Goal: Task Accomplishment & Management: Manage account settings

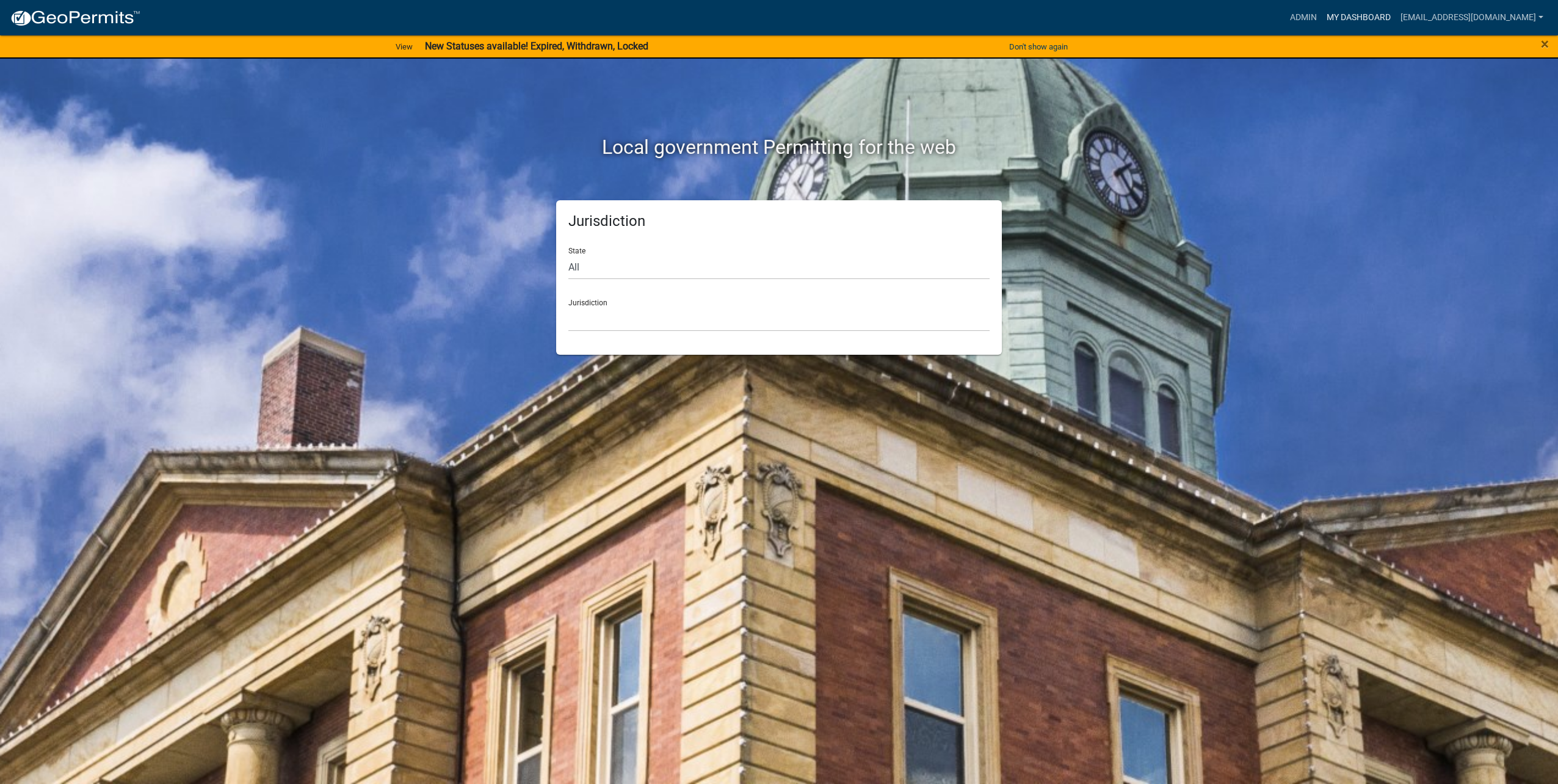
click at [1355, 21] on link "My Dashboard" at bounding box center [1359, 17] width 74 height 23
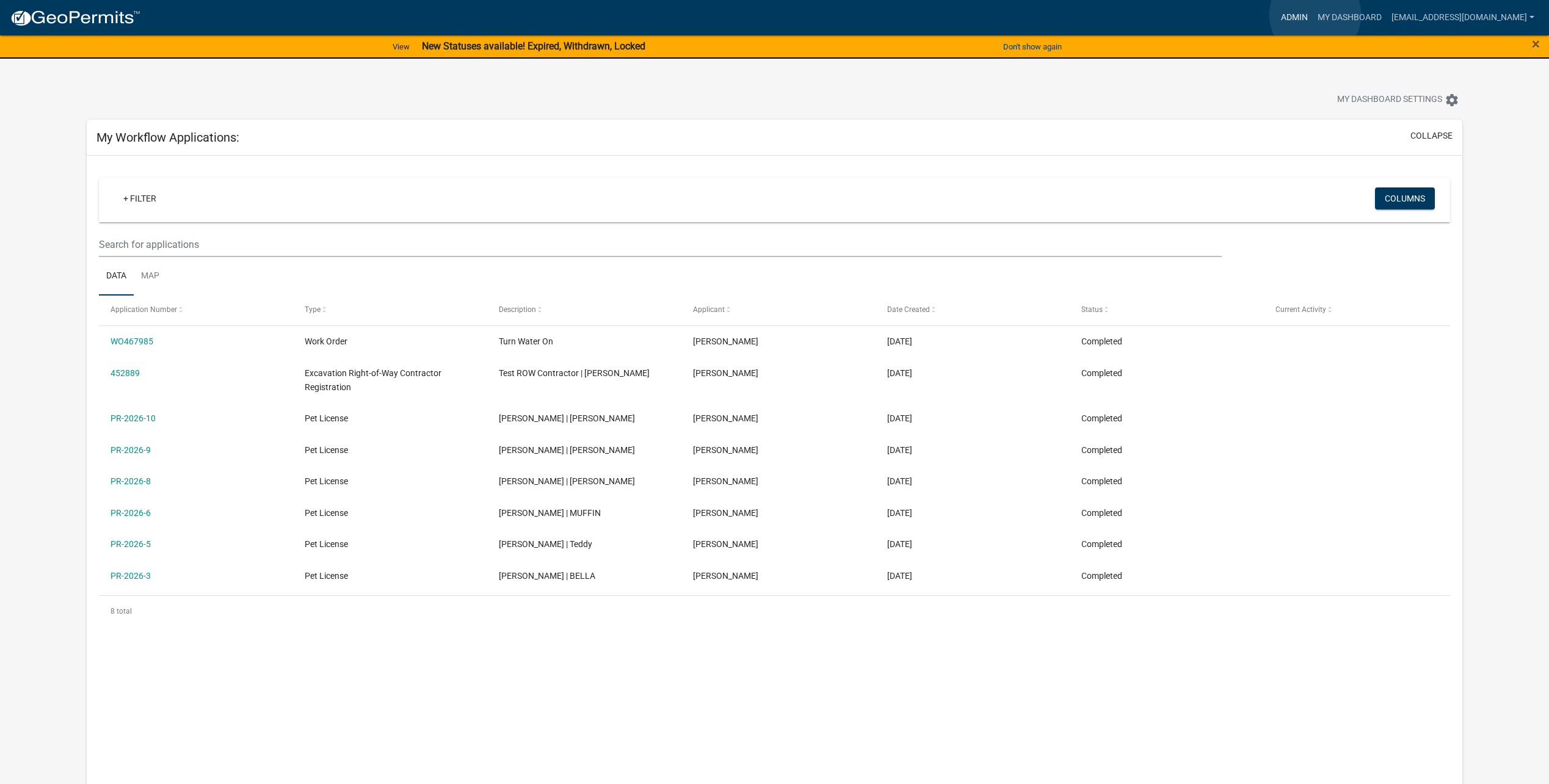
click at [1313, 15] on link "Admin" at bounding box center [1294, 17] width 37 height 23
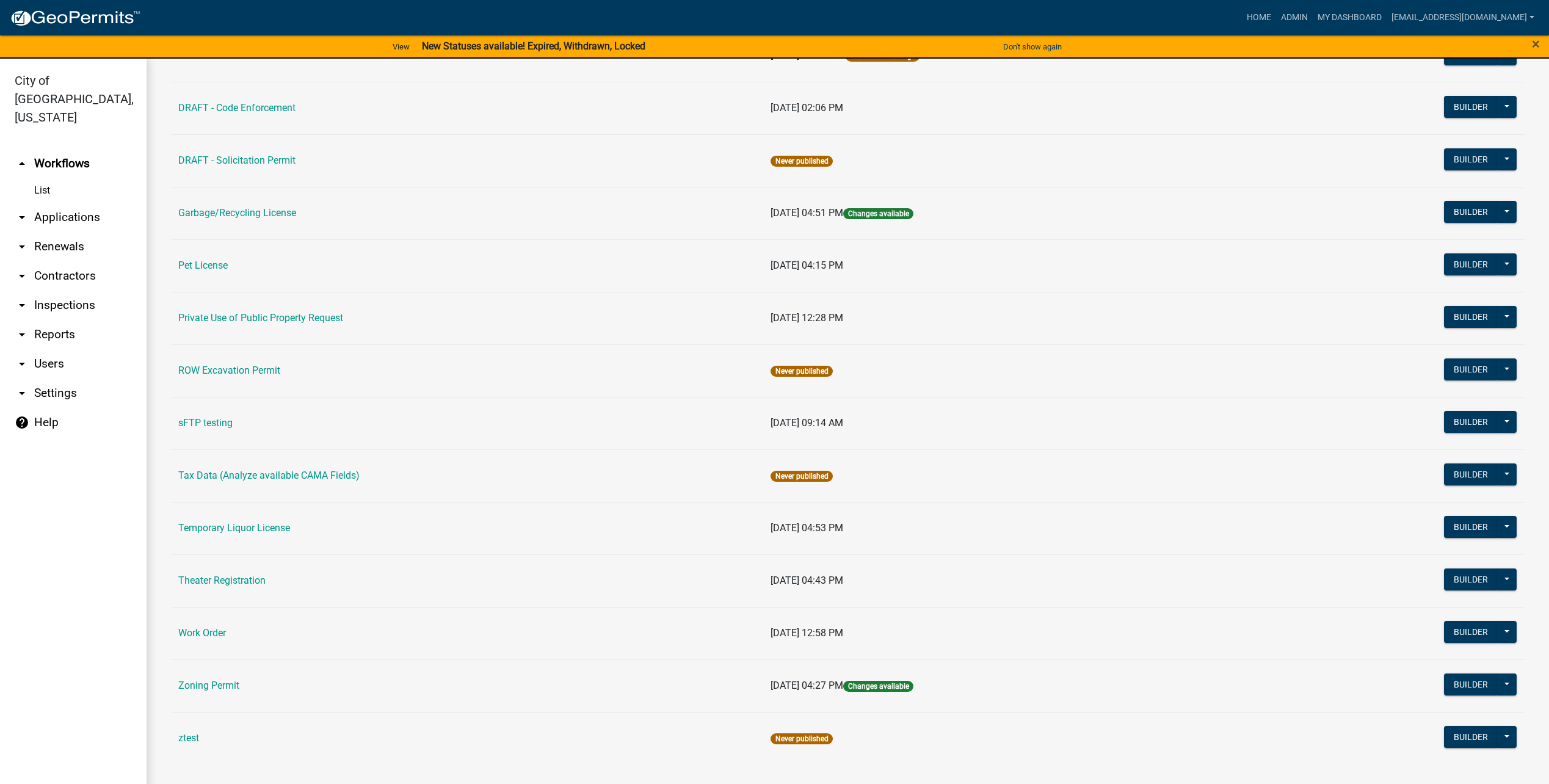
scroll to position [15, 0]
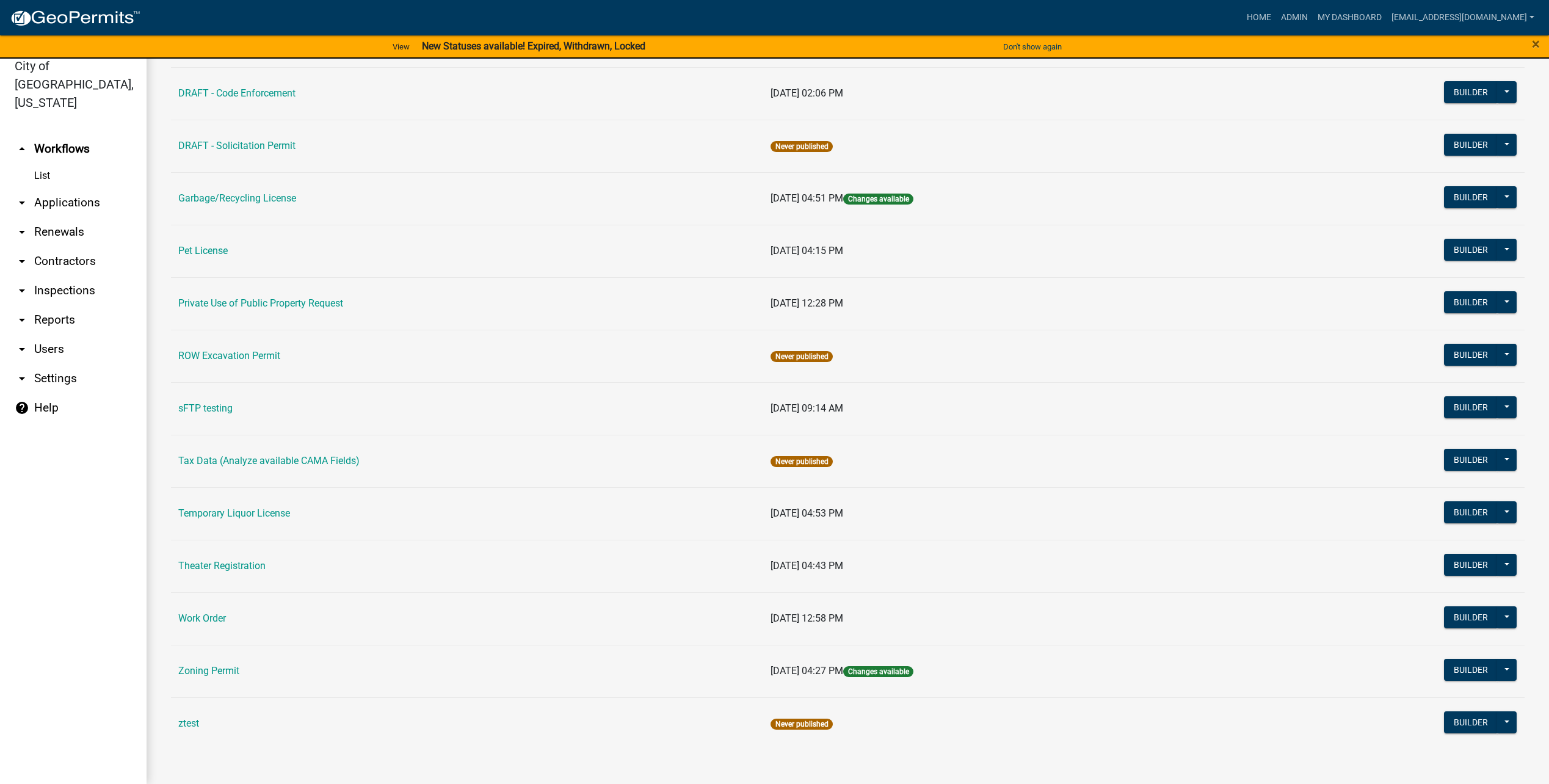
click at [1506, 212] on div "Builder Publish Disable Archive History Copy Hide from Public Start Application" at bounding box center [1480, 198] width 73 height 25
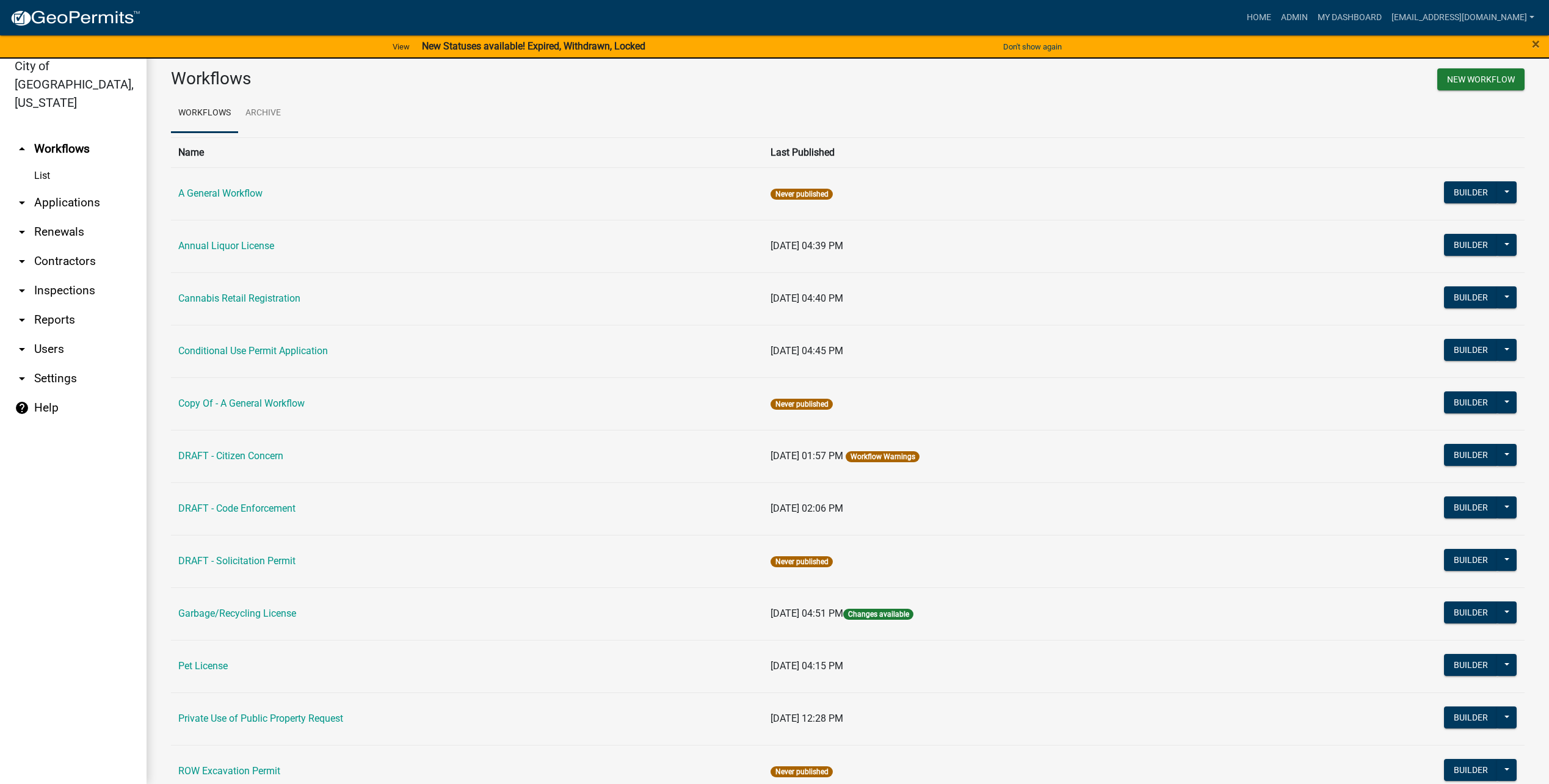
scroll to position [415, 0]
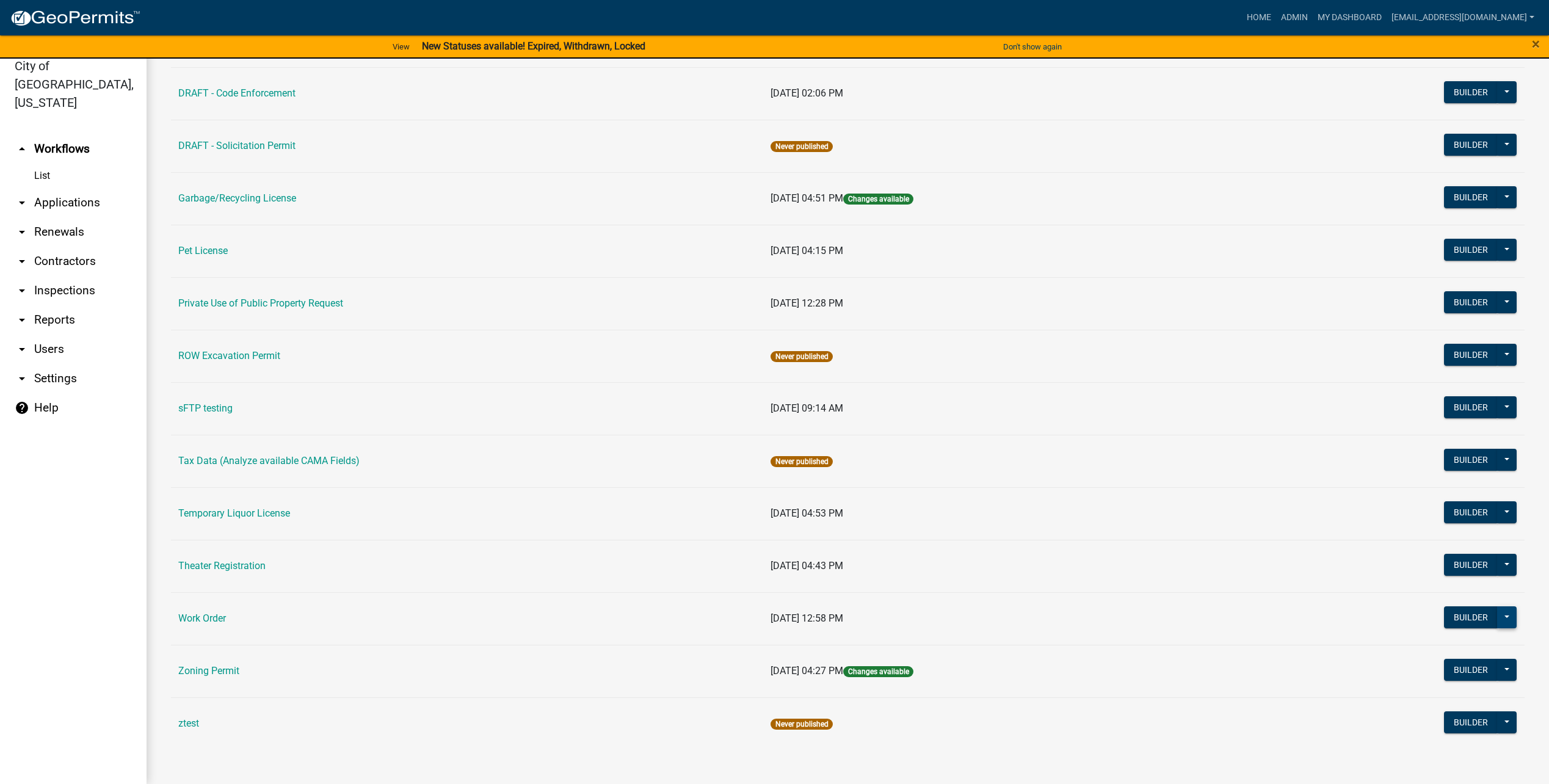
click at [1504, 617] on button at bounding box center [1506, 617] width 19 height 22
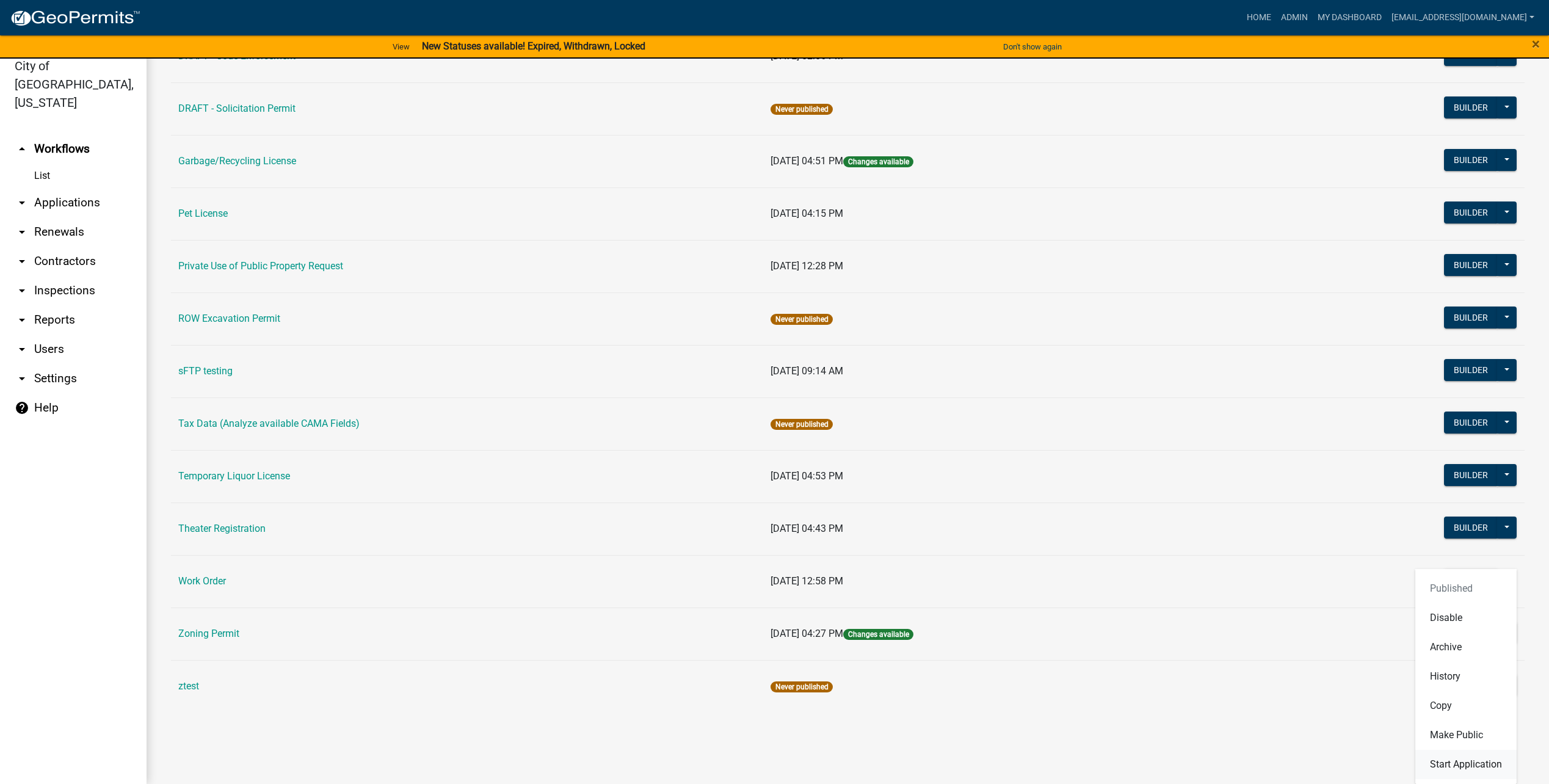
click at [1445, 770] on button "Start Application" at bounding box center [1465, 764] width 101 height 29
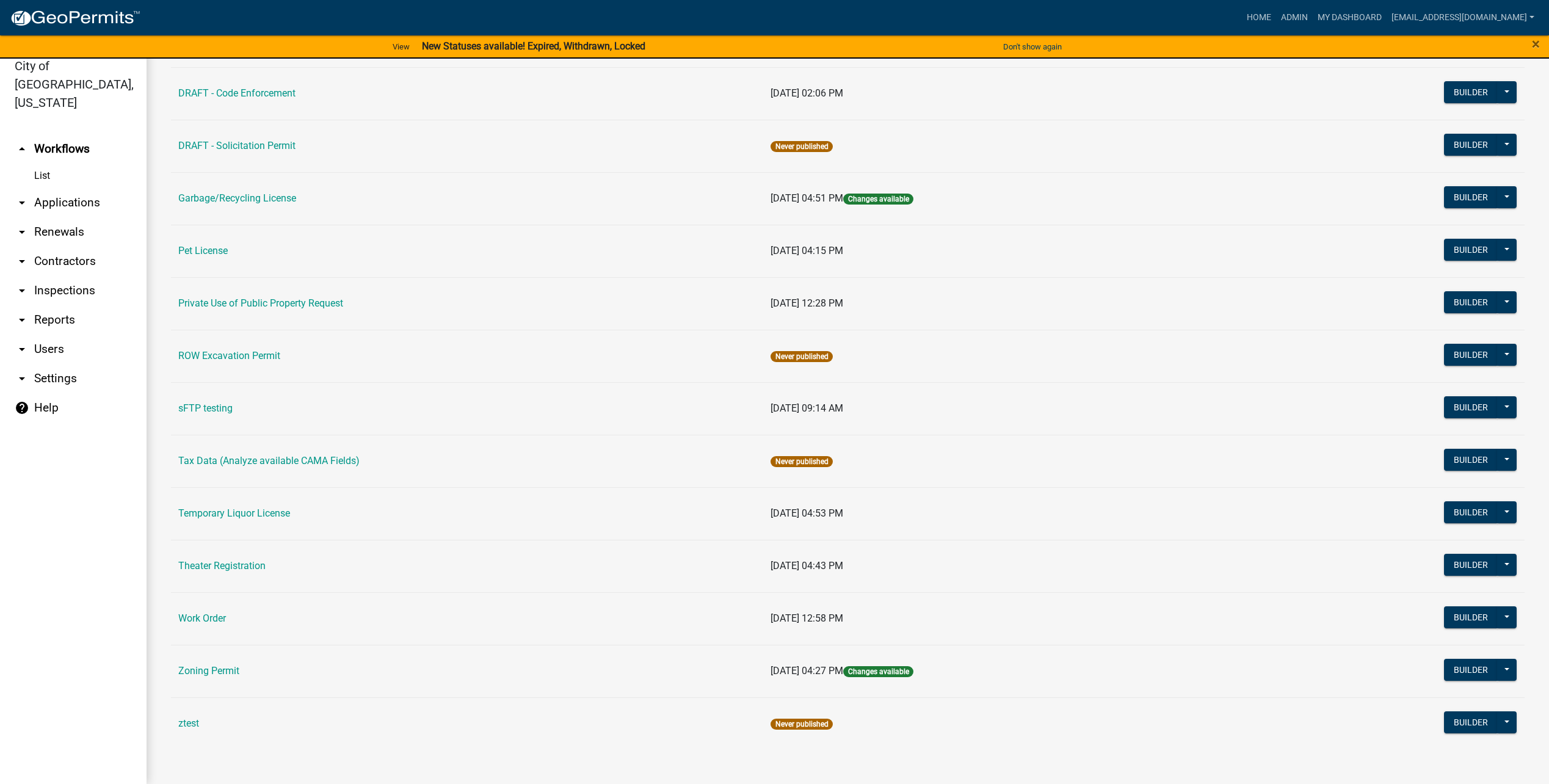
scroll to position [415, 0]
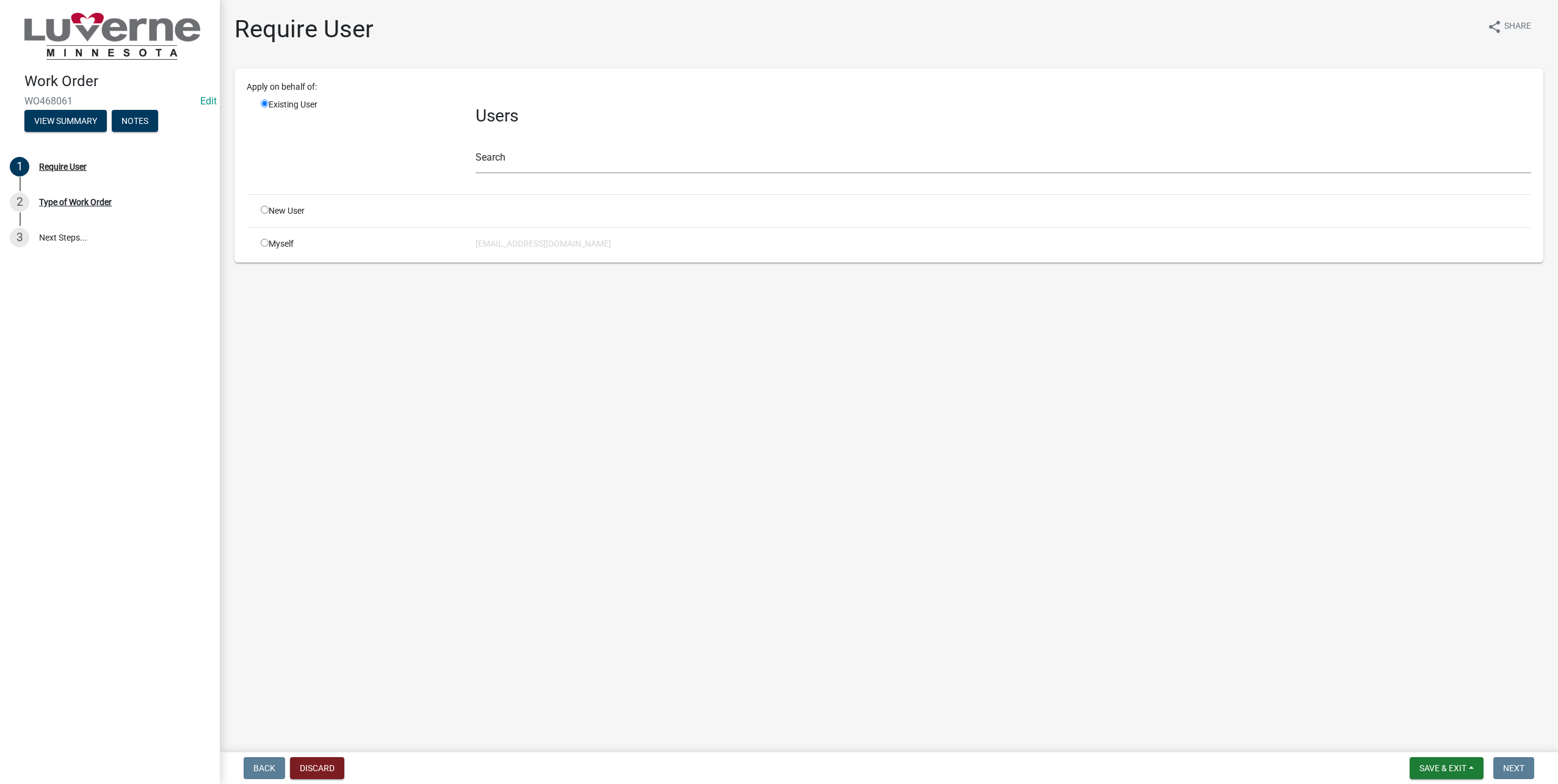
click at [268, 244] on input "radio" at bounding box center [264, 243] width 8 height 8
radio input "true"
radio input "false"
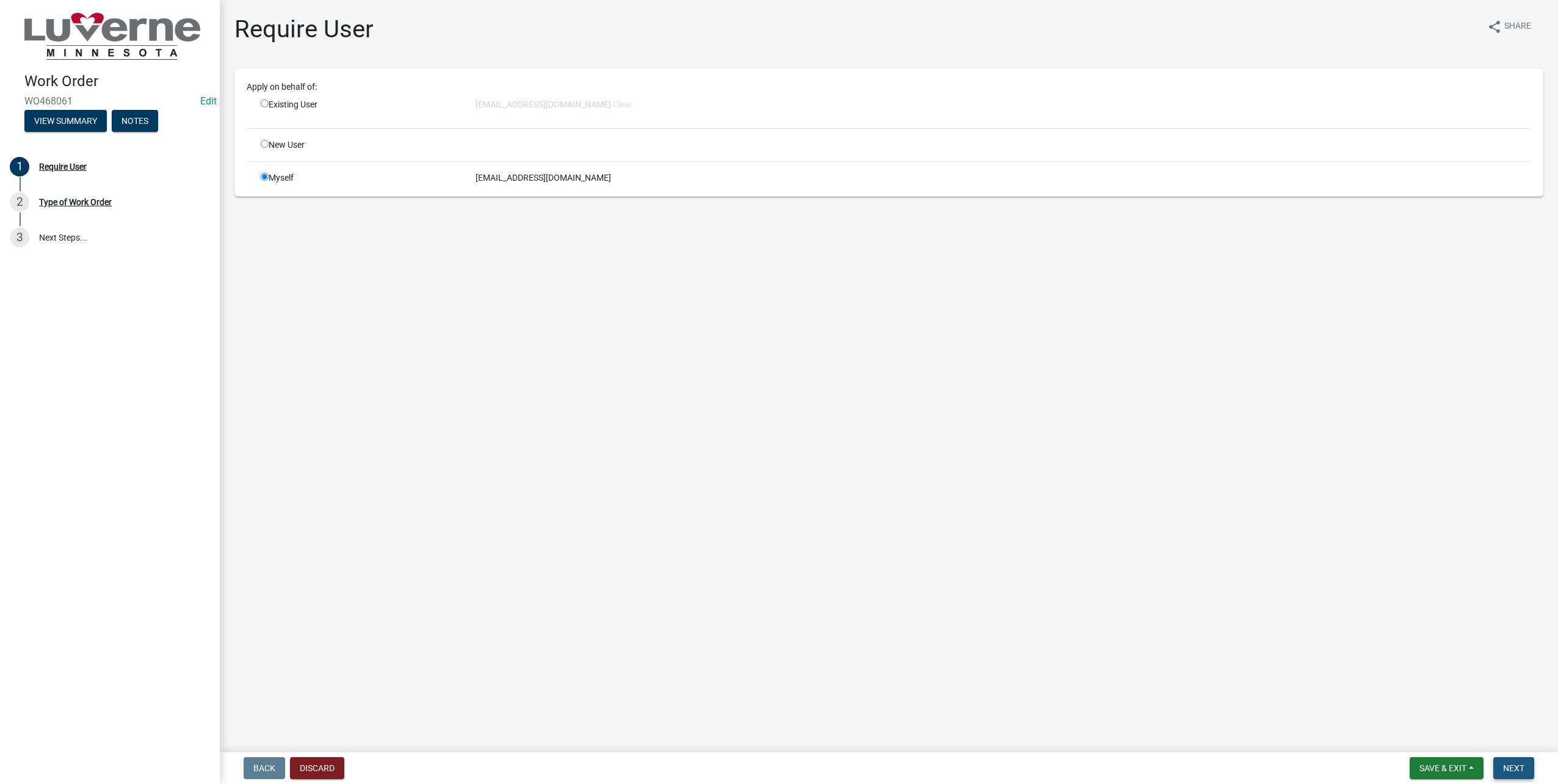
click at [1503, 764] on span "Next" at bounding box center [1514, 768] width 21 height 10
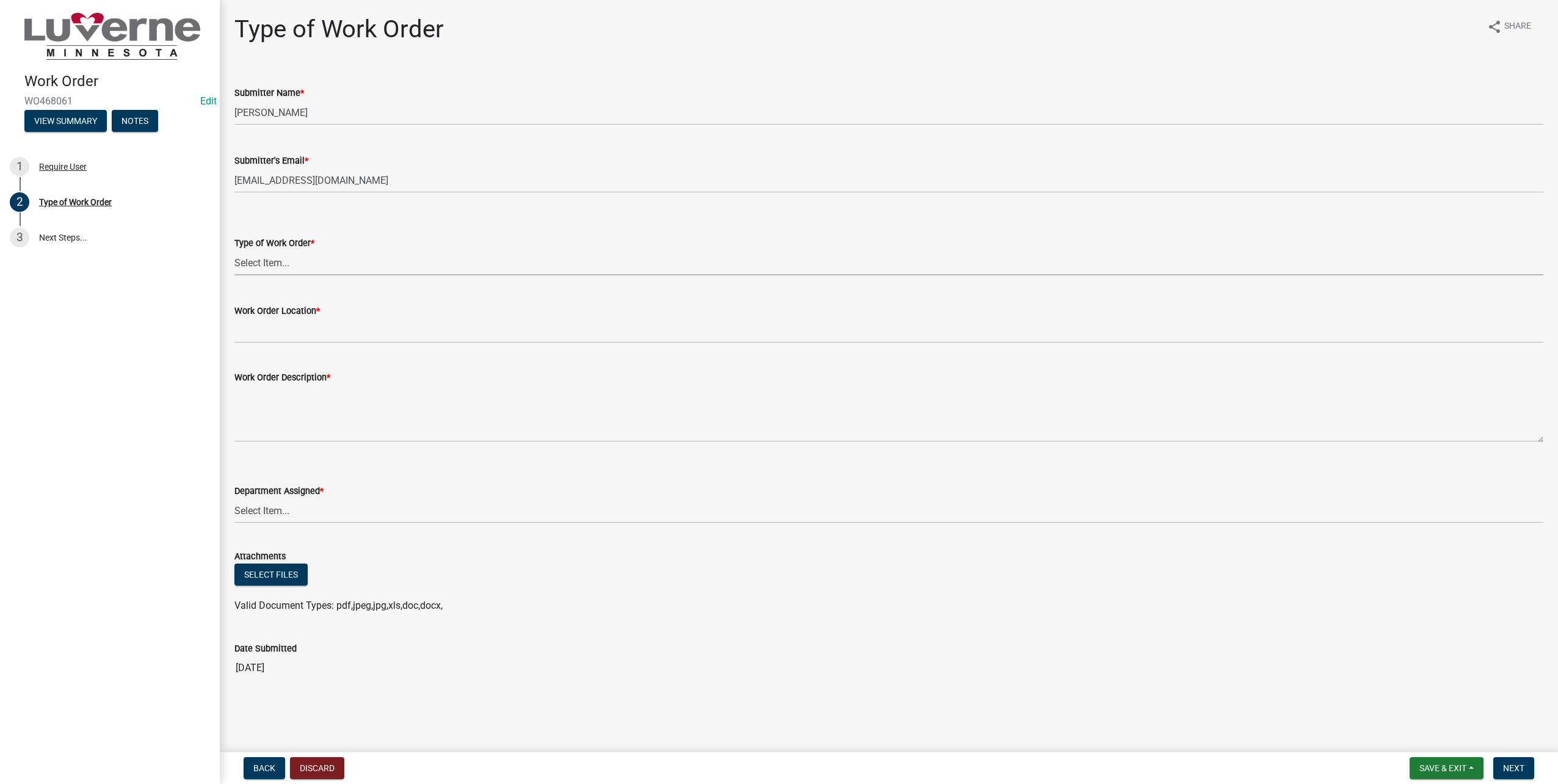
click at [298, 261] on select "Select Item... Turn Water On Turn Water Off Turn Electric On Turn Electric Off …" at bounding box center [889, 262] width 1309 height 25
click at [235, 250] on select "Select Item... Turn Water On Turn Water Off Turn Electric On Turn Electric Off …" at bounding box center [889, 262] width 1309 height 25
select select "dcbc61c6-8076-44b7-9ef0-a57f732f8599"
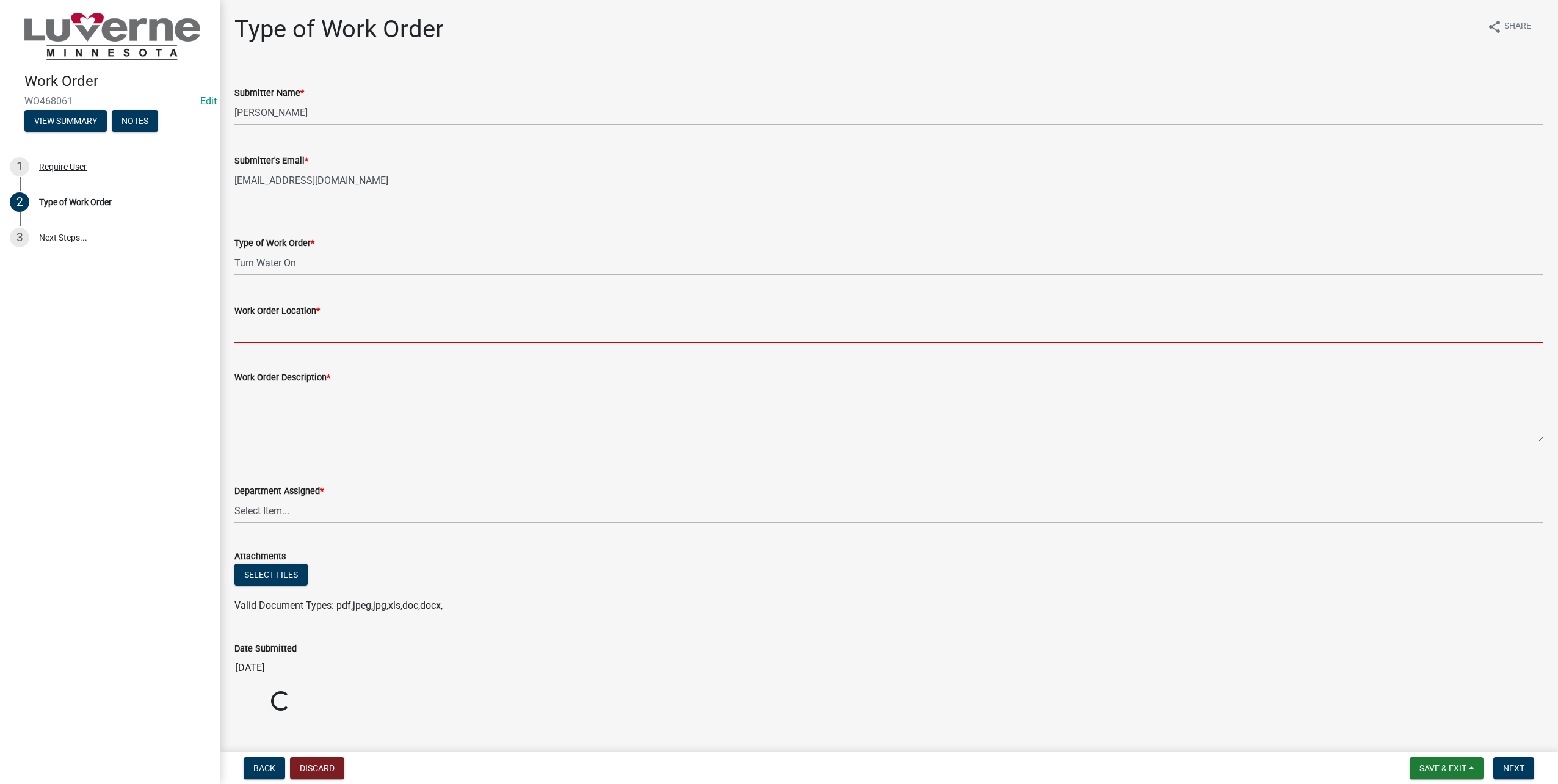
click at [328, 339] on input "Work Order Location *" at bounding box center [889, 331] width 1309 height 25
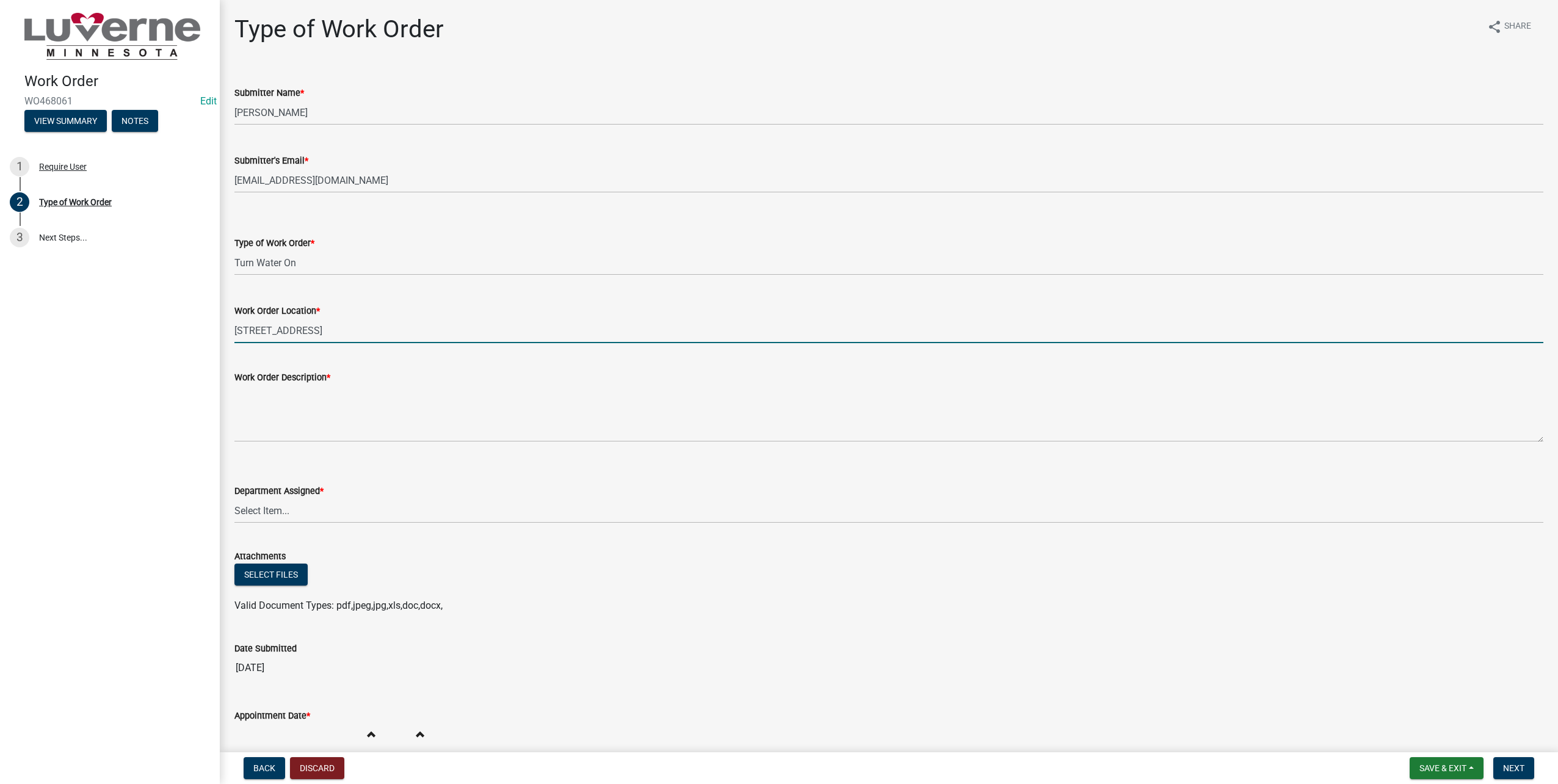
type input "[STREET_ADDRESS]"
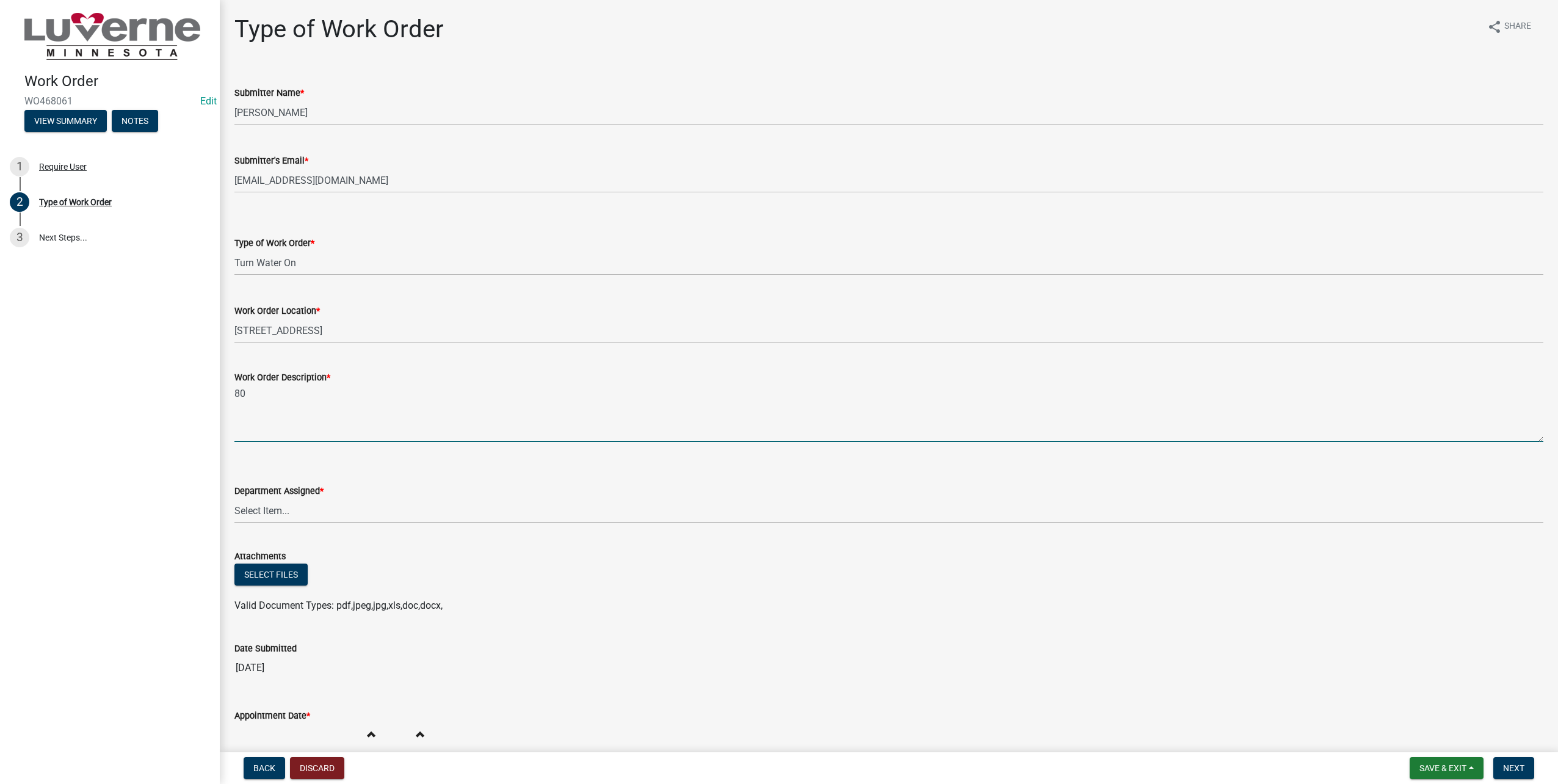
type textarea "8"
type textarea "Turn water on - owner will meet you there"
click at [336, 517] on select "Select Item... Building Maintenance Electric Department Water/Wastewater Depart…" at bounding box center [889, 510] width 1309 height 25
click at [235, 498] on select "Select Item... Building Maintenance Electric Department Water/Wastewater Depart…" at bounding box center [889, 510] width 1309 height 25
select select "edb76538-d0c3-4d52-9329-26c06442e383"
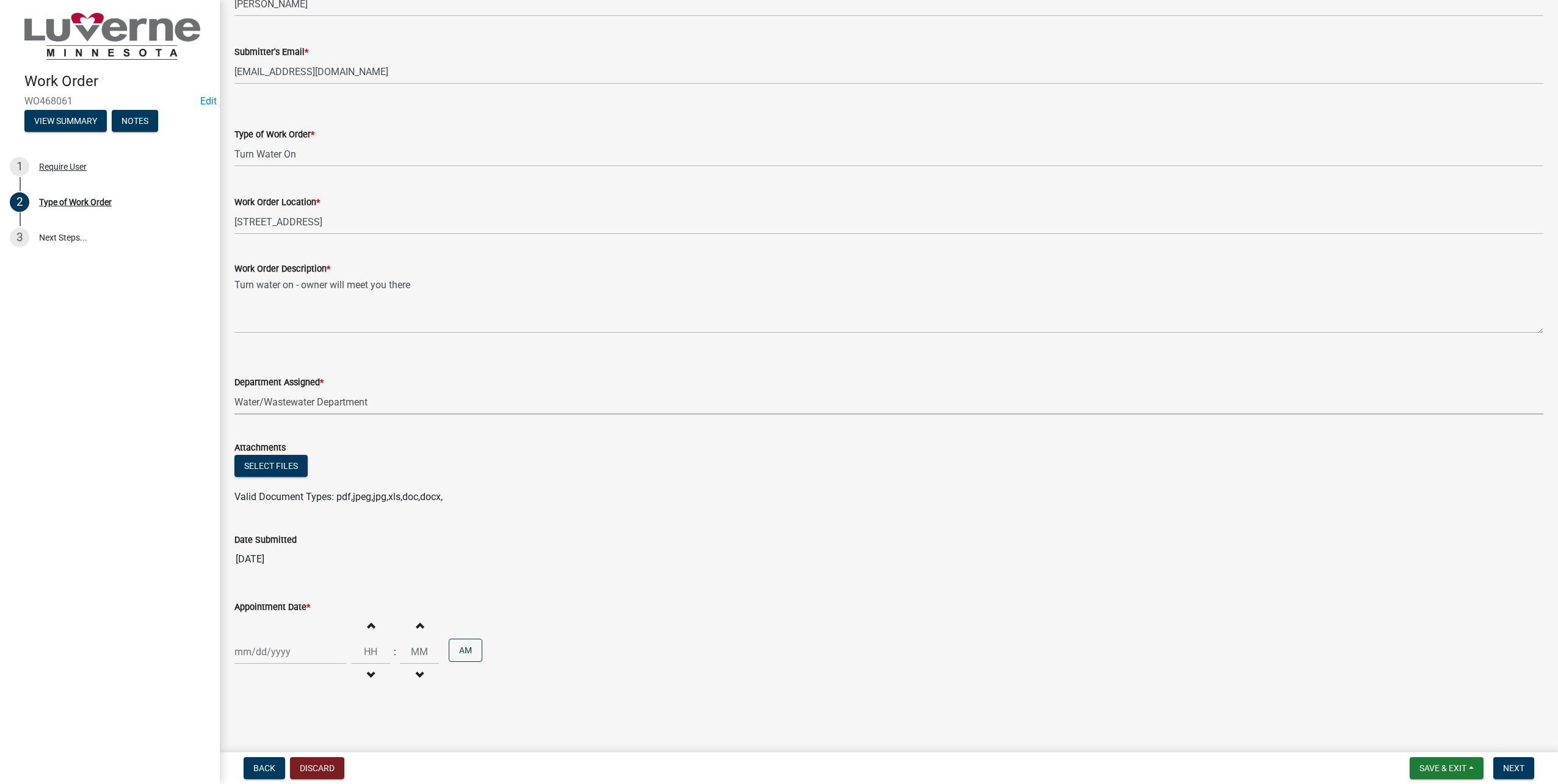
scroll to position [109, 0]
click at [306, 649] on div at bounding box center [290, 651] width 112 height 25
select select "8"
select select "2025"
click at [272, 656] on div "26" at bounding box center [266, 656] width 19 height 19
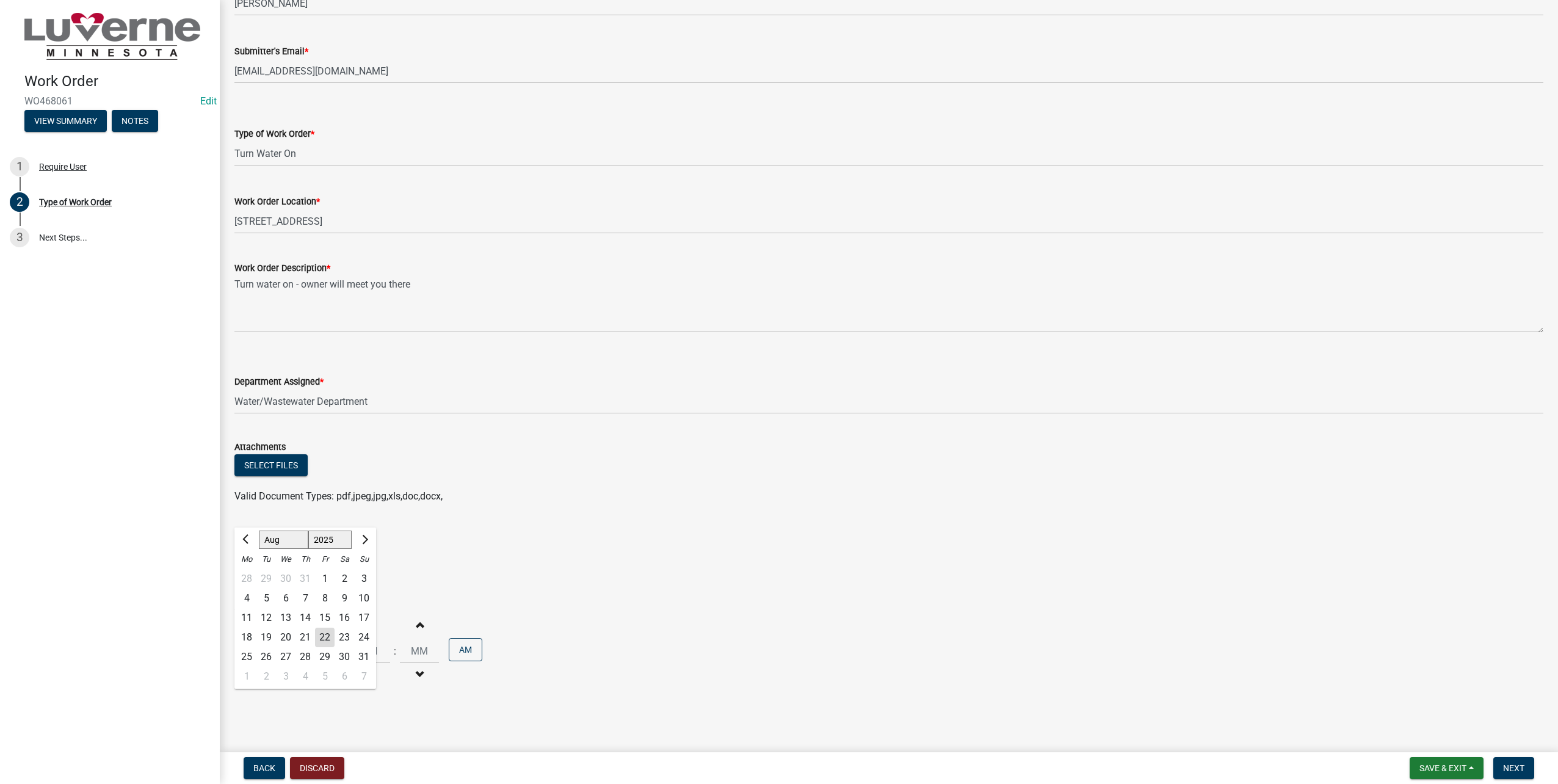
type input "[DATE]"
click at [371, 651] on input "Hours" at bounding box center [370, 651] width 39 height 25
type input "09"
type input "00"
click at [1529, 774] on button "Next" at bounding box center [1514, 767] width 41 height 22
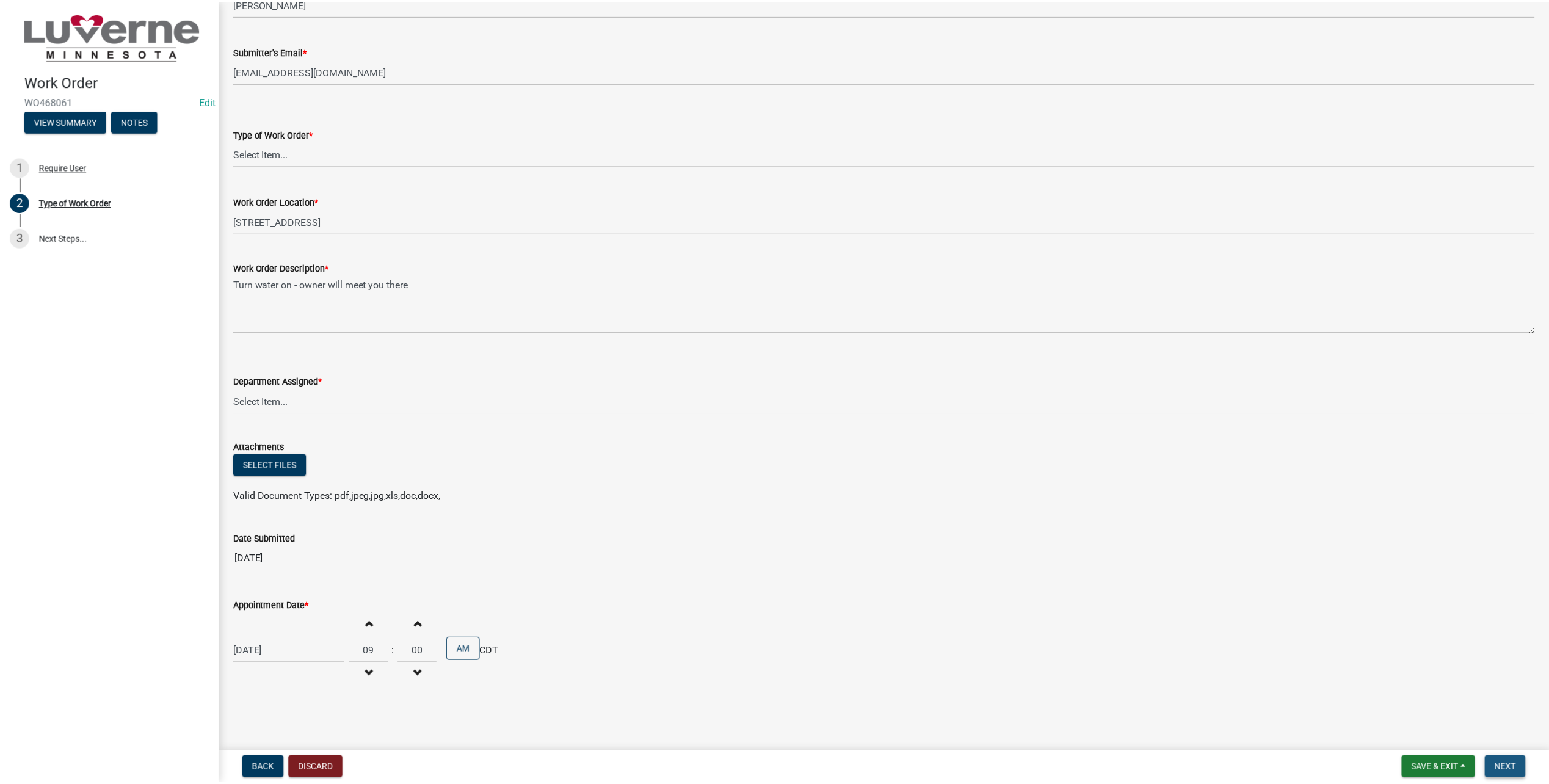
scroll to position [0, 0]
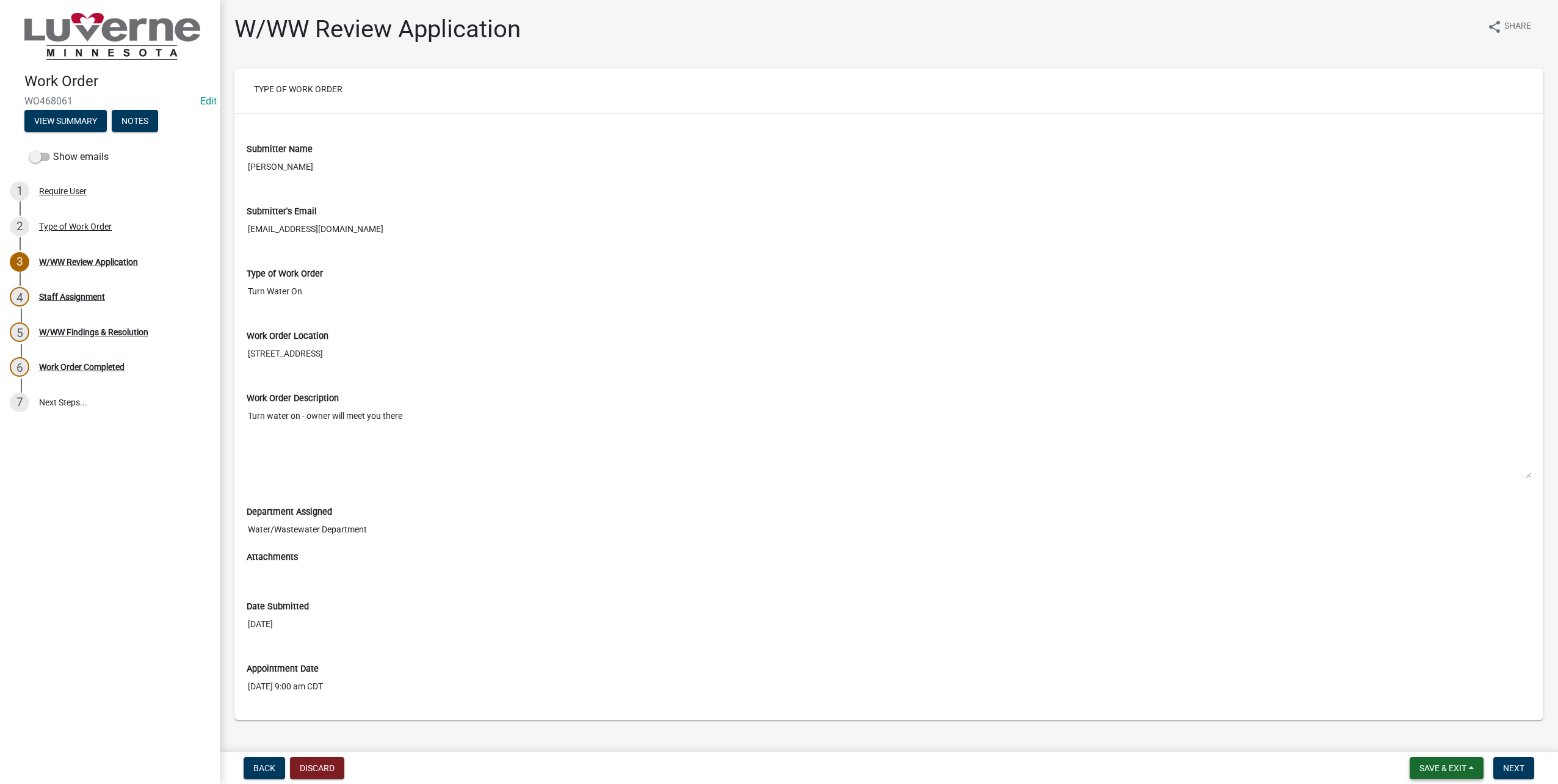
click at [1478, 760] on button "Save & Exit" at bounding box center [1446, 767] width 74 height 22
click at [1453, 755] on button "Save & Exit" at bounding box center [1435, 759] width 97 height 29
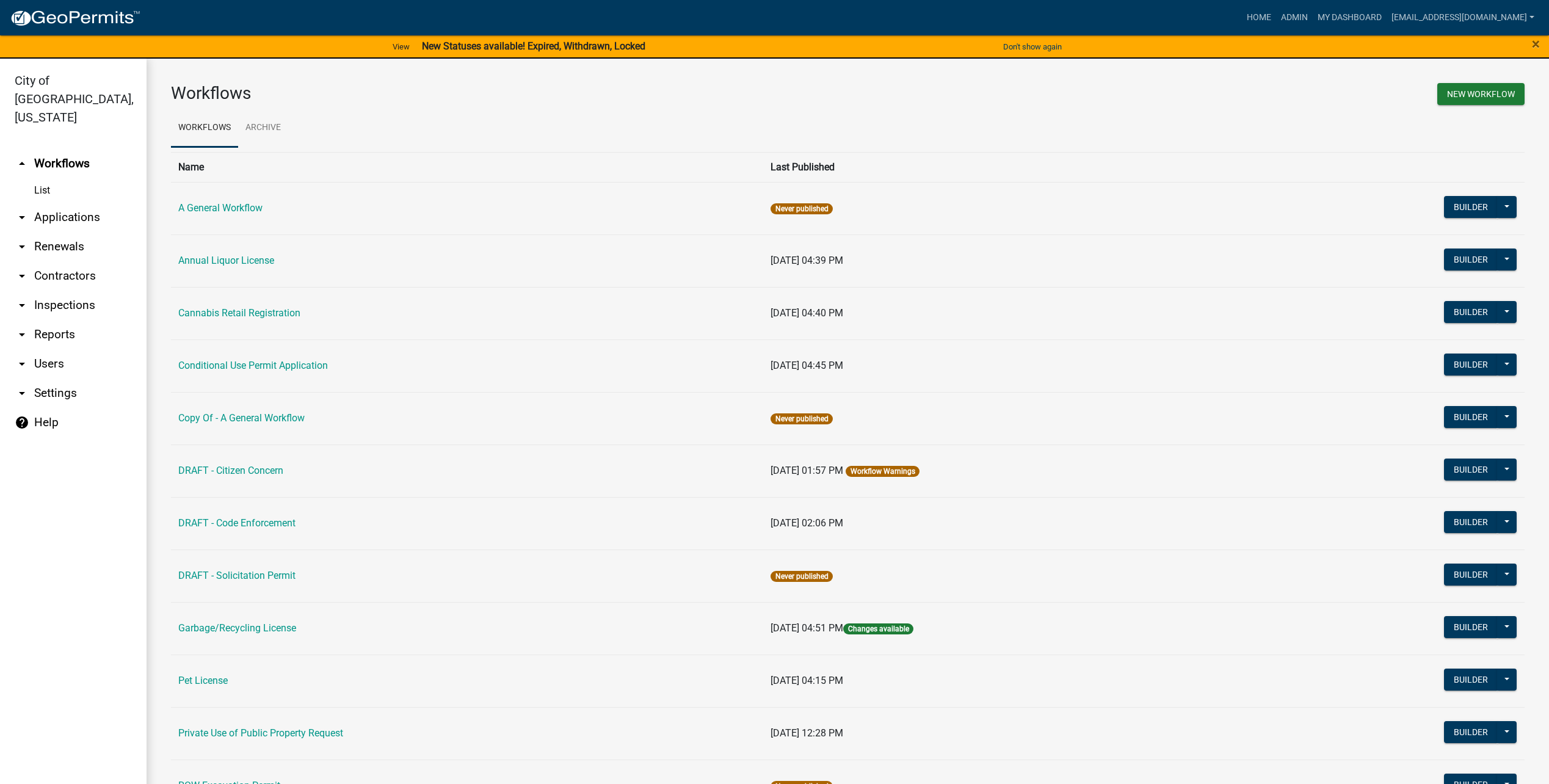
click at [59, 349] on link "arrow_drop_down Users" at bounding box center [73, 363] width 146 height 29
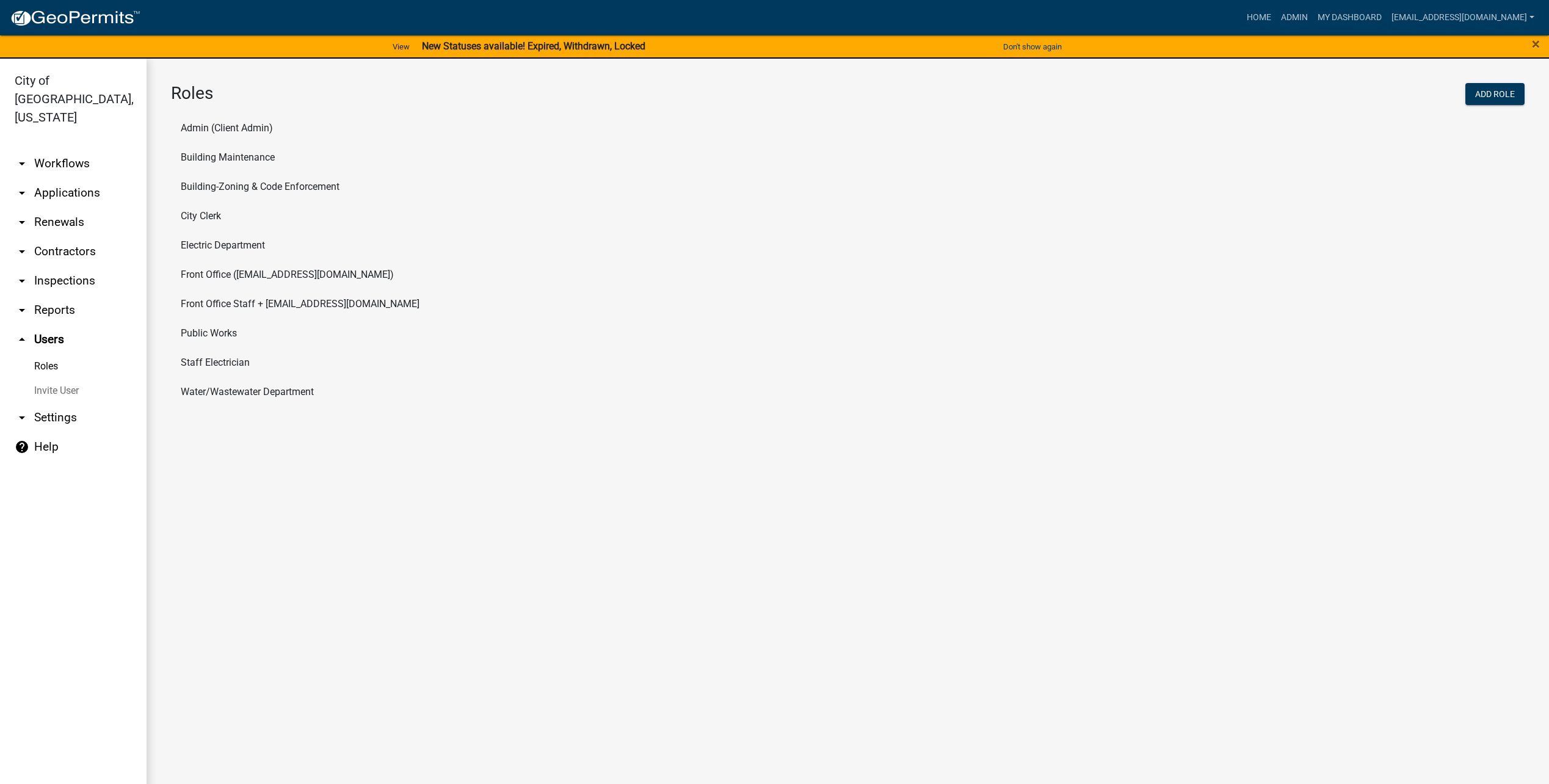
click at [62, 378] on link "Invite User" at bounding box center [73, 390] width 146 height 24
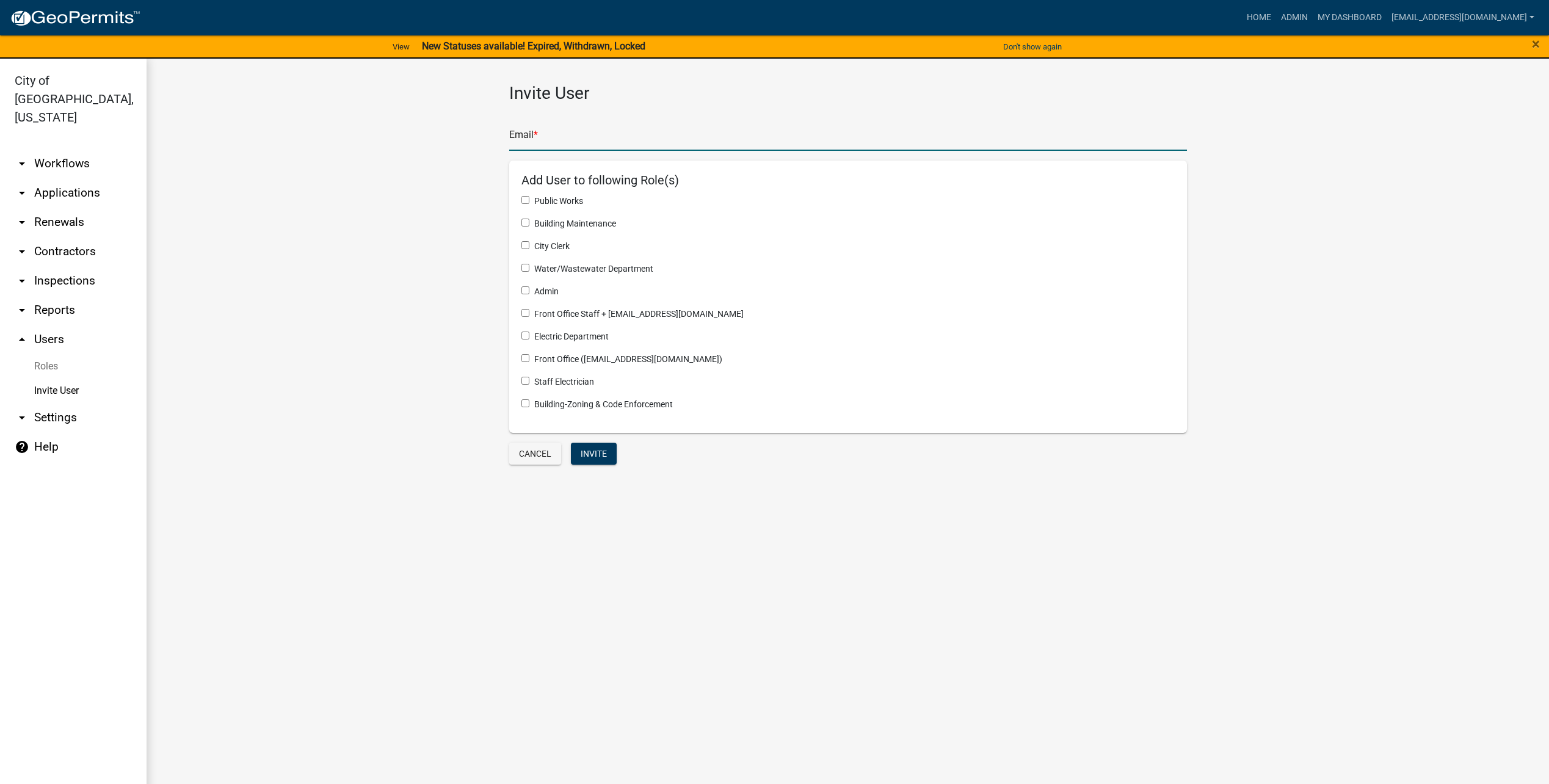
click at [608, 143] on input "text" at bounding box center [848, 138] width 677 height 25
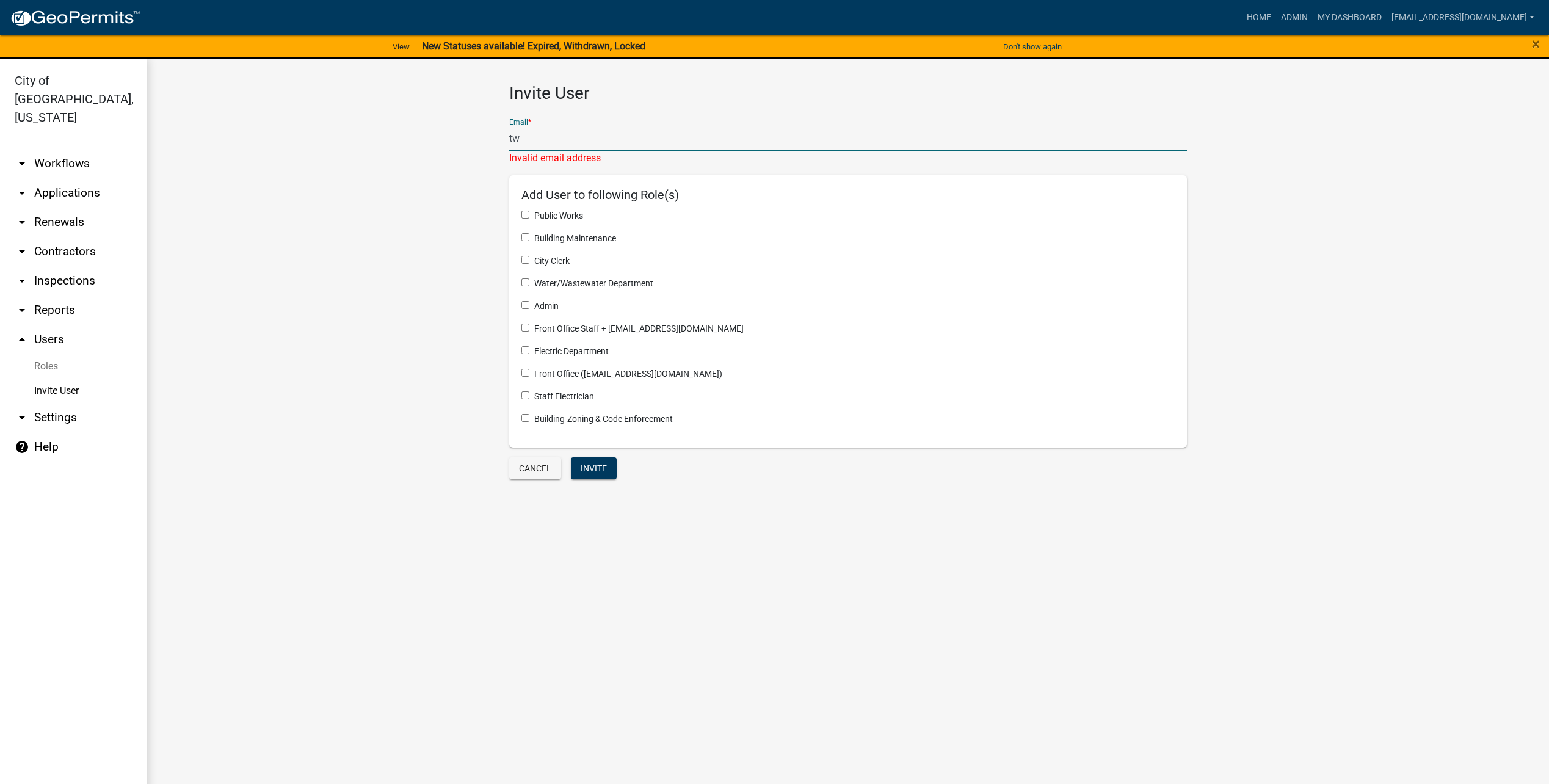
type input "t"
click at [414, 151] on wm-invite-user "Invite User Email * Required Add User to following Role(s) Public Works Buildin…" at bounding box center [848, 283] width 1354 height 399
click at [53, 354] on link "Roles" at bounding box center [73, 366] width 146 height 24
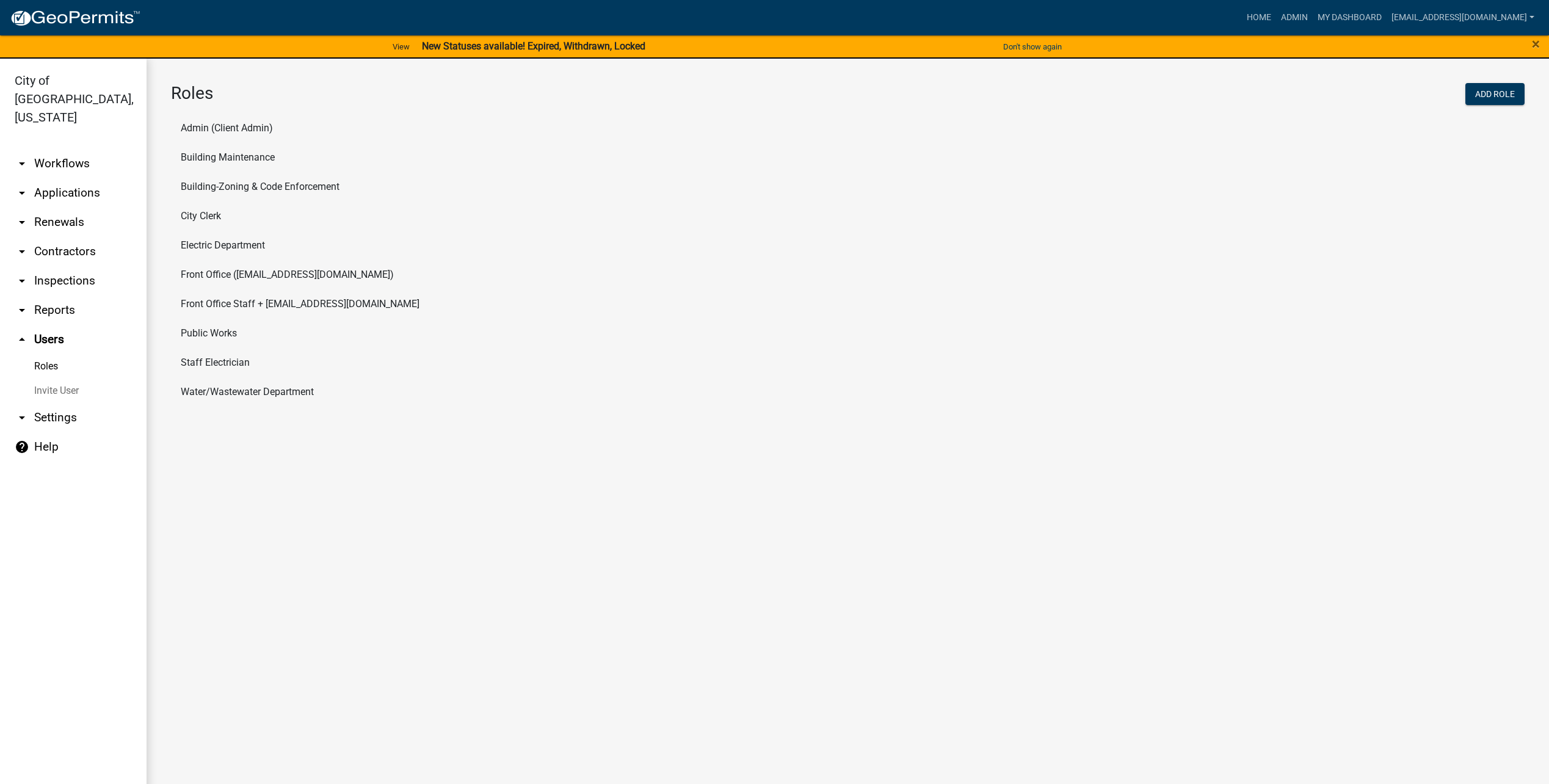
click at [278, 307] on li "Front Office Staff + [EMAIL_ADDRESS][DOMAIN_NAME]" at bounding box center [848, 303] width 1354 height 29
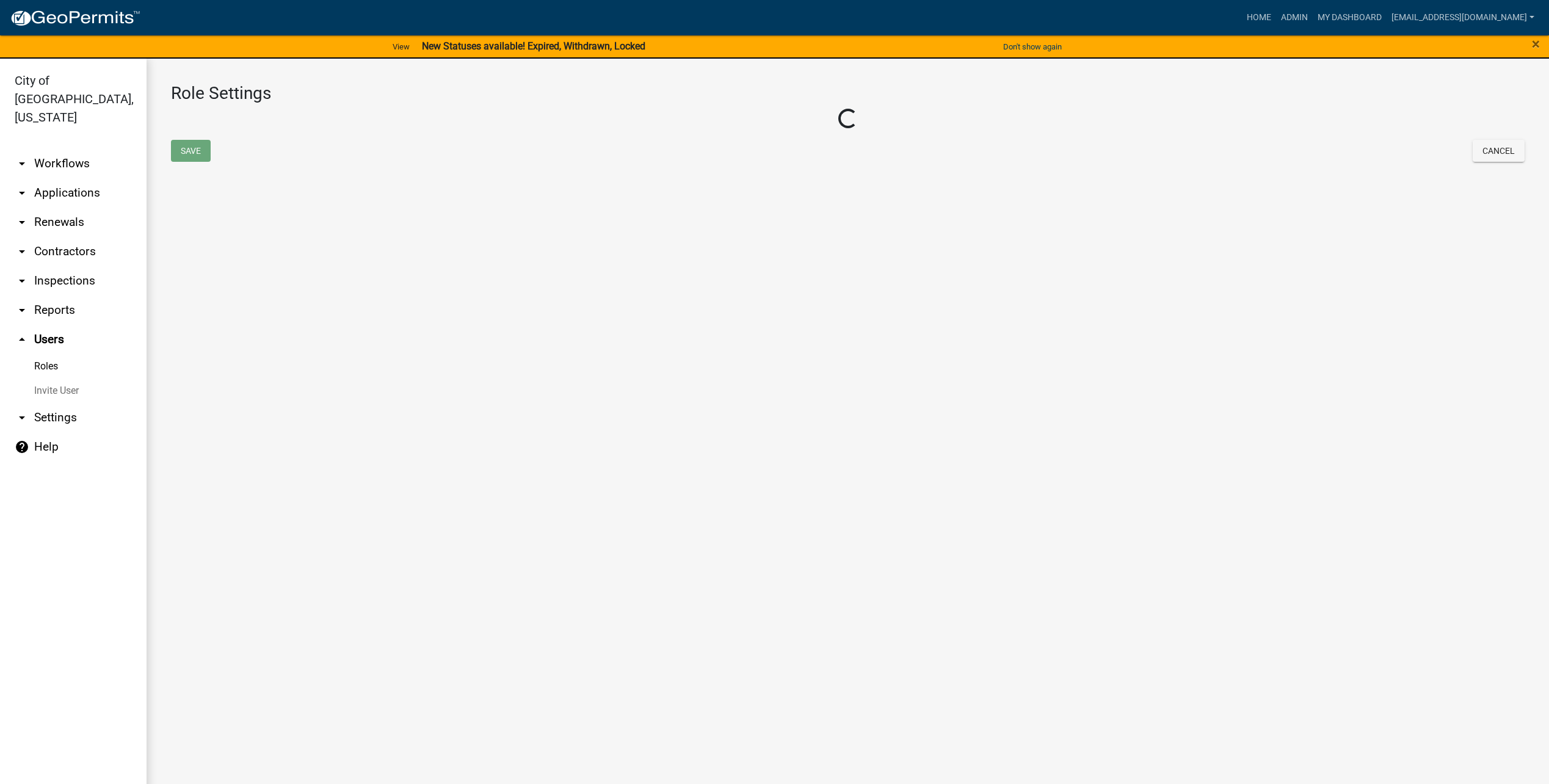
select select "1: green"
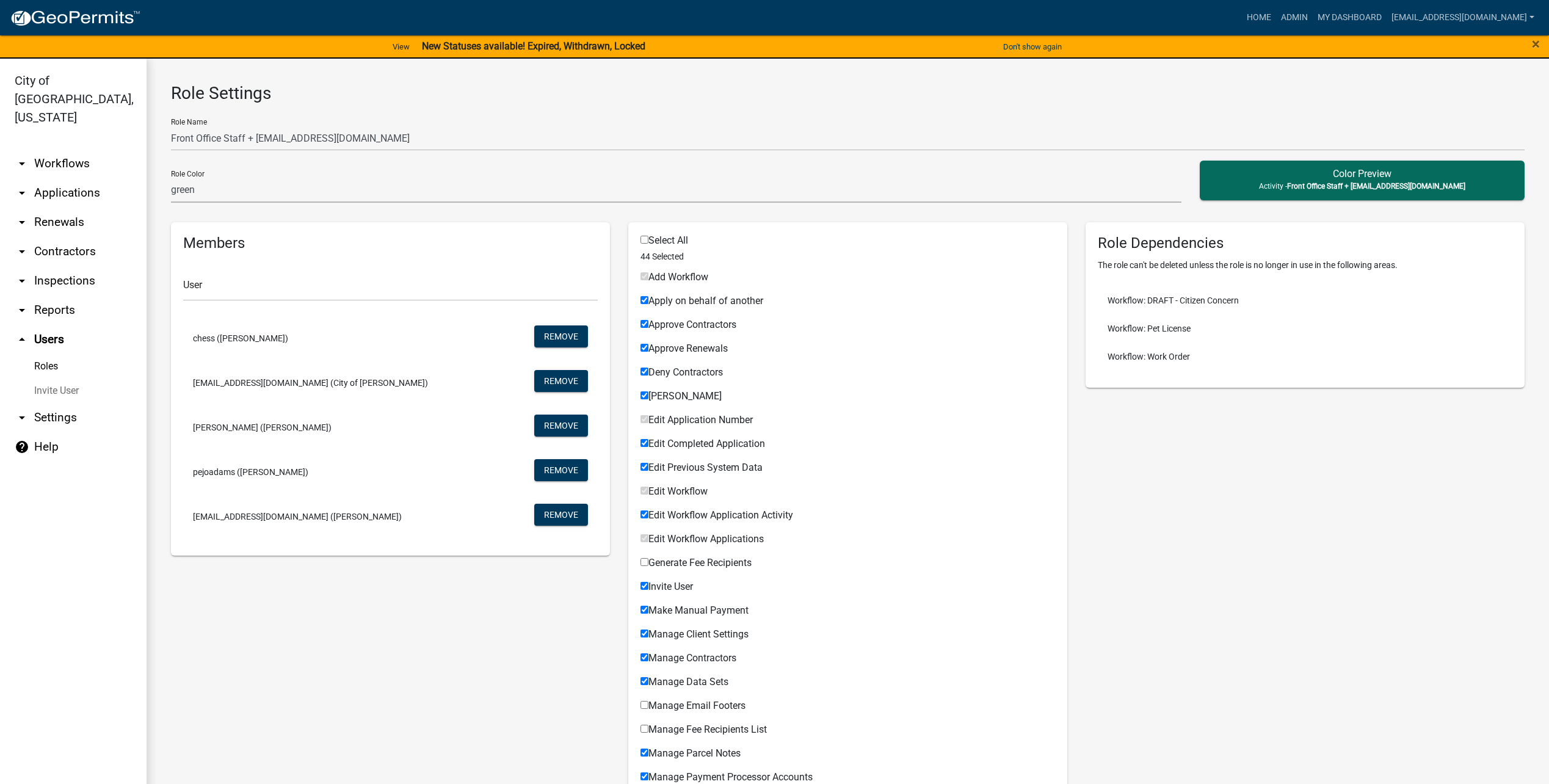
scroll to position [61, 0]
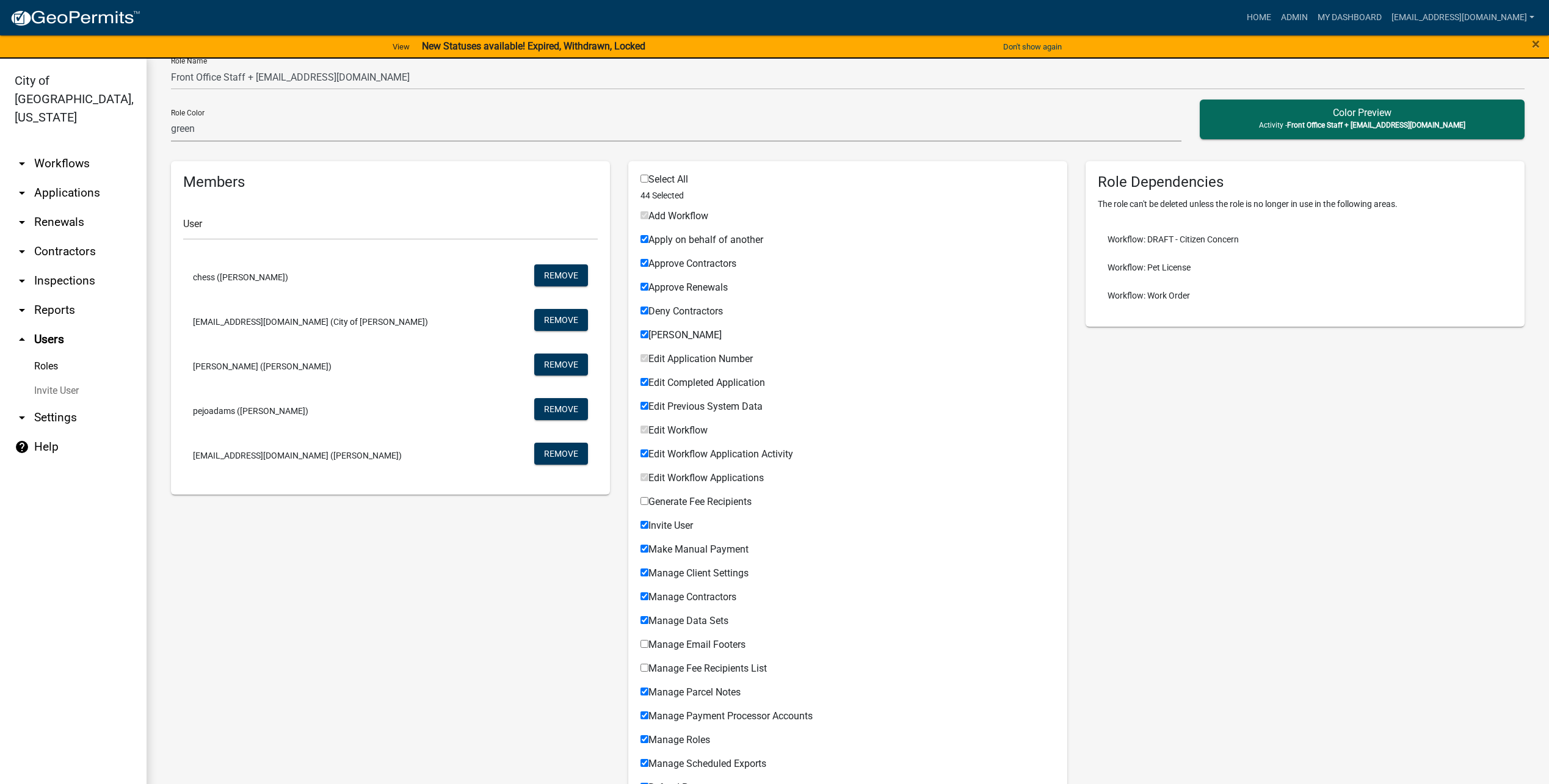
click at [643, 262] on input "Approve Contractors" at bounding box center [644, 262] width 8 height 8
checkbox input "false"
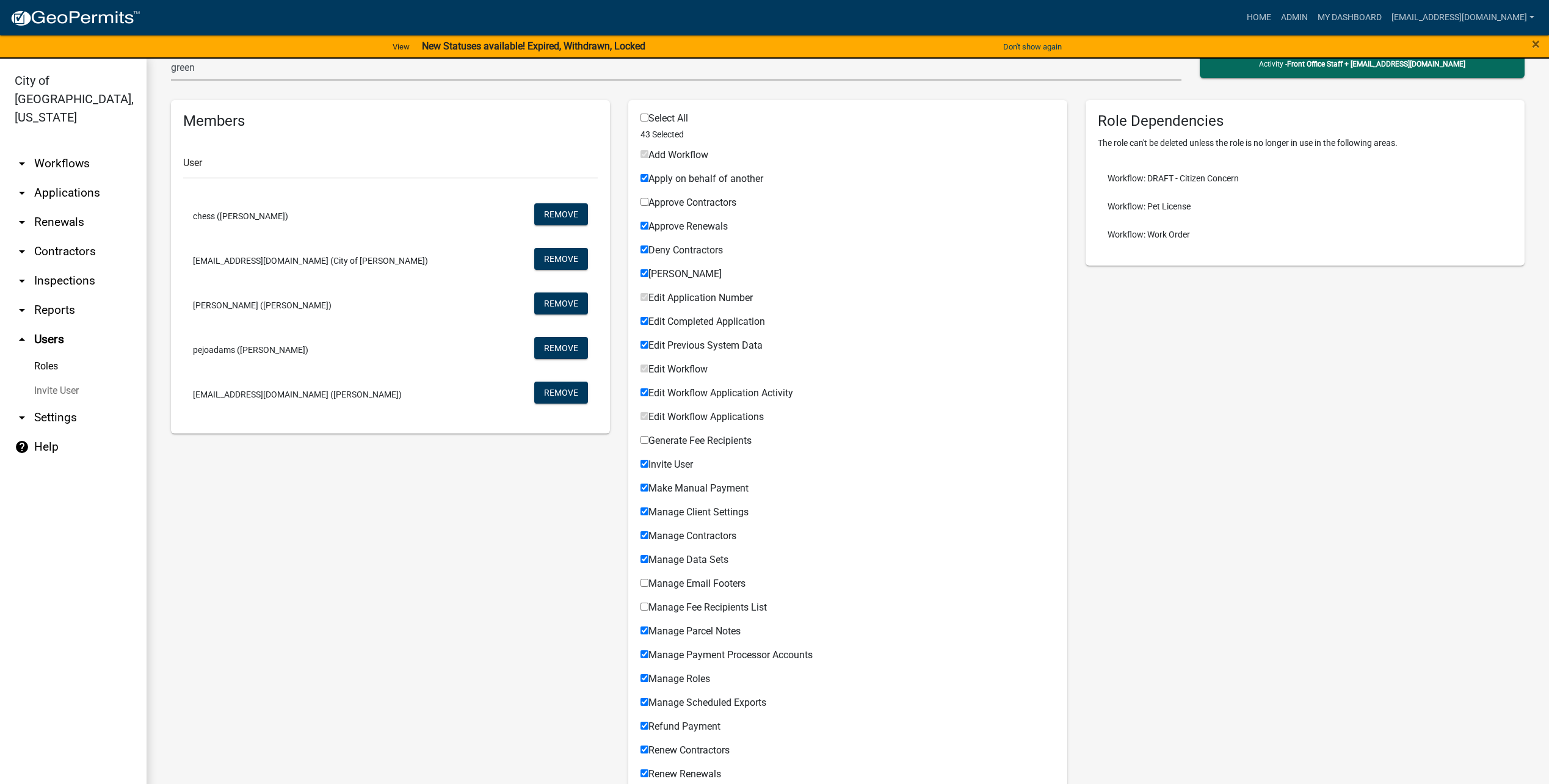
click at [690, 249] on span "Deny Contractors" at bounding box center [685, 250] width 74 height 12
click at [648, 249] on input "Deny Contractors" at bounding box center [644, 249] width 8 height 8
checkbox input "false"
click at [710, 323] on span "Edit Completed Application" at bounding box center [707, 321] width 117 height 12
click at [648, 323] on input "Edit Completed Application" at bounding box center [644, 321] width 8 height 8
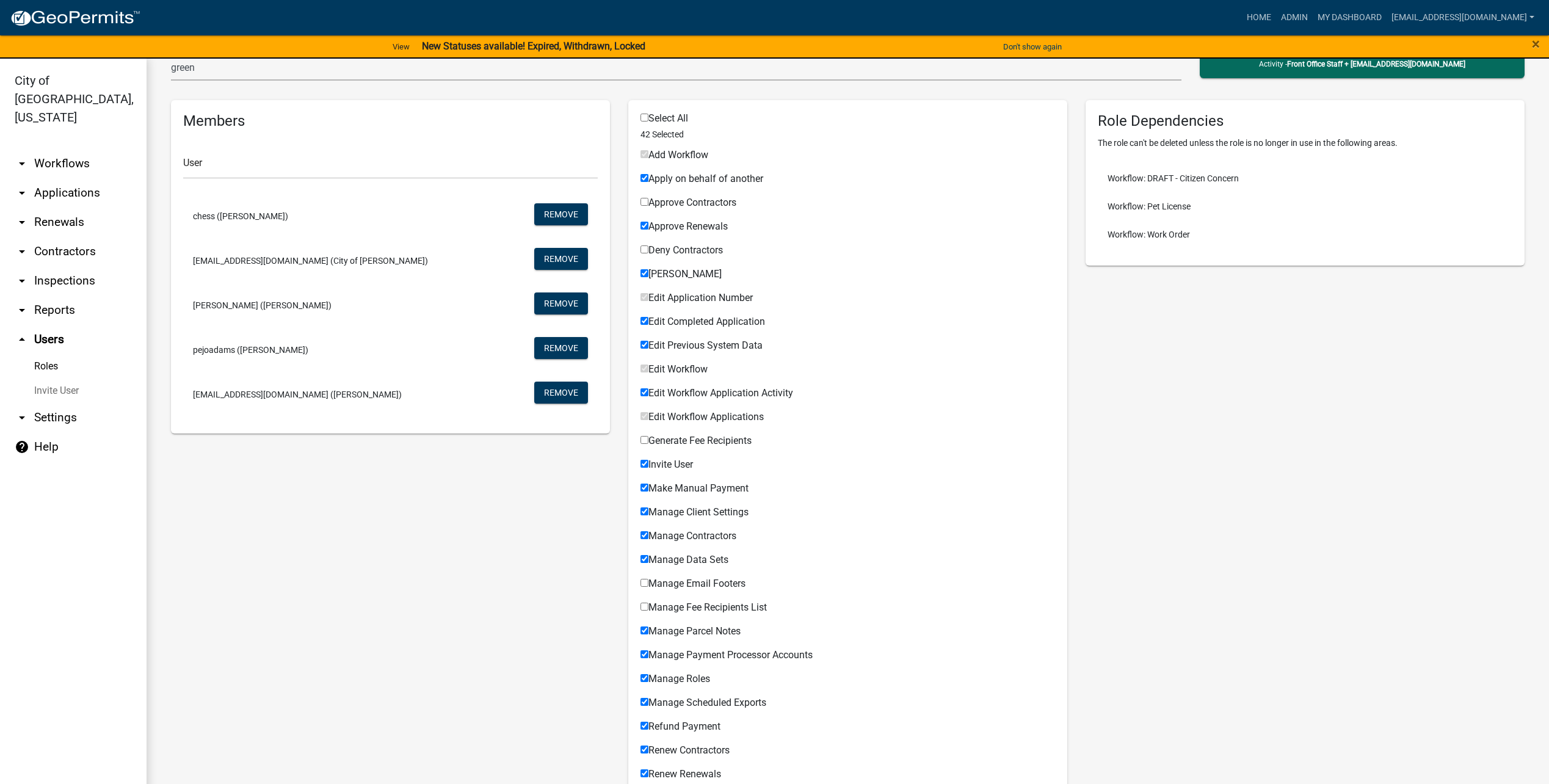
checkbox input "false"
click at [720, 344] on span "Edit Previous System Data" at bounding box center [705, 345] width 114 height 12
click at [648, 344] on input "Edit Previous System Data" at bounding box center [644, 344] width 8 height 8
checkbox input "false"
click at [715, 394] on span "Edit Workflow Application Activity" at bounding box center [720, 393] width 145 height 12
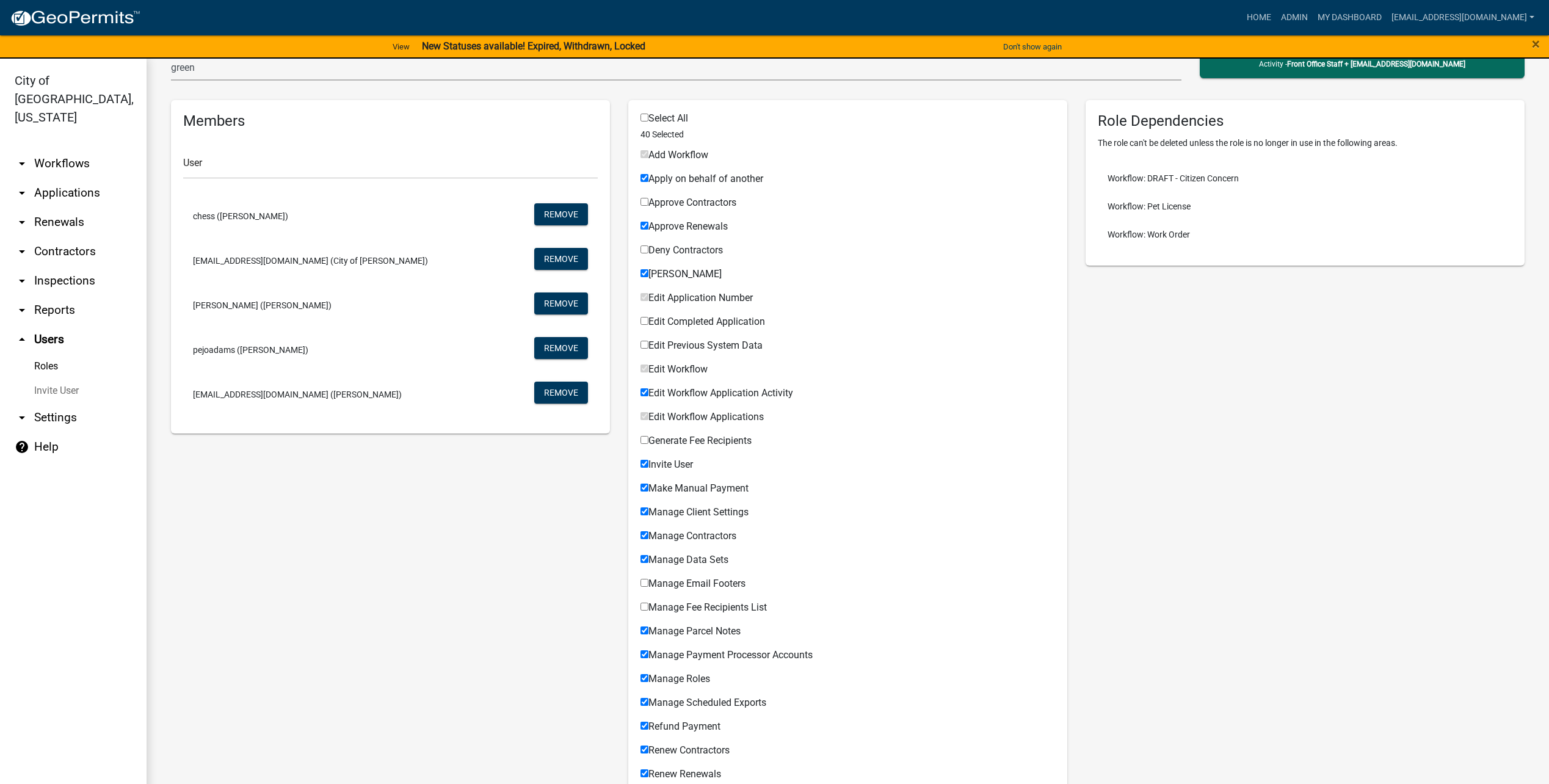
click at [648, 394] on input "Edit Workflow Application Activity" at bounding box center [644, 392] width 8 height 8
checkbox input "false"
click at [671, 465] on span "Invite User" at bounding box center [671, 464] width 45 height 12
click at [648, 465] on input "Invite User" at bounding box center [644, 463] width 8 height 8
checkbox input "false"
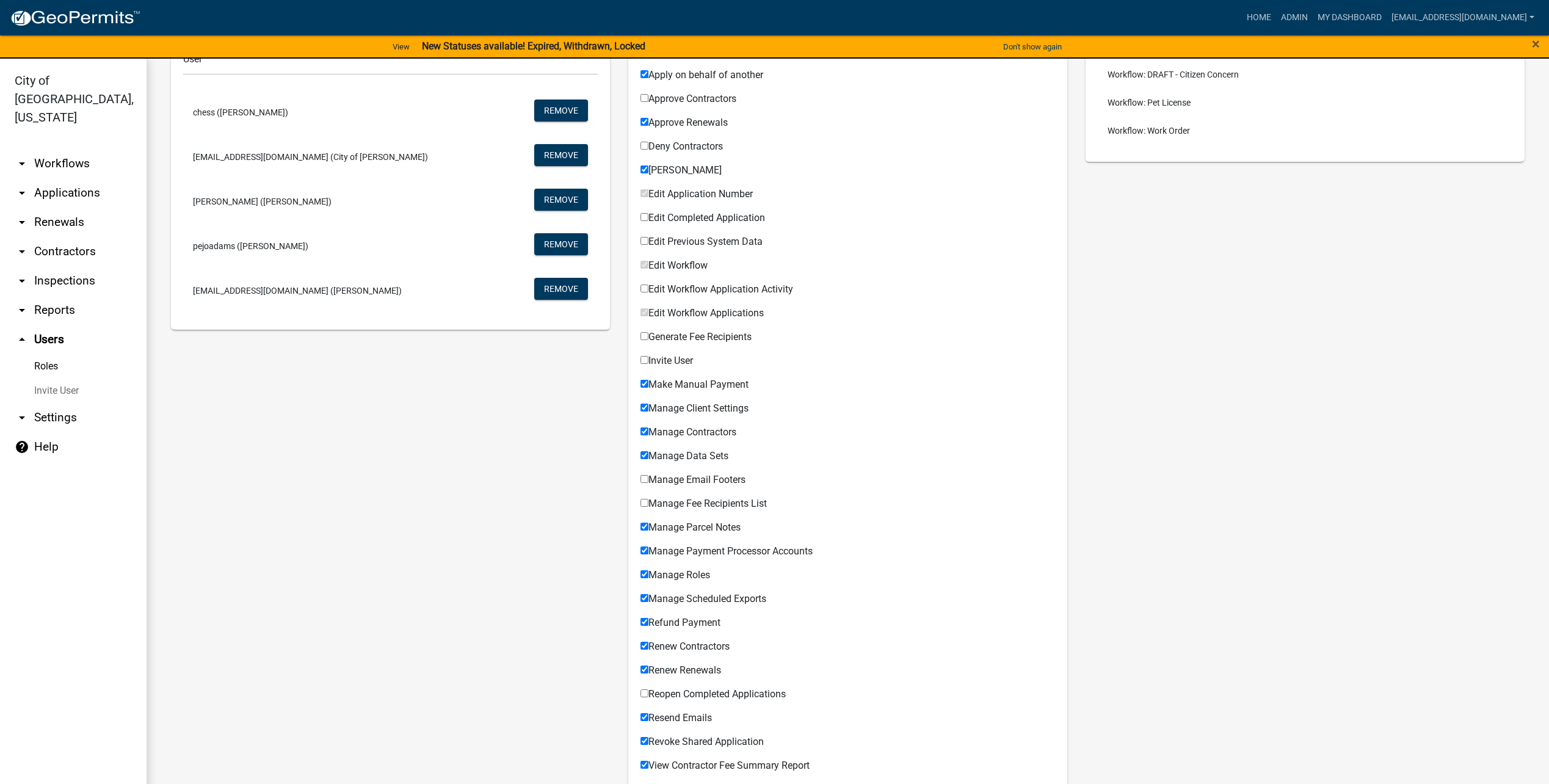
scroll to position [244, 0]
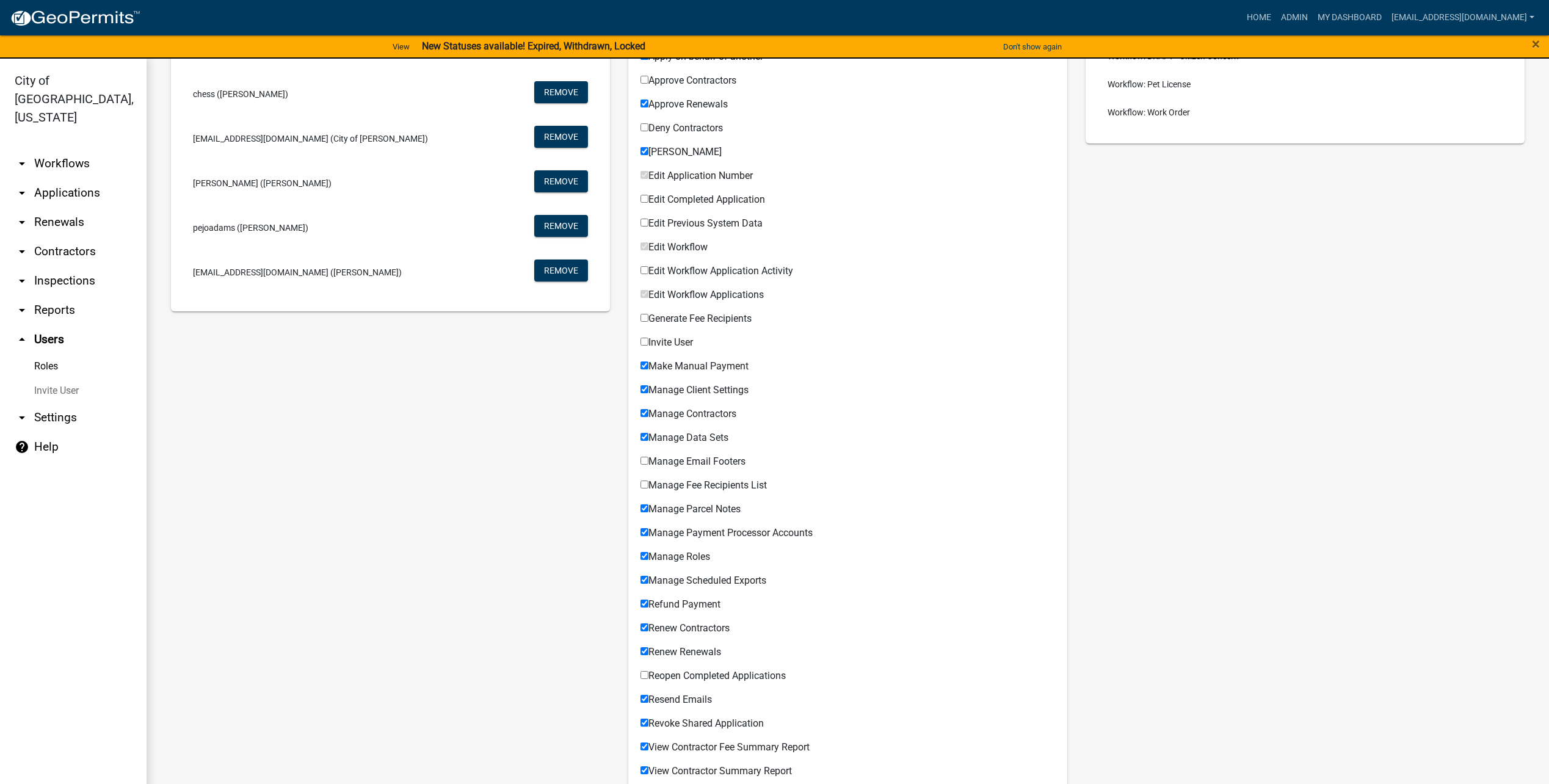
click at [722, 412] on span "Manage Contractors" at bounding box center [692, 413] width 88 height 12
click at [648, 412] on input "Manage Contractors" at bounding box center [644, 412] width 8 height 8
checkbox input "false"
click at [712, 435] on span "Manage Data Sets" at bounding box center [688, 437] width 80 height 12
click at [648, 435] on input "Manage Data Sets" at bounding box center [644, 437] width 8 height 8
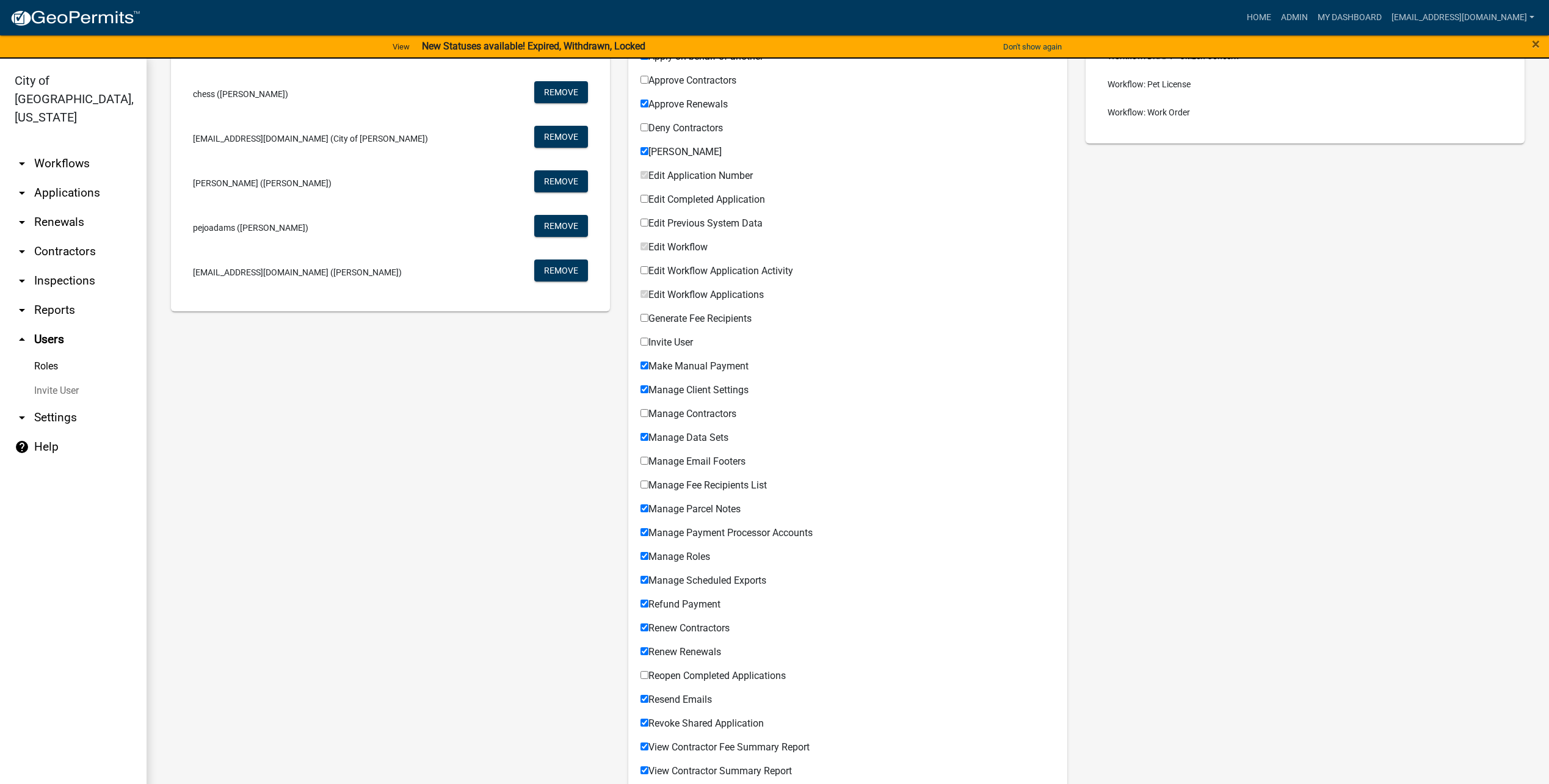
checkbox input "false"
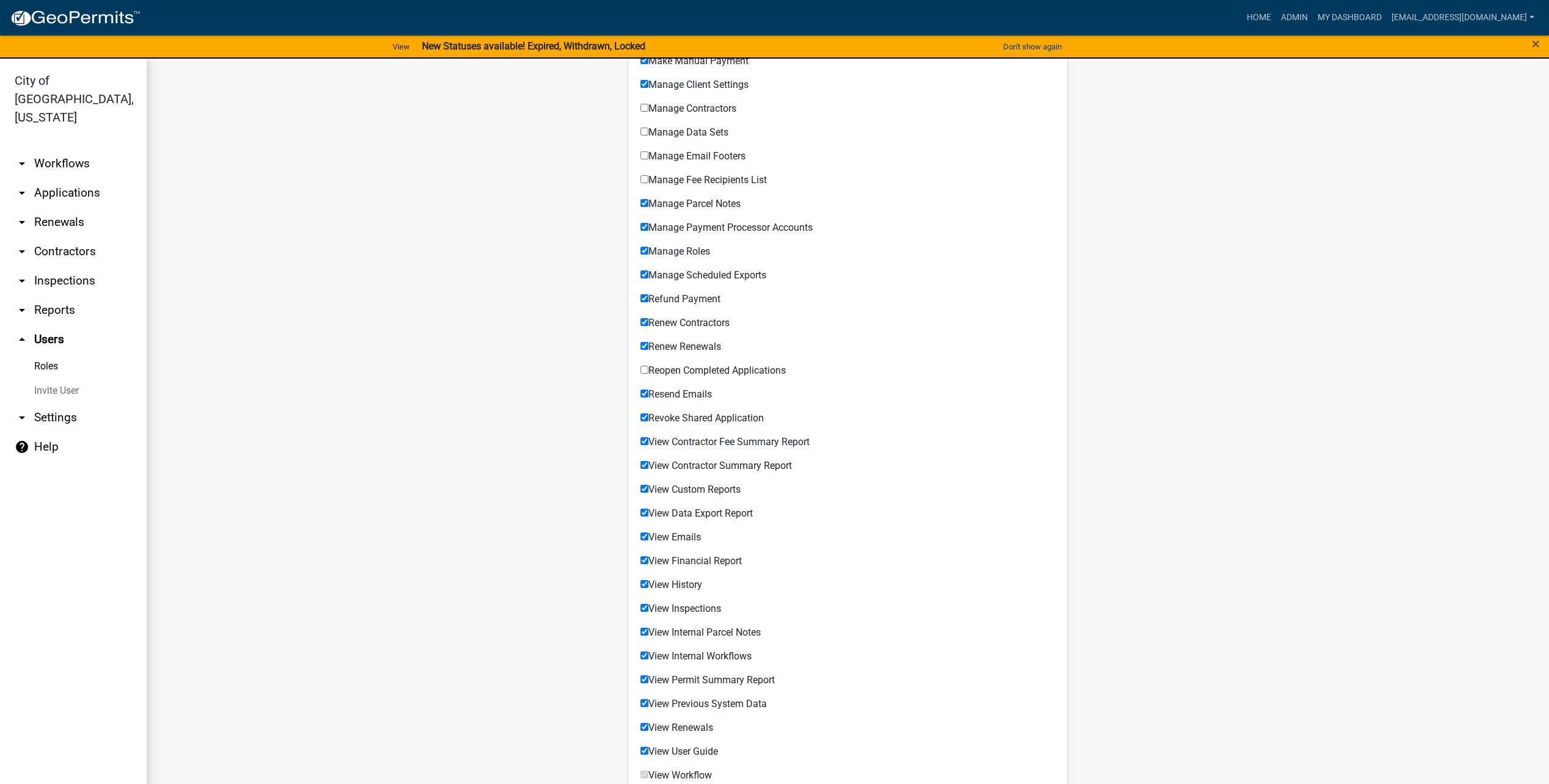
scroll to position [488, 0]
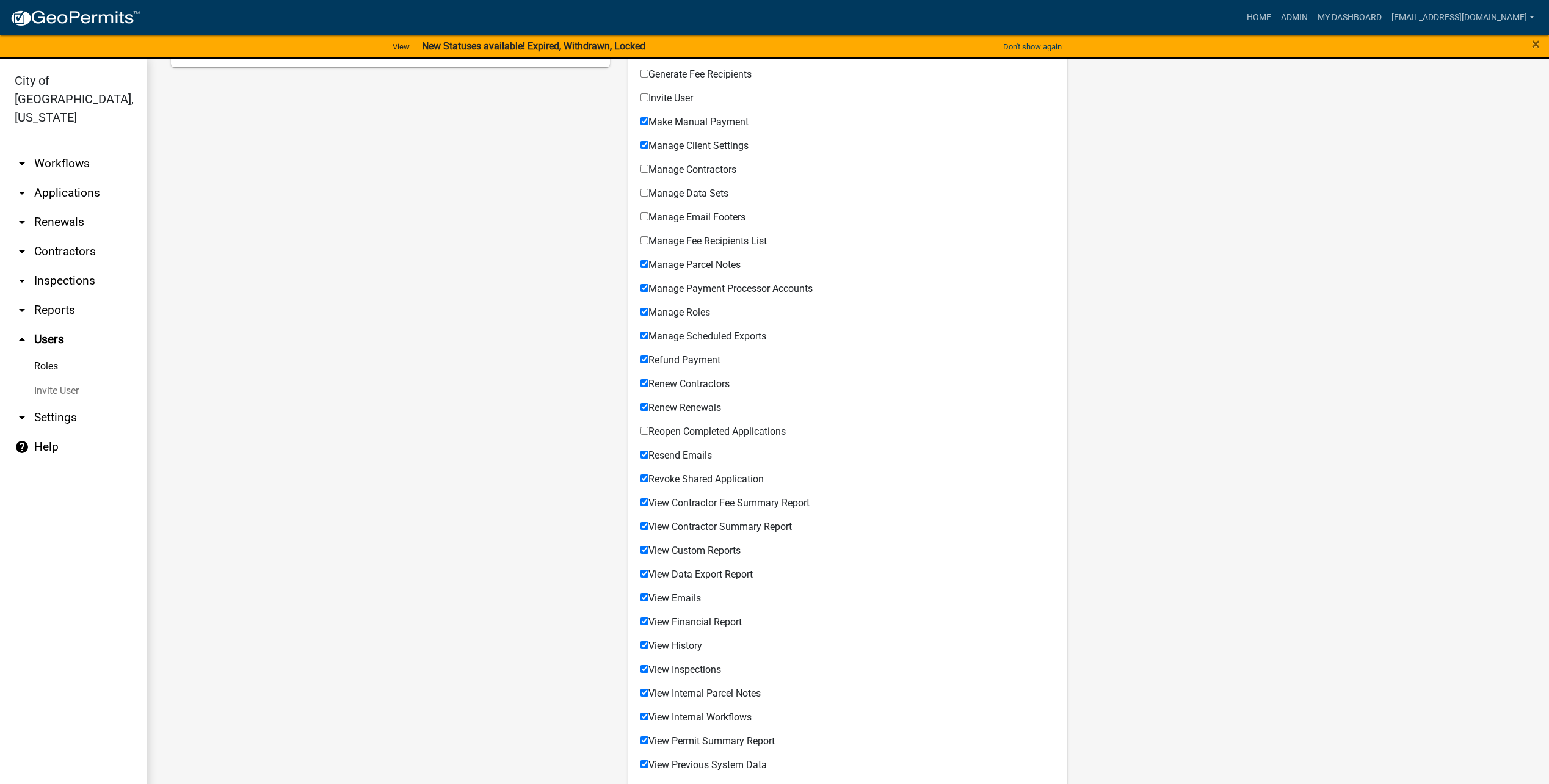
click at [767, 286] on span "Manage Payment Processor Accounts" at bounding box center [730, 288] width 164 height 12
click at [648, 286] on input "Manage Payment Processor Accounts" at bounding box center [644, 288] width 8 height 8
checkbox input "false"
click at [698, 306] on span "Manage Roles" at bounding box center [679, 312] width 61 height 12
click at [648, 308] on input "Manage Roles" at bounding box center [644, 311] width 8 height 8
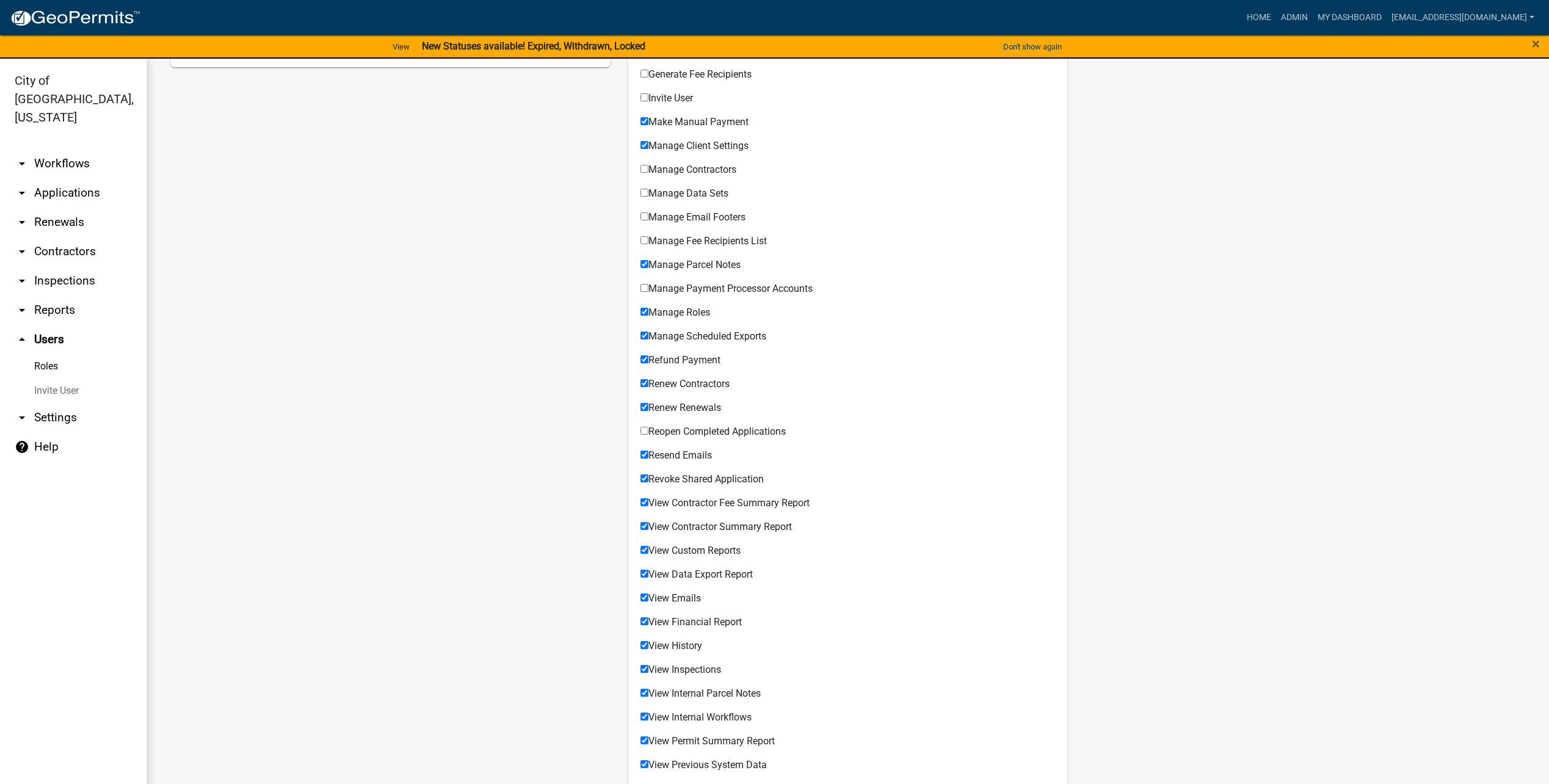
checkbox input "false"
click at [700, 476] on span "Revoke Shared Application" at bounding box center [706, 479] width 115 height 12
click at [648, 476] on input "Revoke Shared Application" at bounding box center [644, 478] width 8 height 8
checkbox input "false"
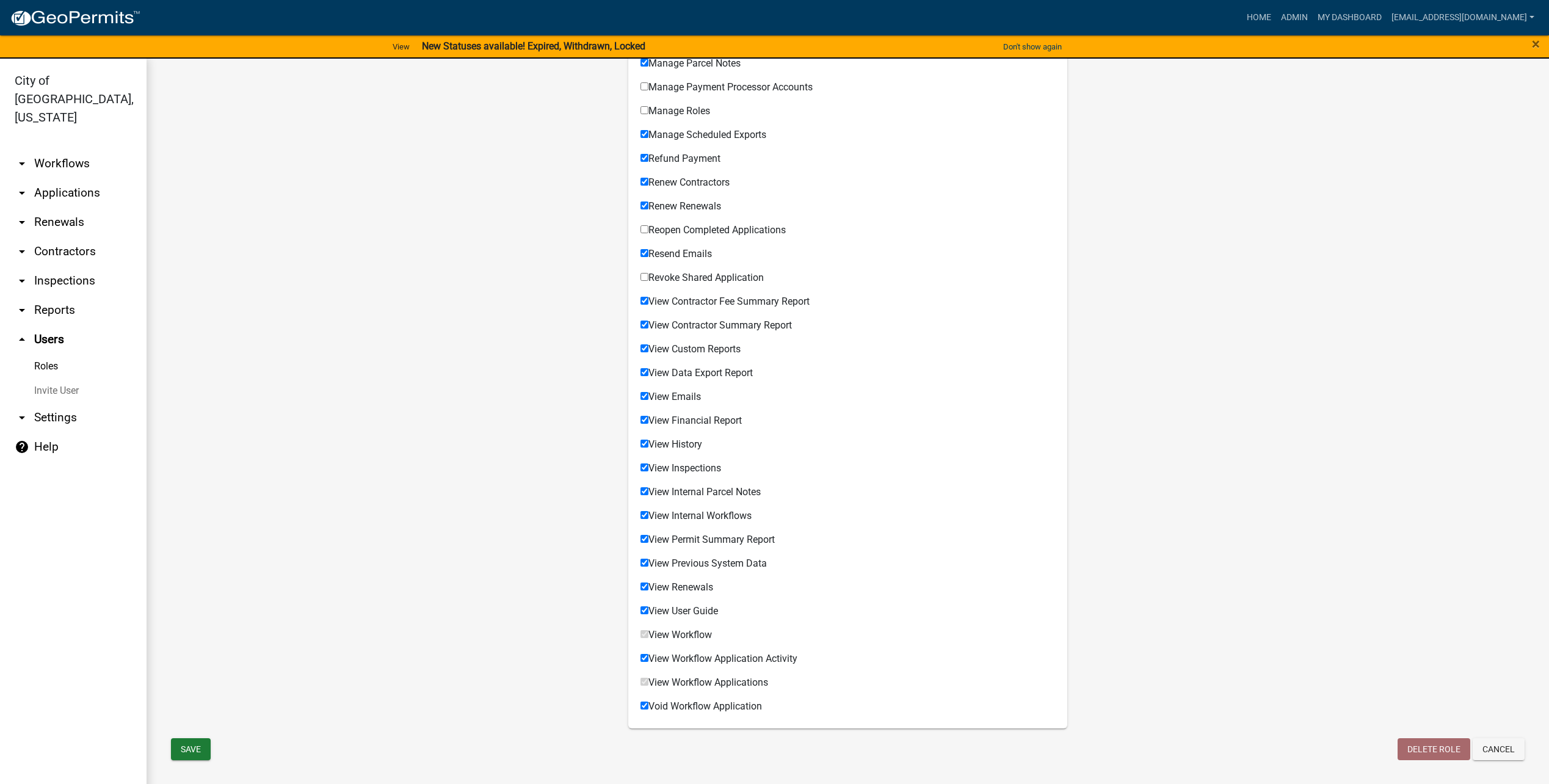
scroll to position [15, 0]
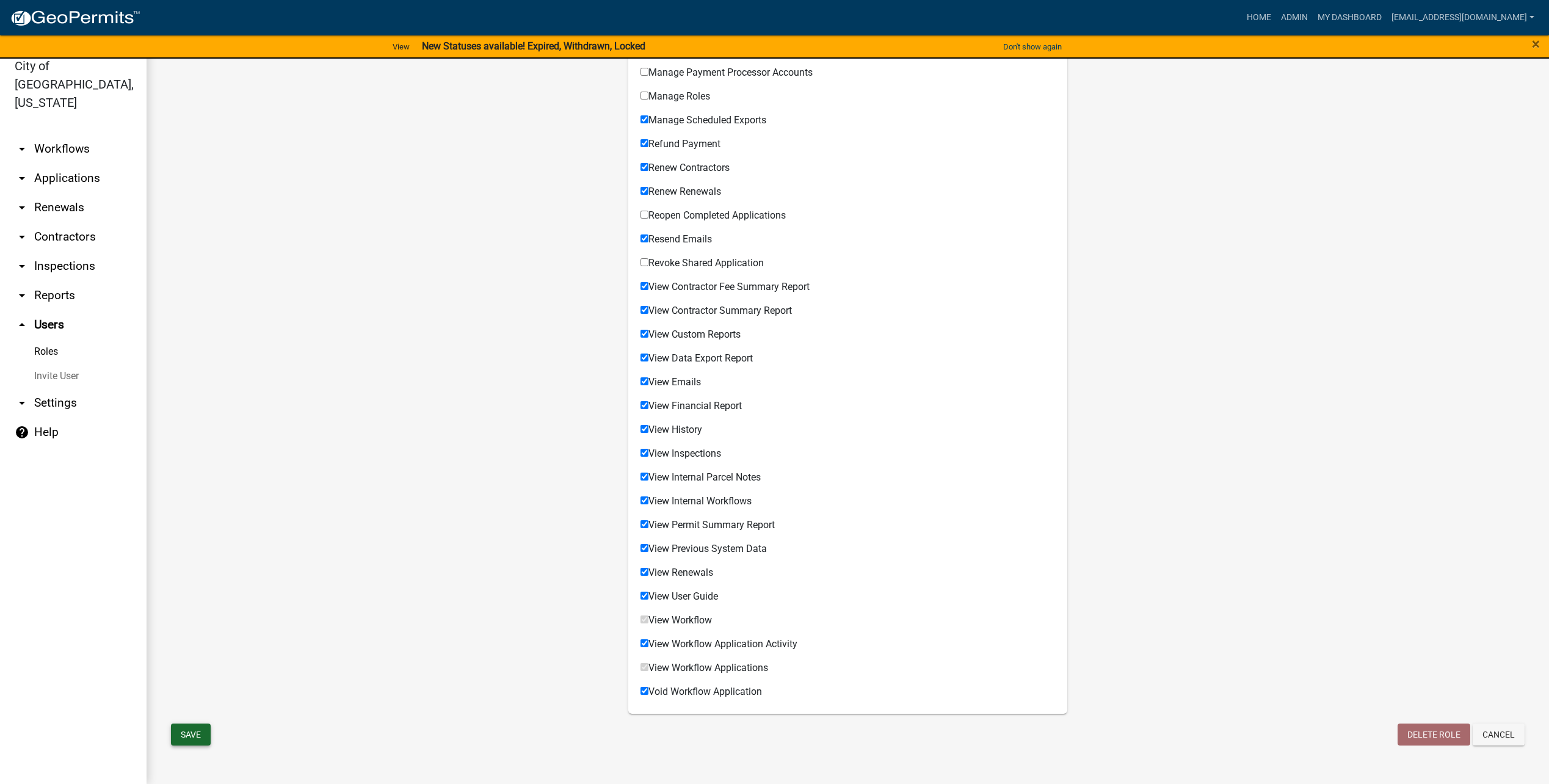
click at [198, 733] on button "Save" at bounding box center [191, 734] width 40 height 22
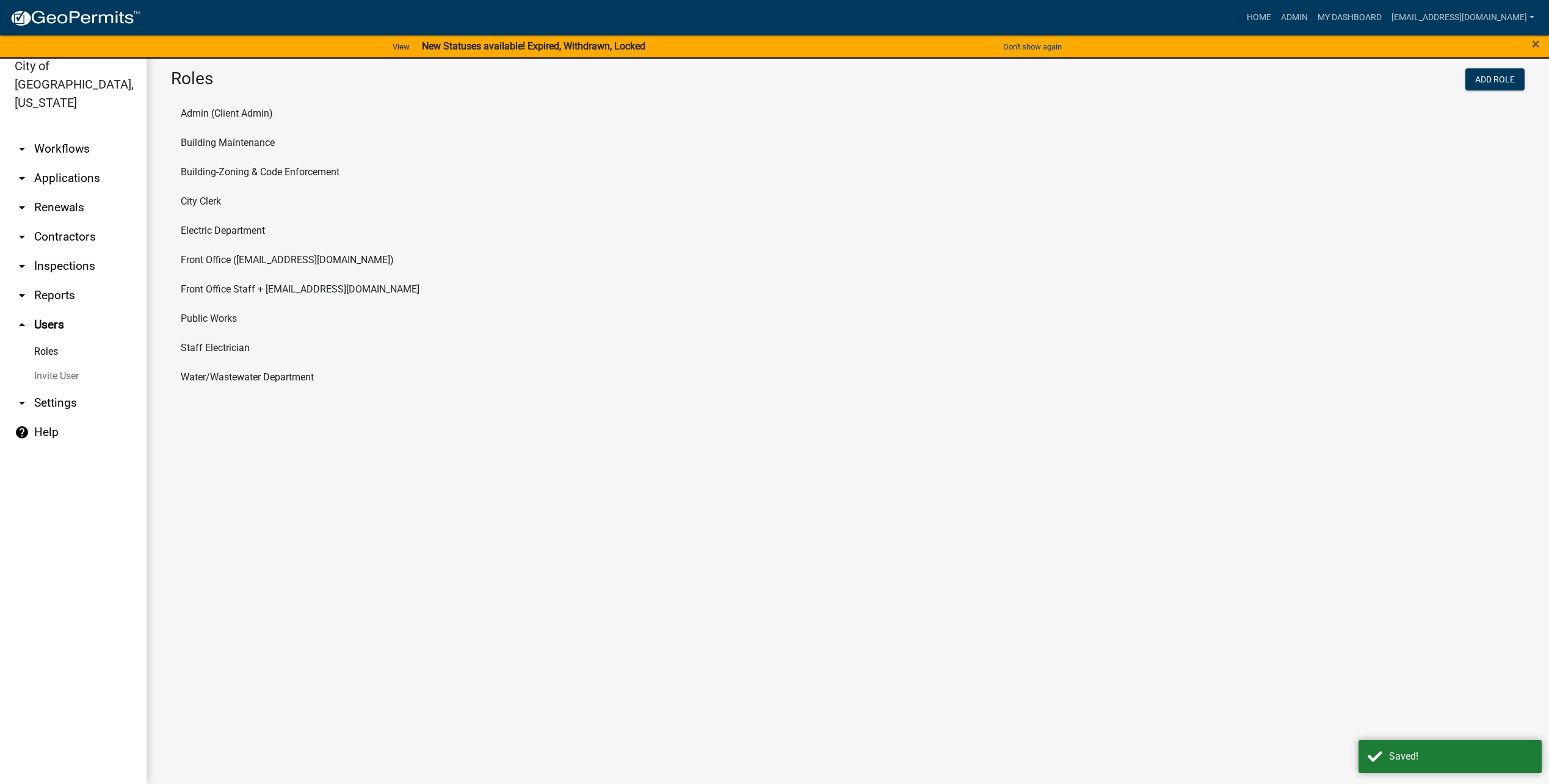
click at [244, 261] on li "Front Office ([EMAIL_ADDRESS][DOMAIN_NAME])" at bounding box center [848, 260] width 1354 height 29
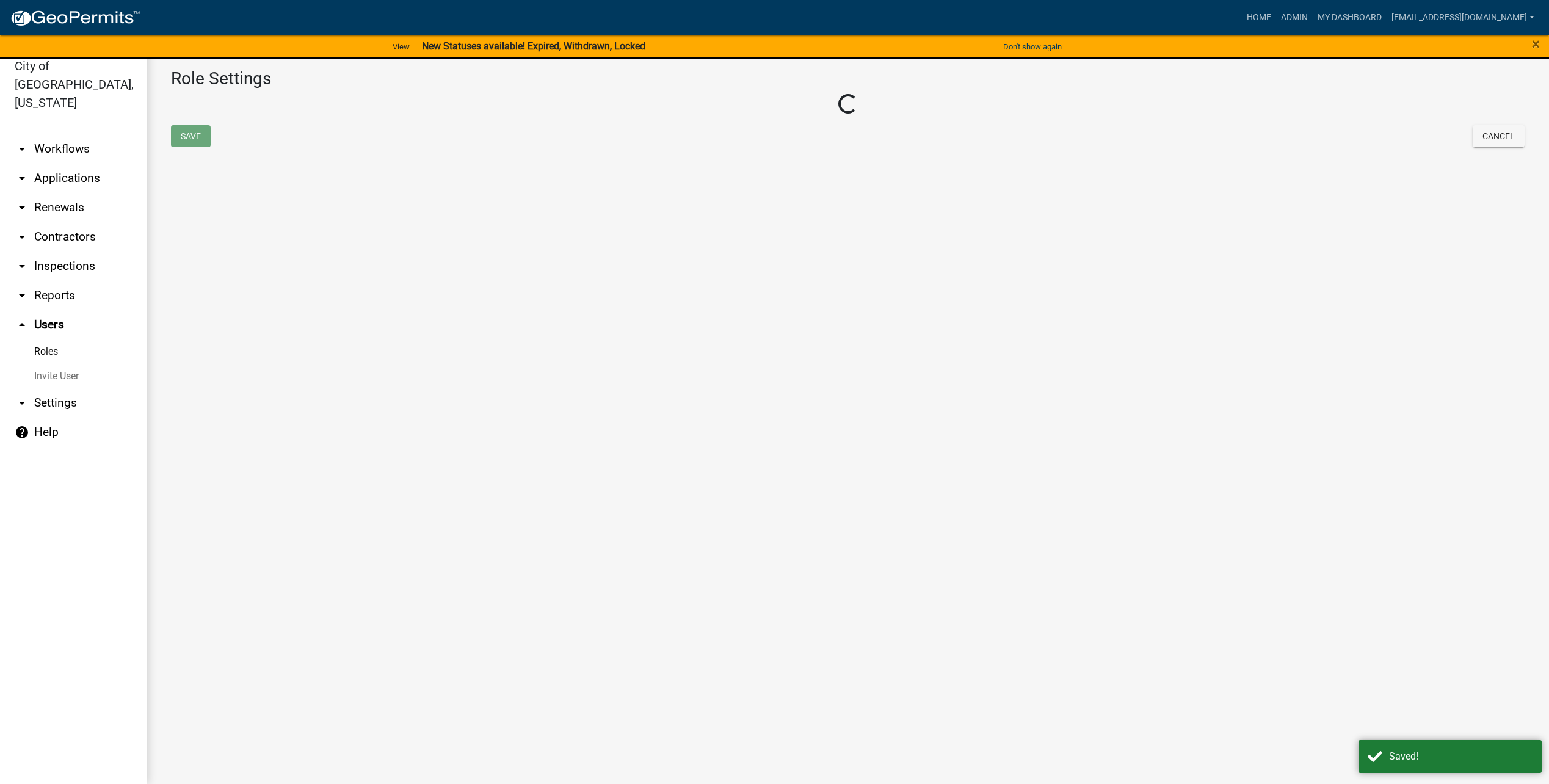
select select "8: light-yellow"
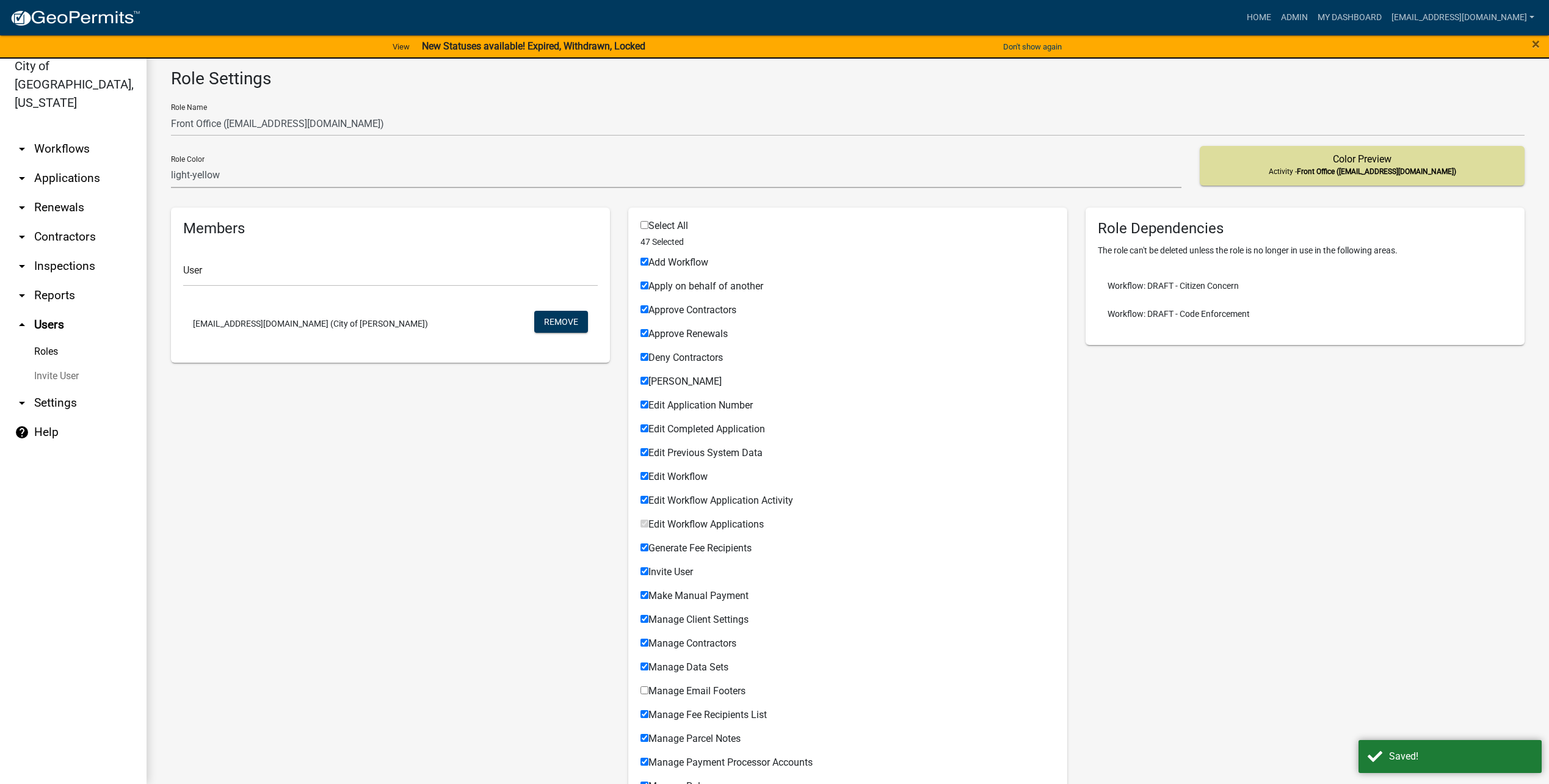
drag, startPoint x: 697, startPoint y: 262, endPoint x: 694, endPoint y: 282, distance: 20.2
click at [697, 262] on span "Add Workflow" at bounding box center [678, 262] width 60 height 12
click at [648, 262] on input "Add Workflow" at bounding box center [644, 261] width 8 height 8
checkbox input "false"
drag, startPoint x: 676, startPoint y: 403, endPoint x: 676, endPoint y: 412, distance: 9.0
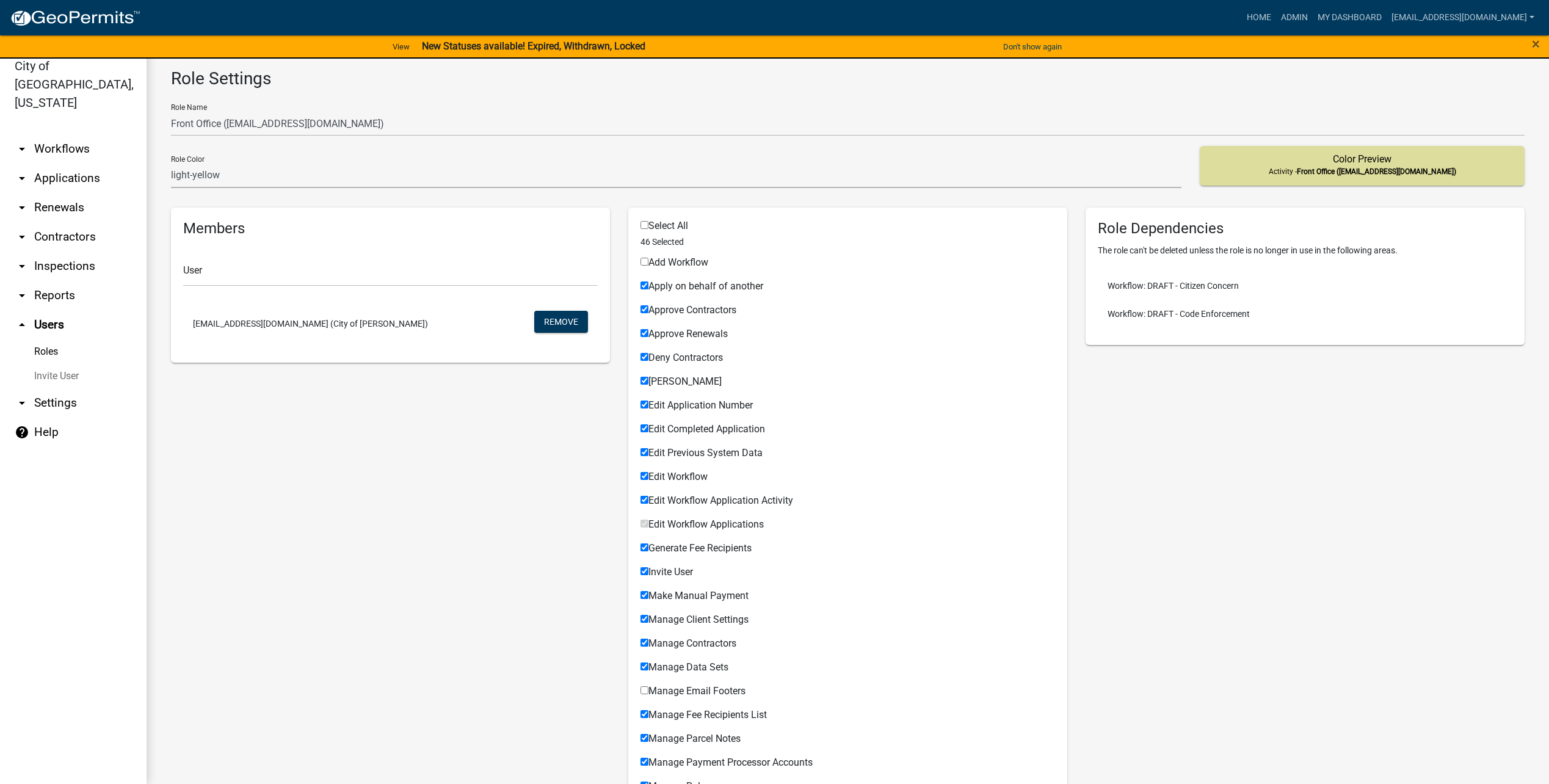
click at [676, 403] on span "Edit Application Number" at bounding box center [700, 405] width 104 height 12
click at [648, 403] on input "Edit Application Number" at bounding box center [644, 404] width 8 height 8
checkbox input "false"
click at [675, 428] on span "Edit Completed Application" at bounding box center [707, 429] width 117 height 12
click at [648, 428] on input "Edit Completed Application" at bounding box center [644, 428] width 8 height 8
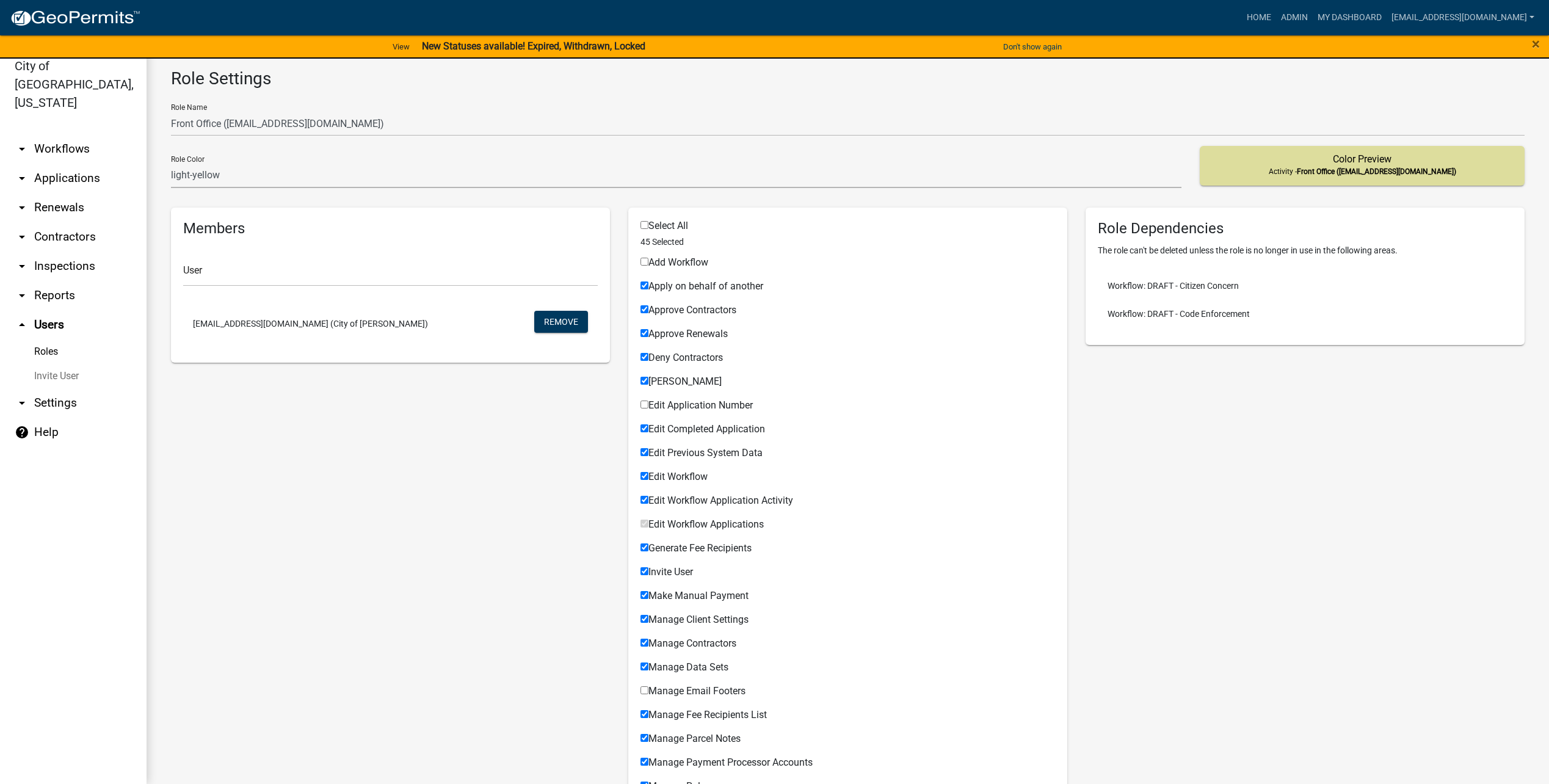
checkbox input "false"
drag, startPoint x: 678, startPoint y: 453, endPoint x: 677, endPoint y: 468, distance: 15.0
click at [678, 453] on span "Edit Previous System Data" at bounding box center [705, 452] width 114 height 12
click at [648, 453] on input "Edit Previous System Data" at bounding box center [644, 452] width 8 height 8
checkbox input "false"
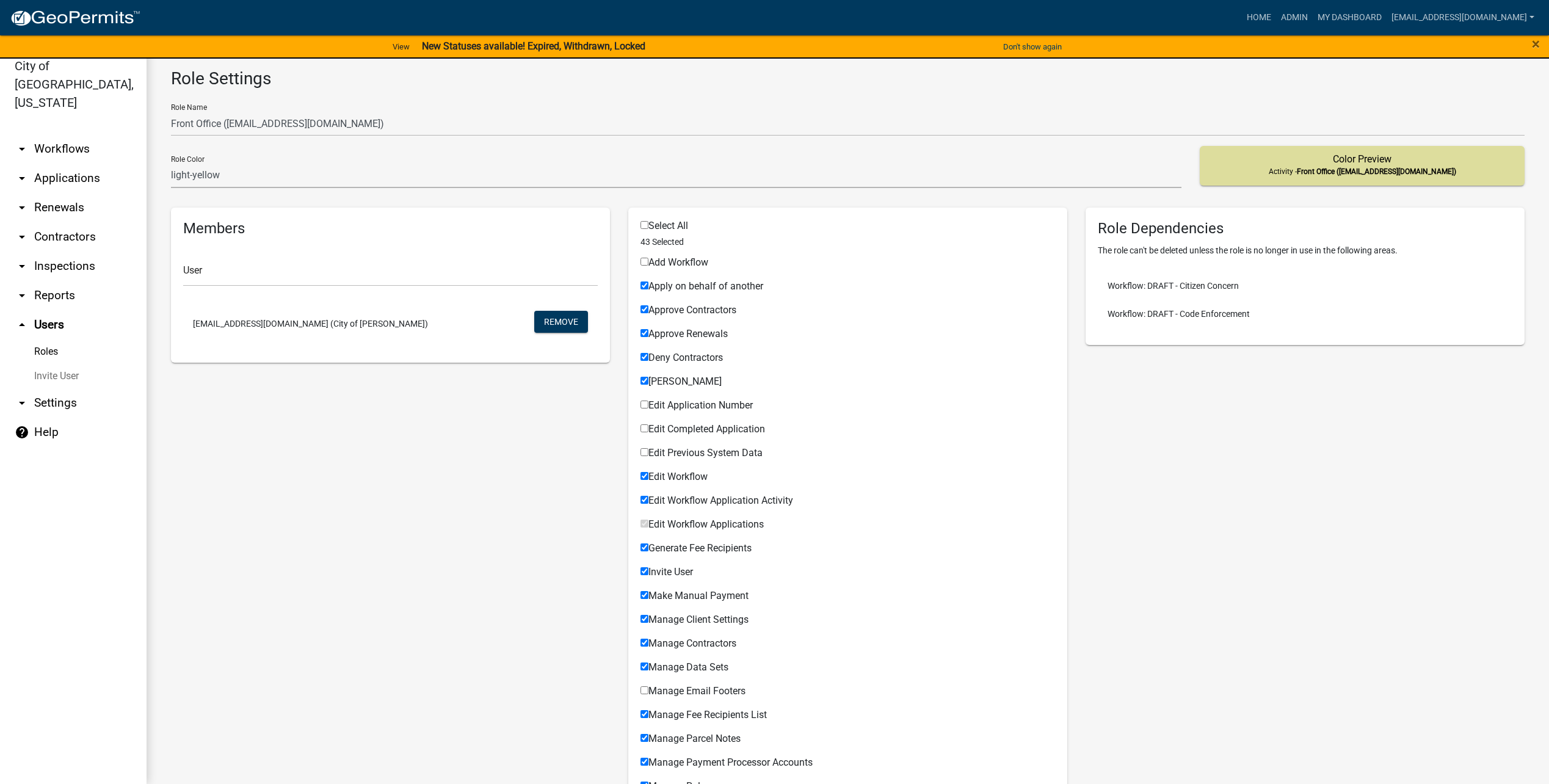
drag, startPoint x: 677, startPoint y: 474, endPoint x: 672, endPoint y: 493, distance: 19.6
click at [676, 474] on span "Edit Workflow" at bounding box center [677, 476] width 59 height 12
click at [648, 474] on input "Edit Workflow" at bounding box center [644, 476] width 8 height 8
checkbox input "false"
click at [672, 496] on span "Edit Workflow Application Activity" at bounding box center [720, 500] width 145 height 12
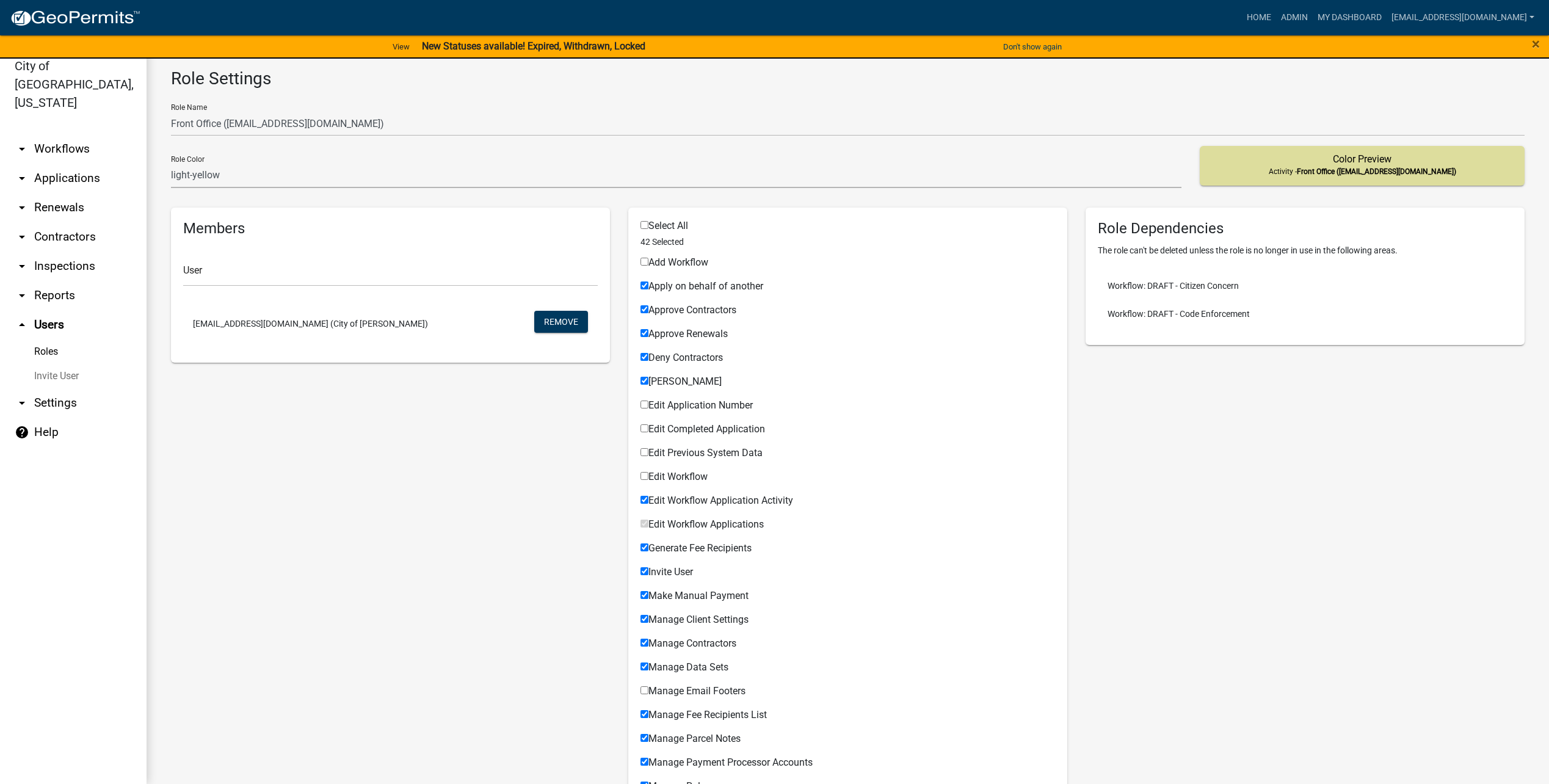
click at [648, 496] on input "Edit Workflow Application Activity" at bounding box center [644, 499] width 8 height 8
checkbox input "false"
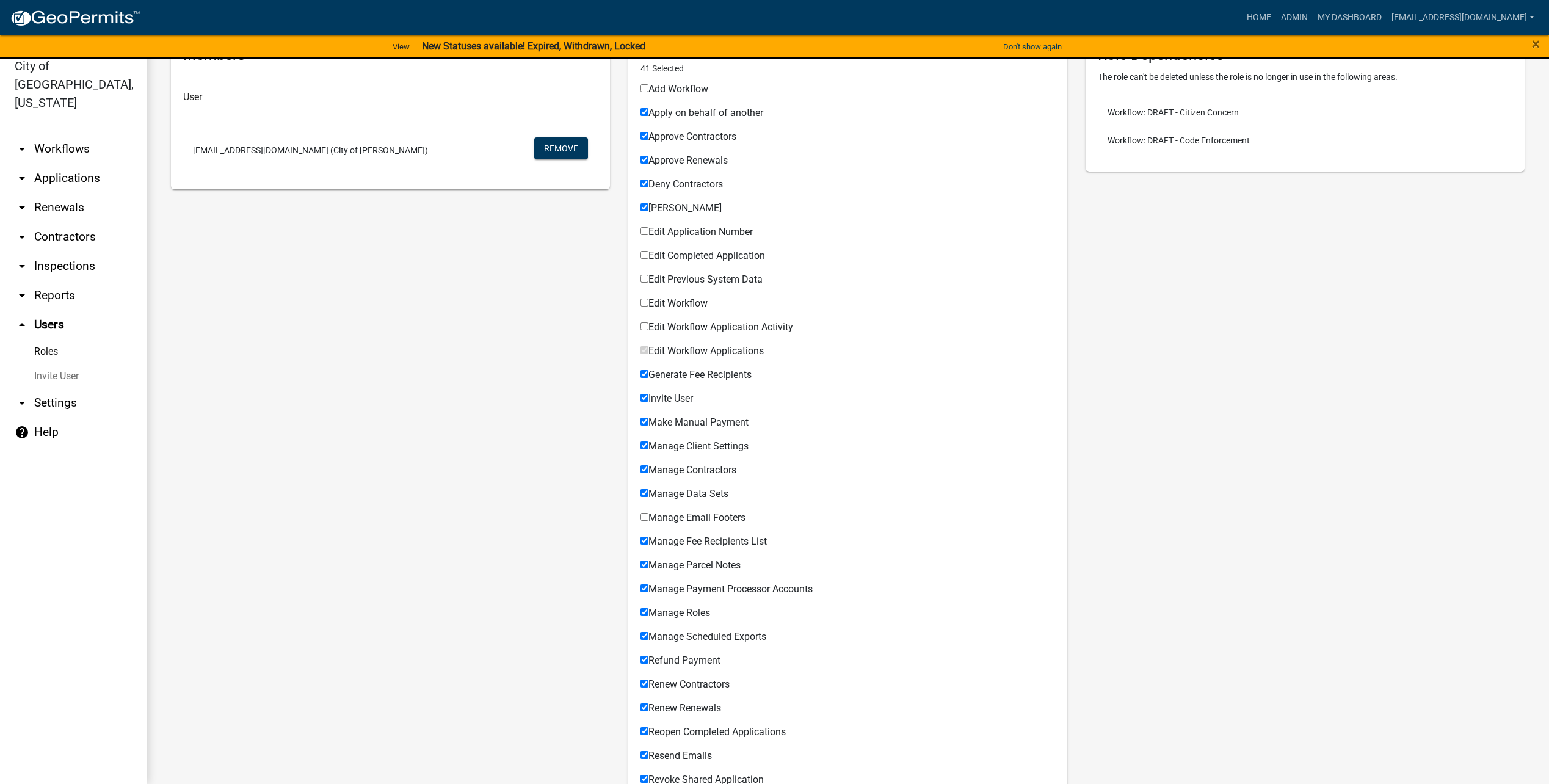
scroll to position [183, 0]
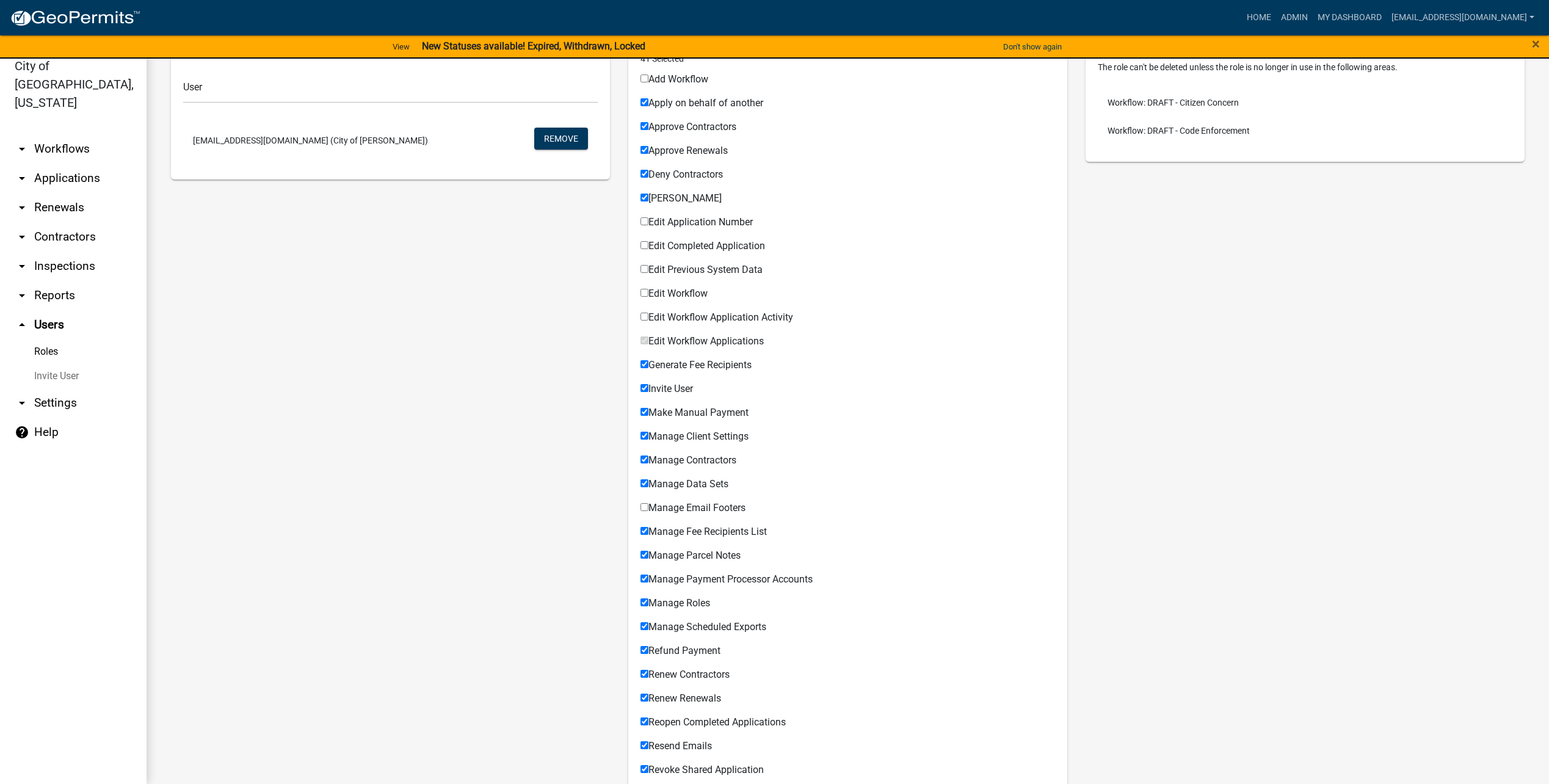
click at [737, 365] on span "Generate Fee Recipients" at bounding box center [700, 365] width 103 height 12
click at [648, 365] on input "Generate Fee Recipients" at bounding box center [644, 364] width 8 height 8
checkbox input "false"
click at [669, 393] on span "Invite User" at bounding box center [671, 388] width 45 height 12
click at [648, 392] on input "Invite User" at bounding box center [644, 388] width 8 height 8
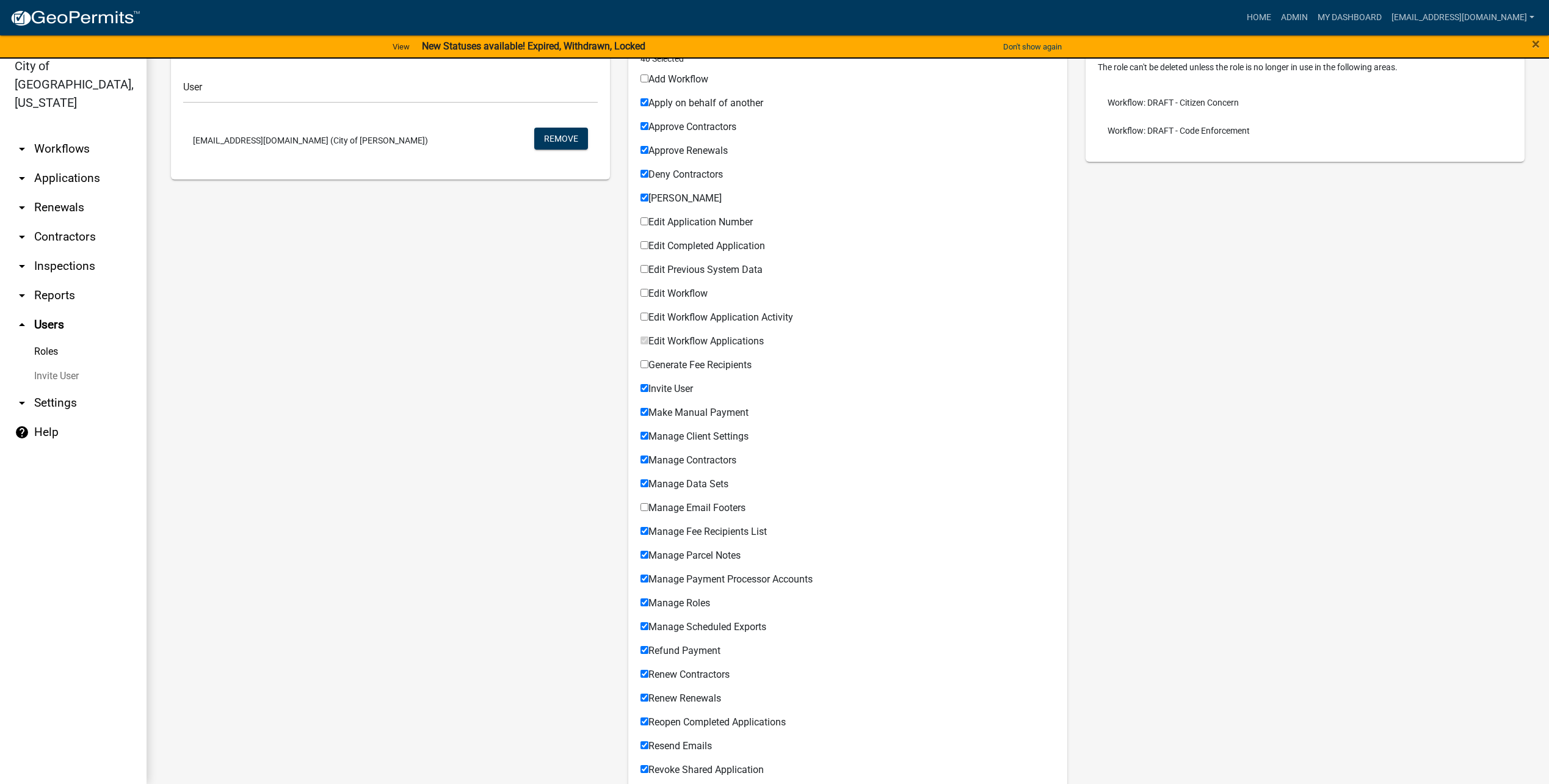
checkbox input "false"
click at [710, 483] on span "Manage Data Sets" at bounding box center [688, 484] width 80 height 12
click at [648, 483] on input "Manage Data Sets" at bounding box center [644, 483] width 8 height 8
checkbox input "false"
click at [705, 530] on span "Manage Fee Recipients List" at bounding box center [707, 531] width 118 height 12
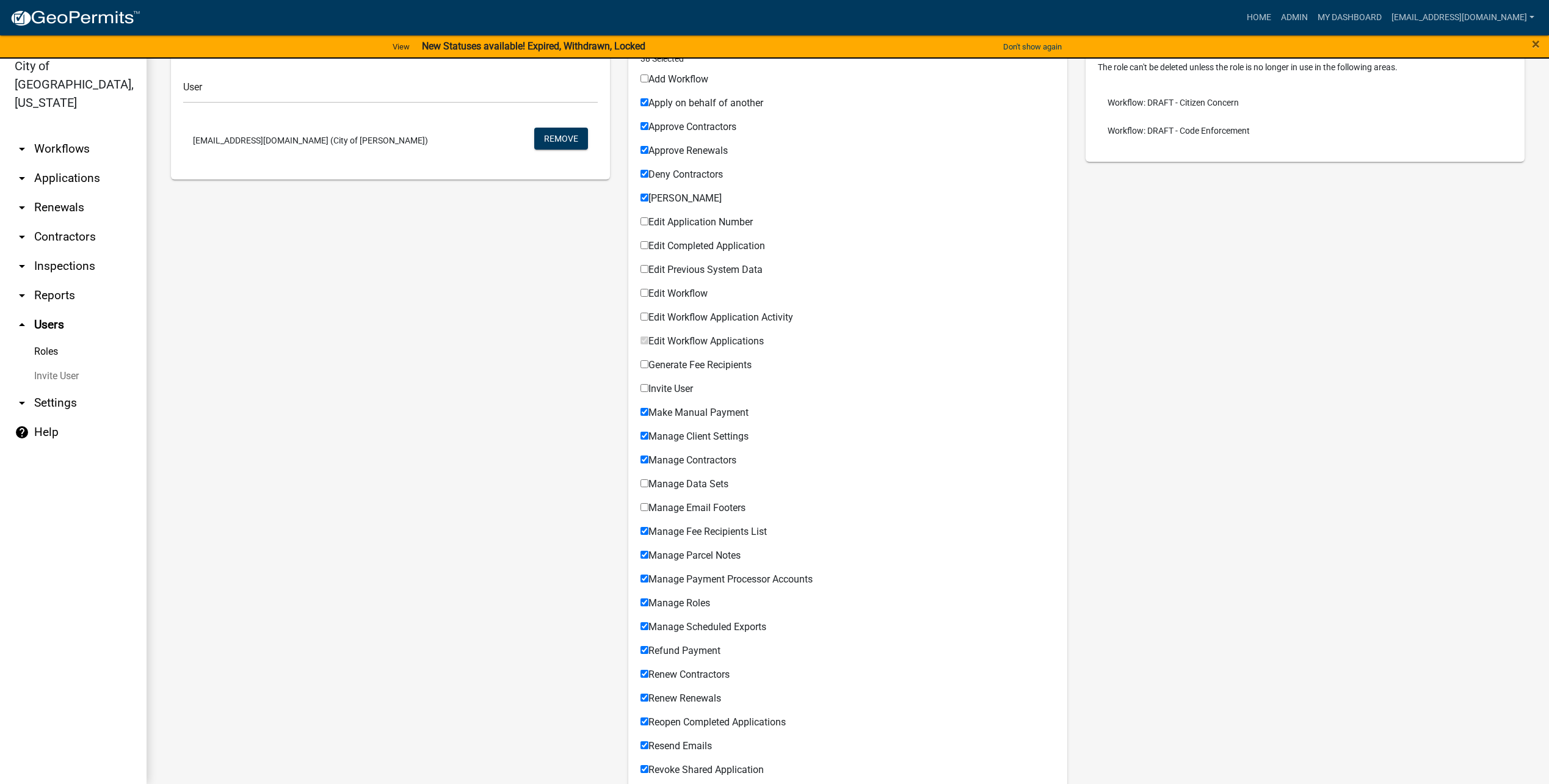
click at [648, 530] on input "Manage Fee Recipients List" at bounding box center [644, 530] width 8 height 8
checkbox input "false"
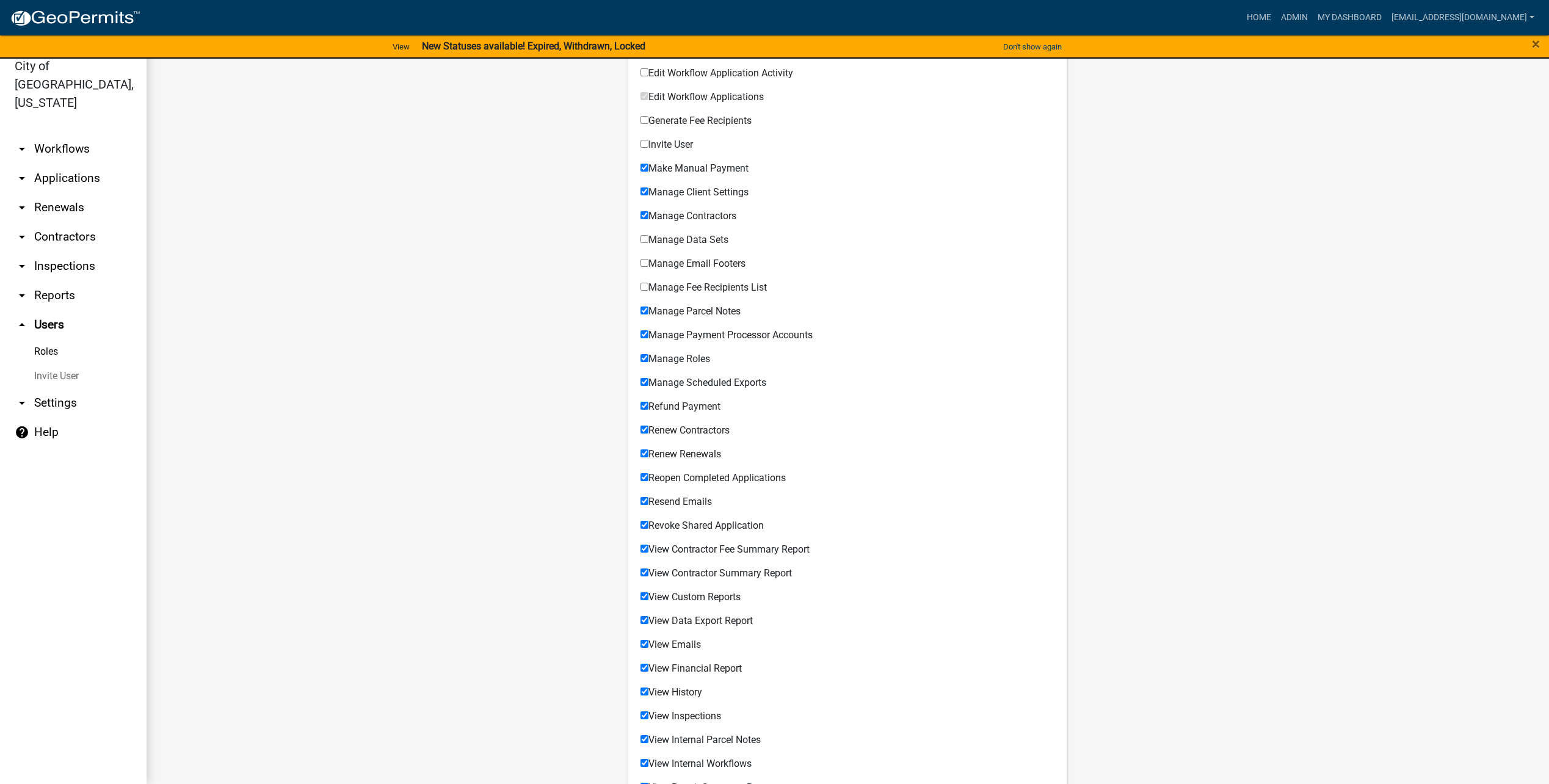
click at [717, 337] on span "Manage Payment Processor Accounts" at bounding box center [730, 334] width 164 height 12
click at [648, 337] on input "Manage Payment Processor Accounts" at bounding box center [644, 334] width 8 height 8
checkbox input "false"
click at [702, 356] on span "Manage Roles" at bounding box center [679, 359] width 61 height 12
click at [648, 356] on input "Manage Roles" at bounding box center [644, 358] width 8 height 8
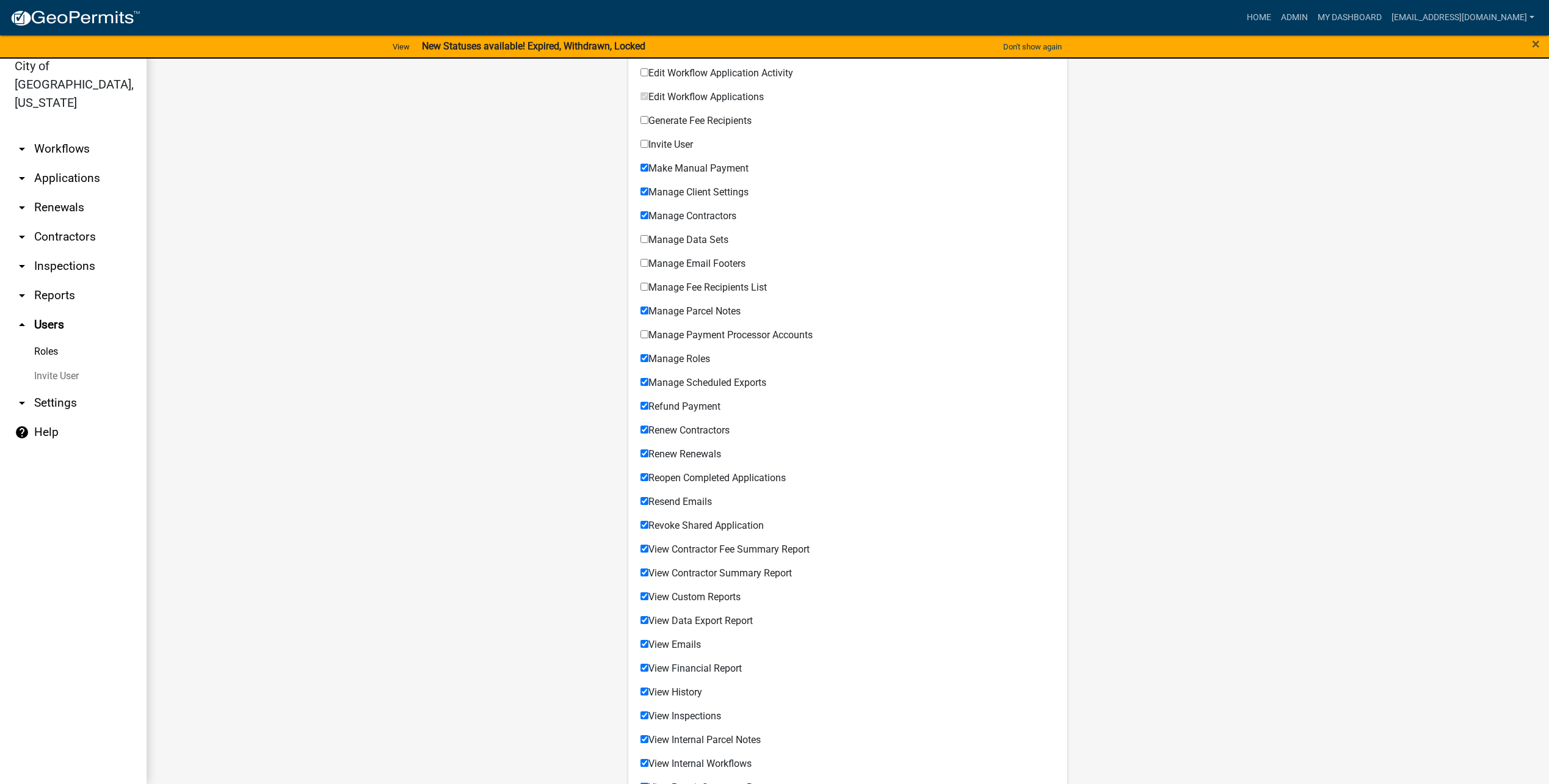
checkbox input "false"
click at [703, 474] on span "Reopen Completed Applications" at bounding box center [716, 478] width 137 height 12
click at [648, 474] on input "Reopen Completed Applications" at bounding box center [644, 477] width 8 height 8
checkbox input "false"
click at [700, 527] on span "Revoke Shared Application" at bounding box center [706, 525] width 115 height 12
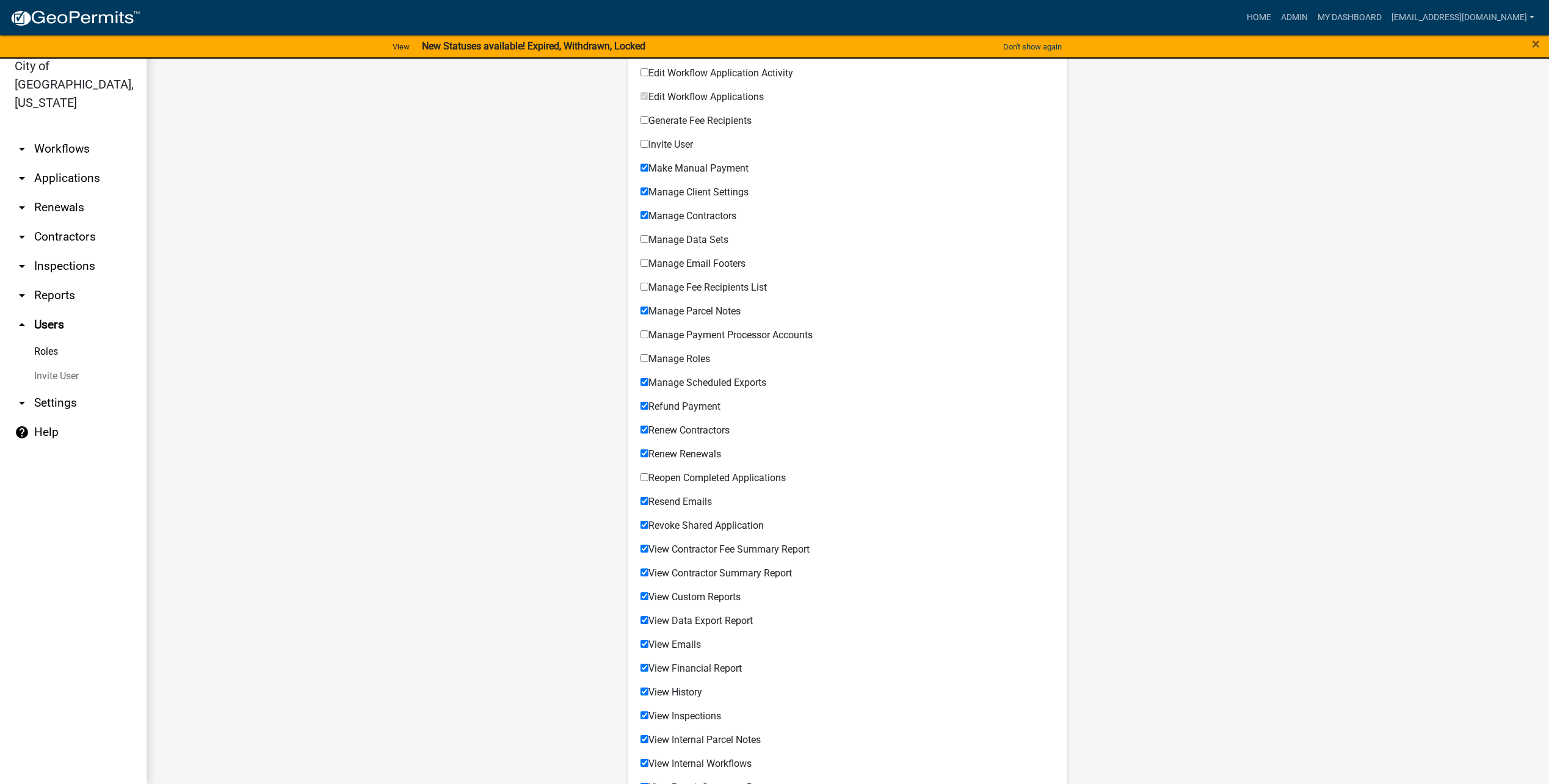
click at [648, 527] on input "Revoke Shared Application" at bounding box center [644, 524] width 8 height 8
checkbox input "false"
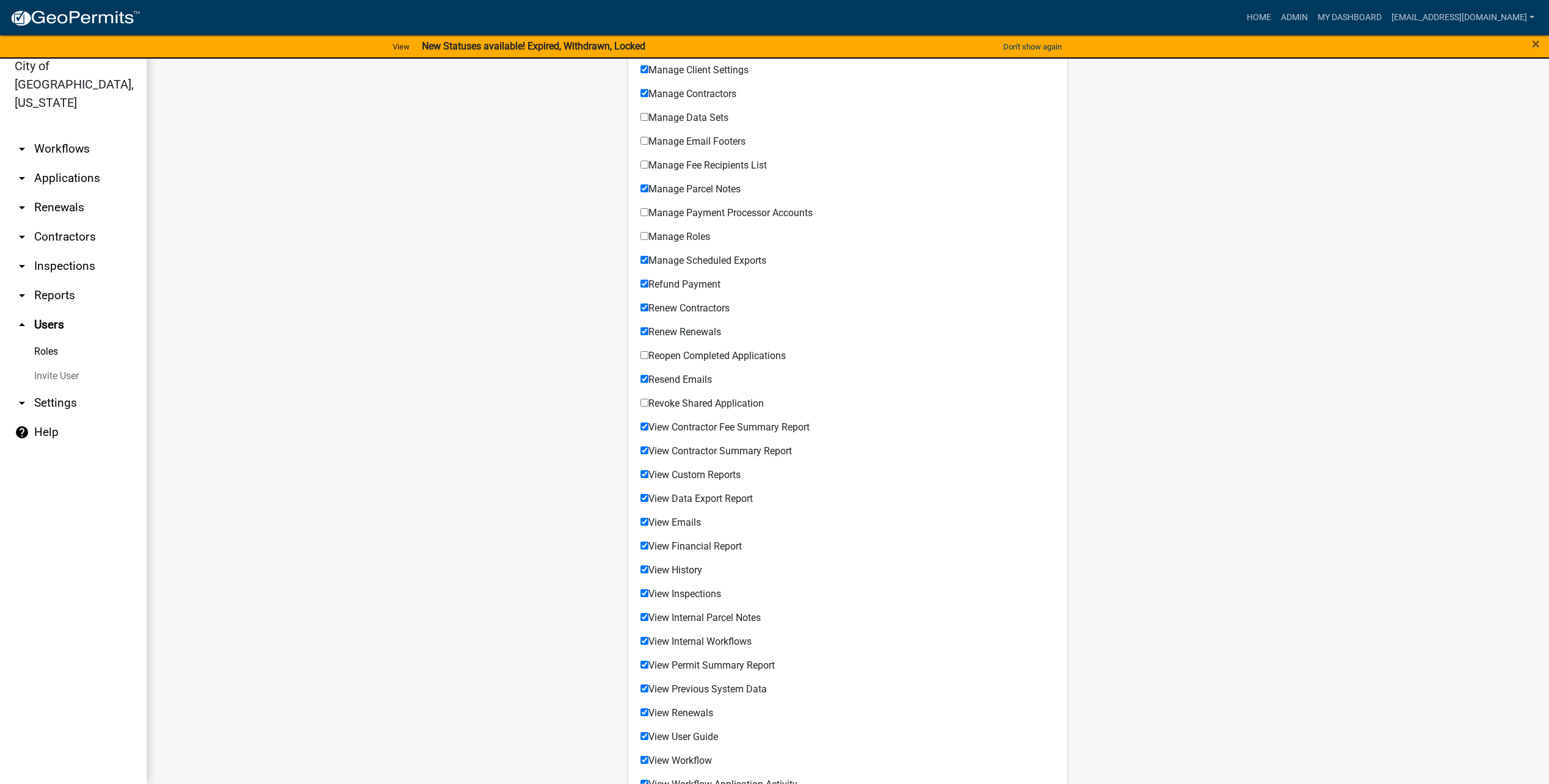
scroll to position [690, 0]
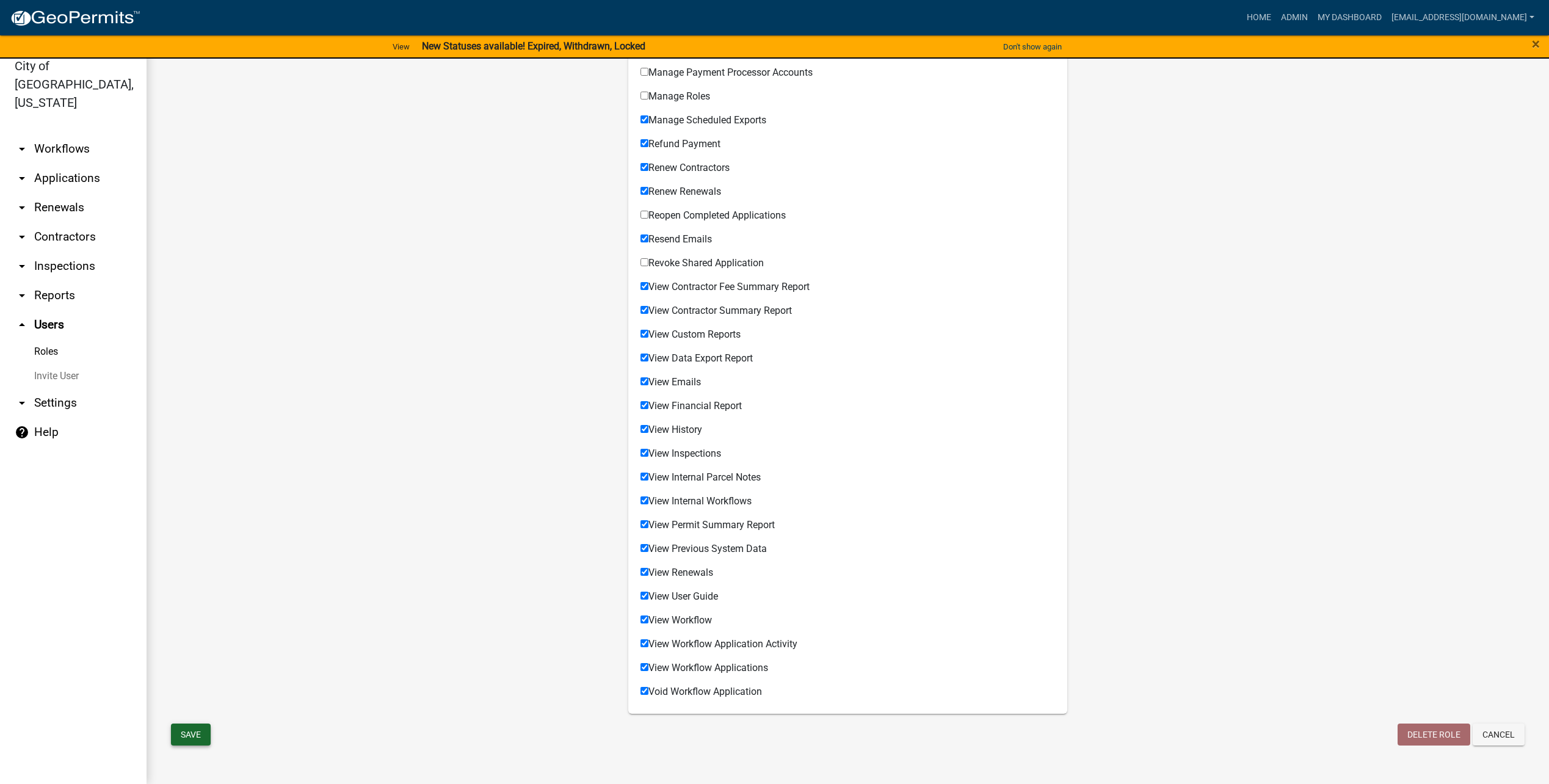
click at [194, 742] on button "Save" at bounding box center [191, 734] width 40 height 22
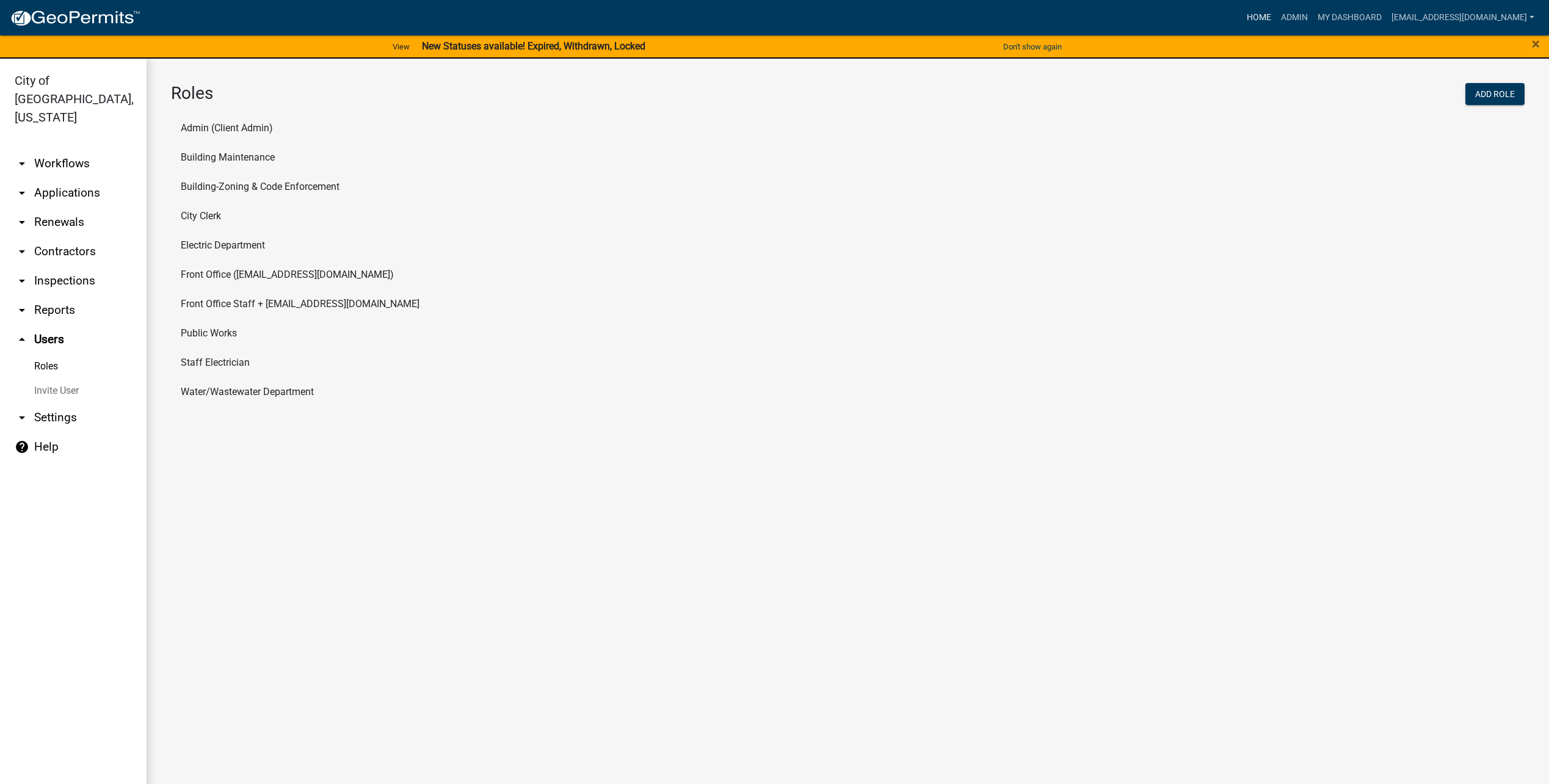
click at [1267, 17] on link "Home" at bounding box center [1259, 17] width 34 height 23
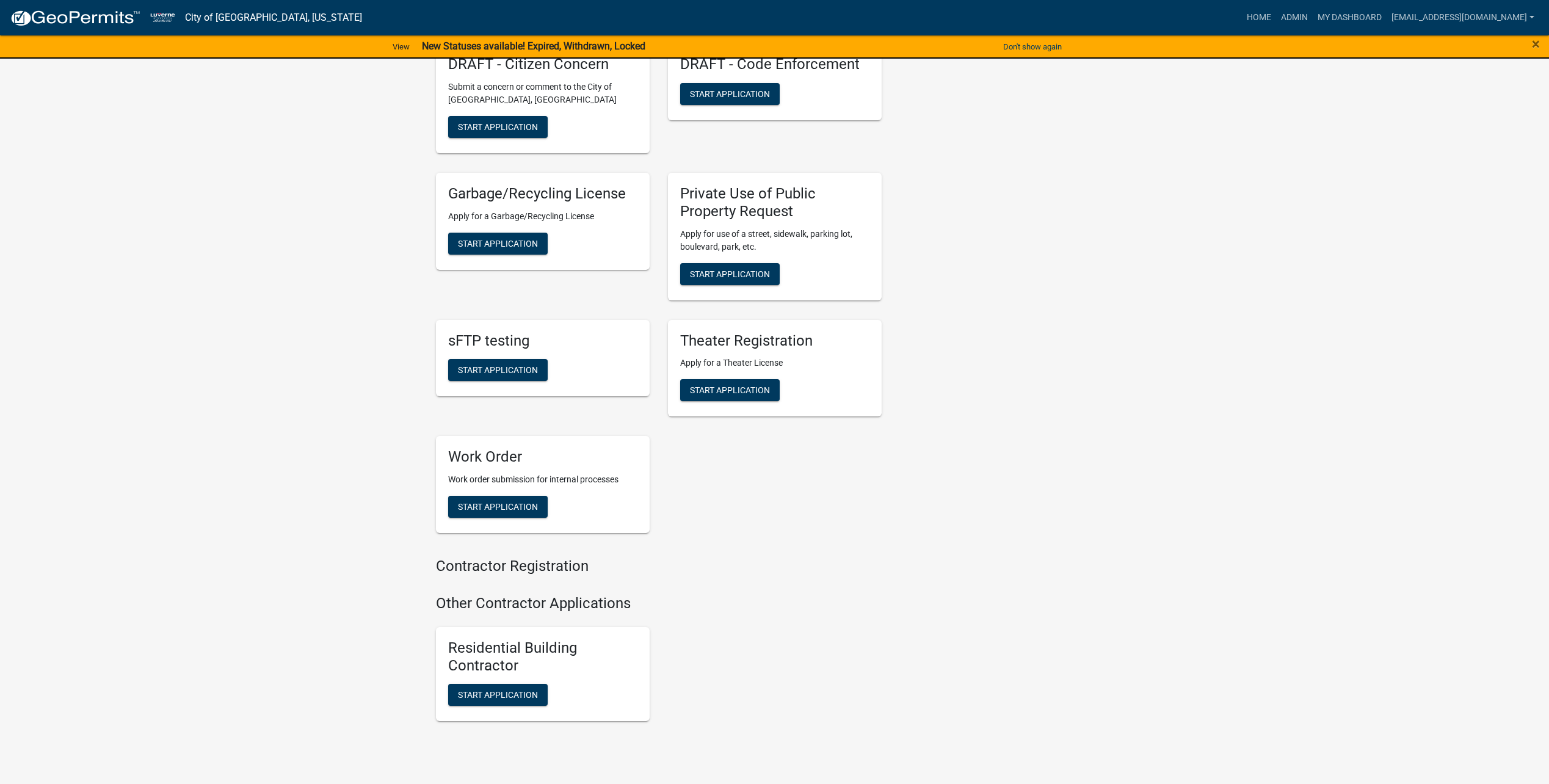
scroll to position [1696, 0]
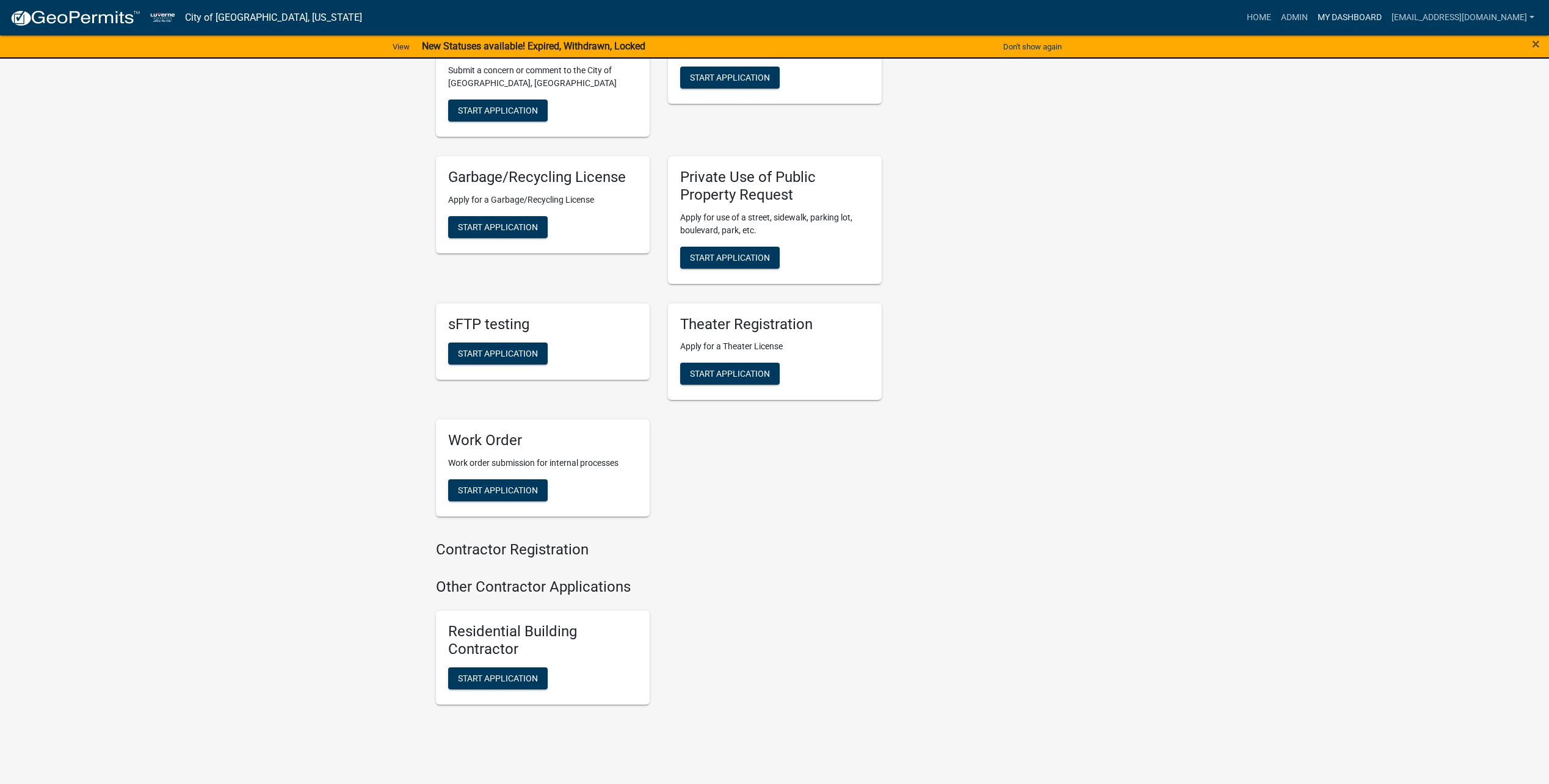
click at [1352, 13] on link "My Dashboard" at bounding box center [1349, 17] width 74 height 23
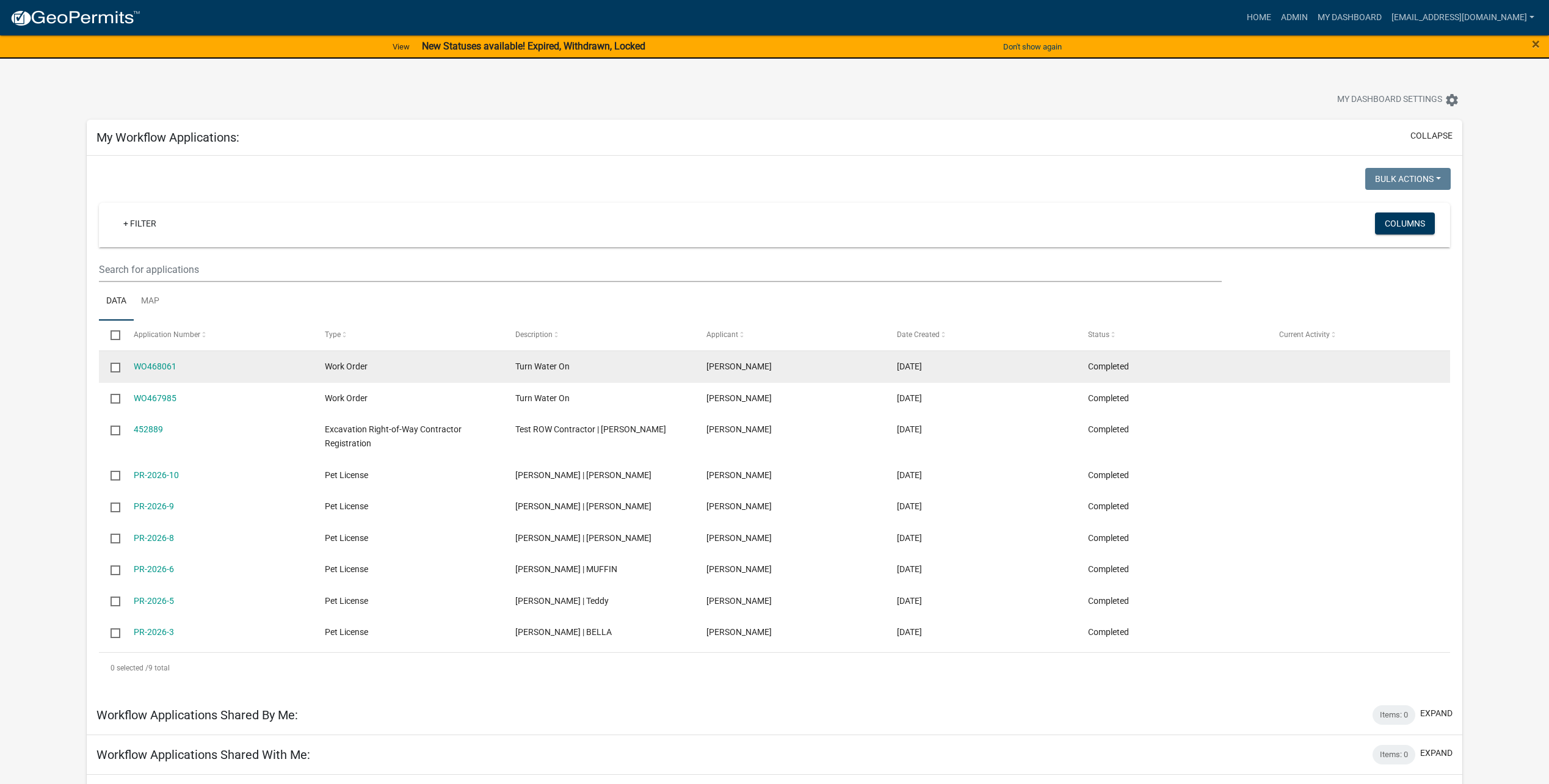
click at [110, 368] on input "checkbox" at bounding box center [114, 367] width 8 height 8
checkbox input "true"
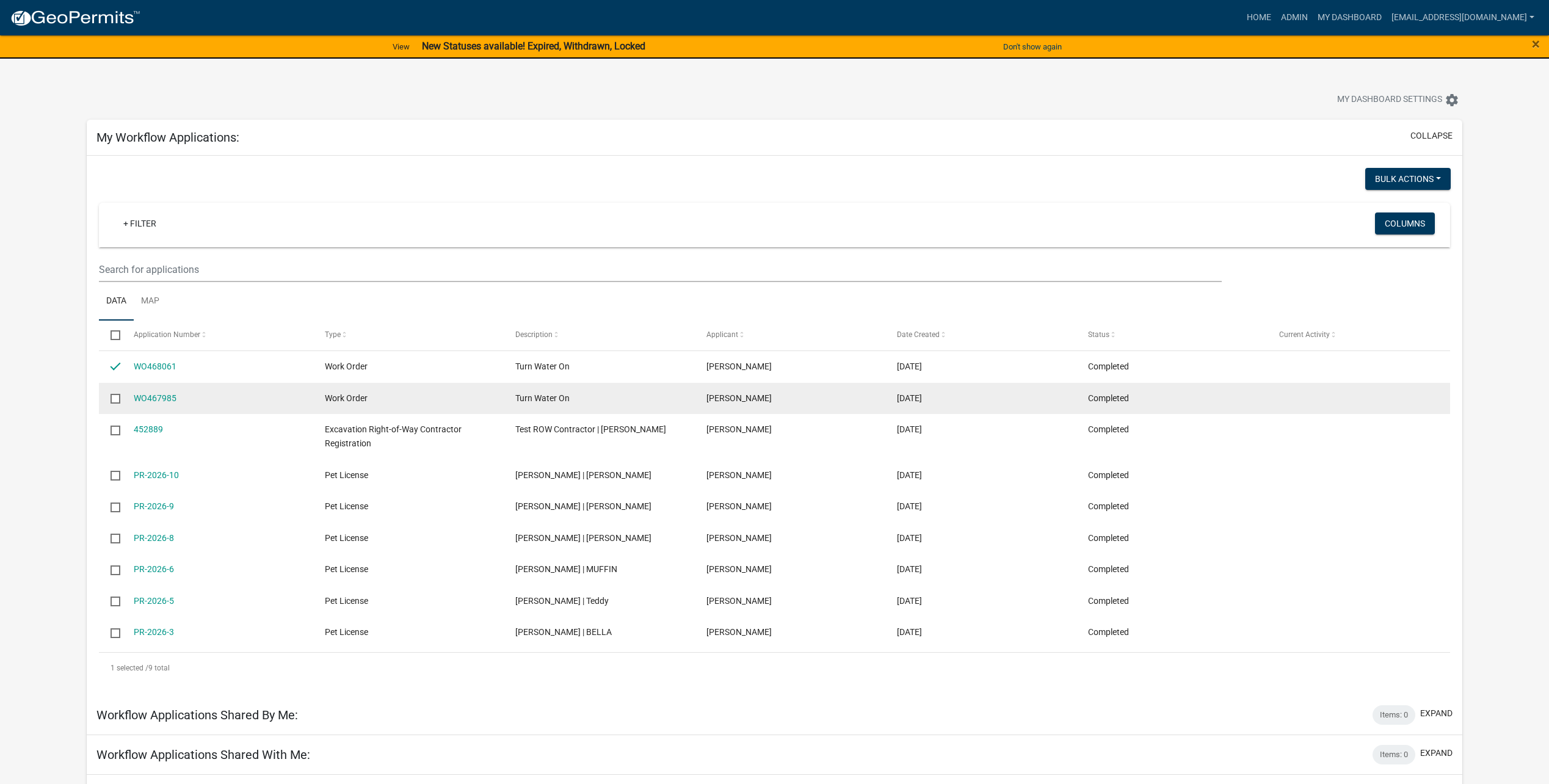
click at [114, 401] on input "checkbox" at bounding box center [114, 398] width 8 height 8
checkbox input "true"
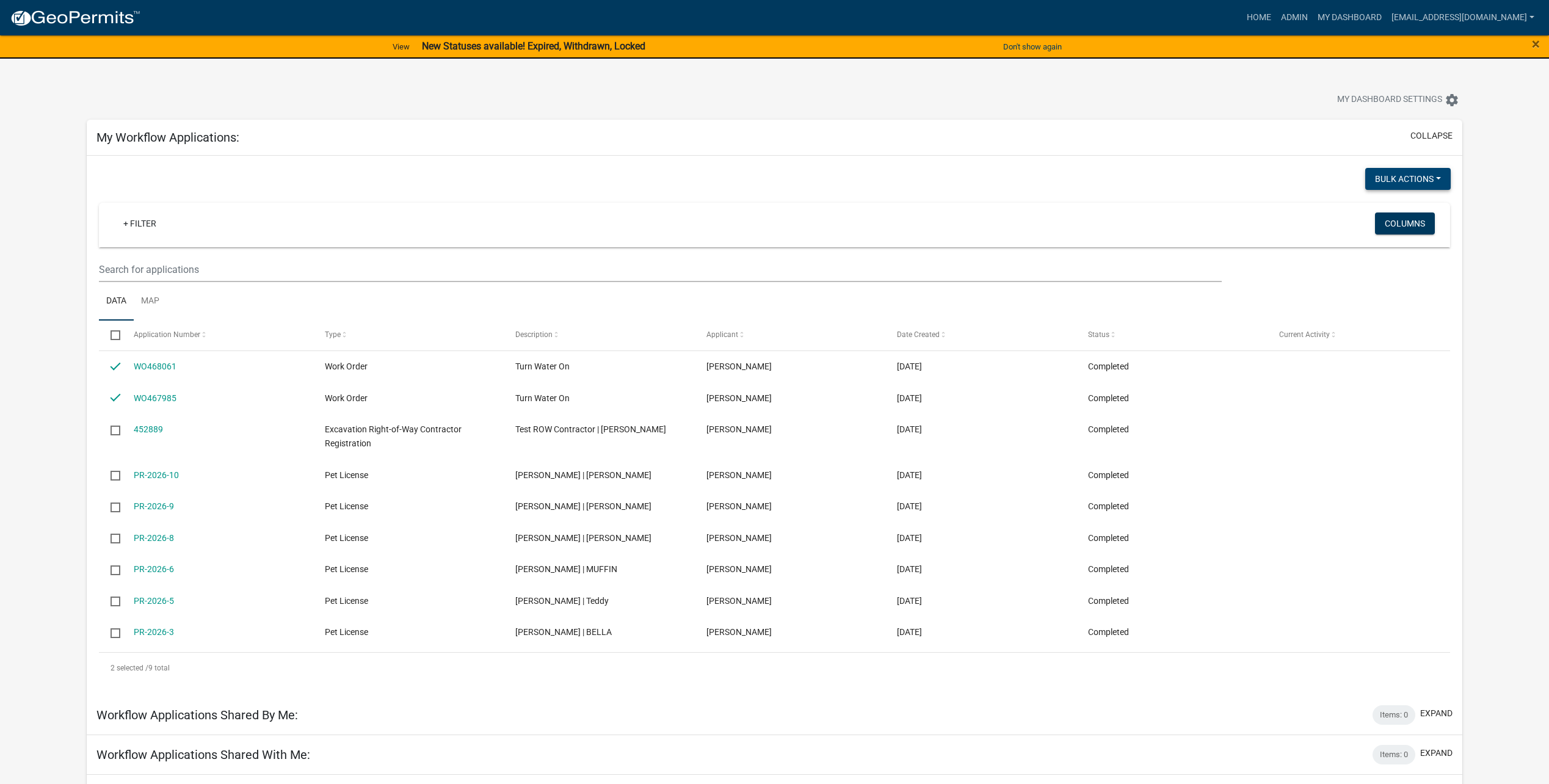
click at [1398, 176] on button "Bulk Actions" at bounding box center [1408, 179] width 86 height 22
click at [1390, 185] on button "Void" at bounding box center [1401, 187] width 97 height 29
checkbox input "false"
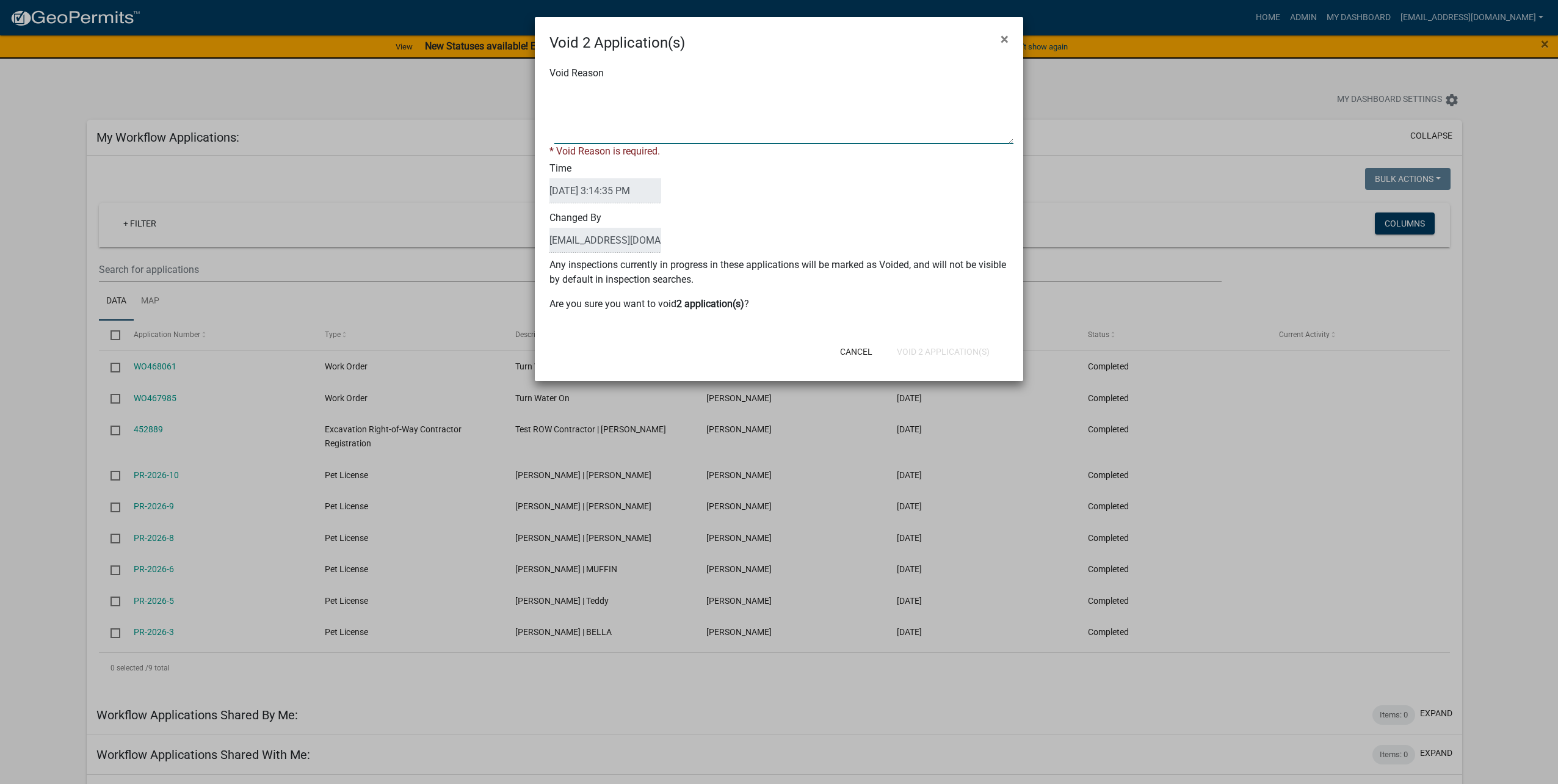
click at [733, 141] on textarea "Void Reason" at bounding box center [784, 114] width 459 height 61
type textarea "test"
click at [965, 355] on form "Void 2 Application(s) × Void Reason * Void Reason is required. Time [DATE] 3:14…" at bounding box center [779, 194] width 488 height 353
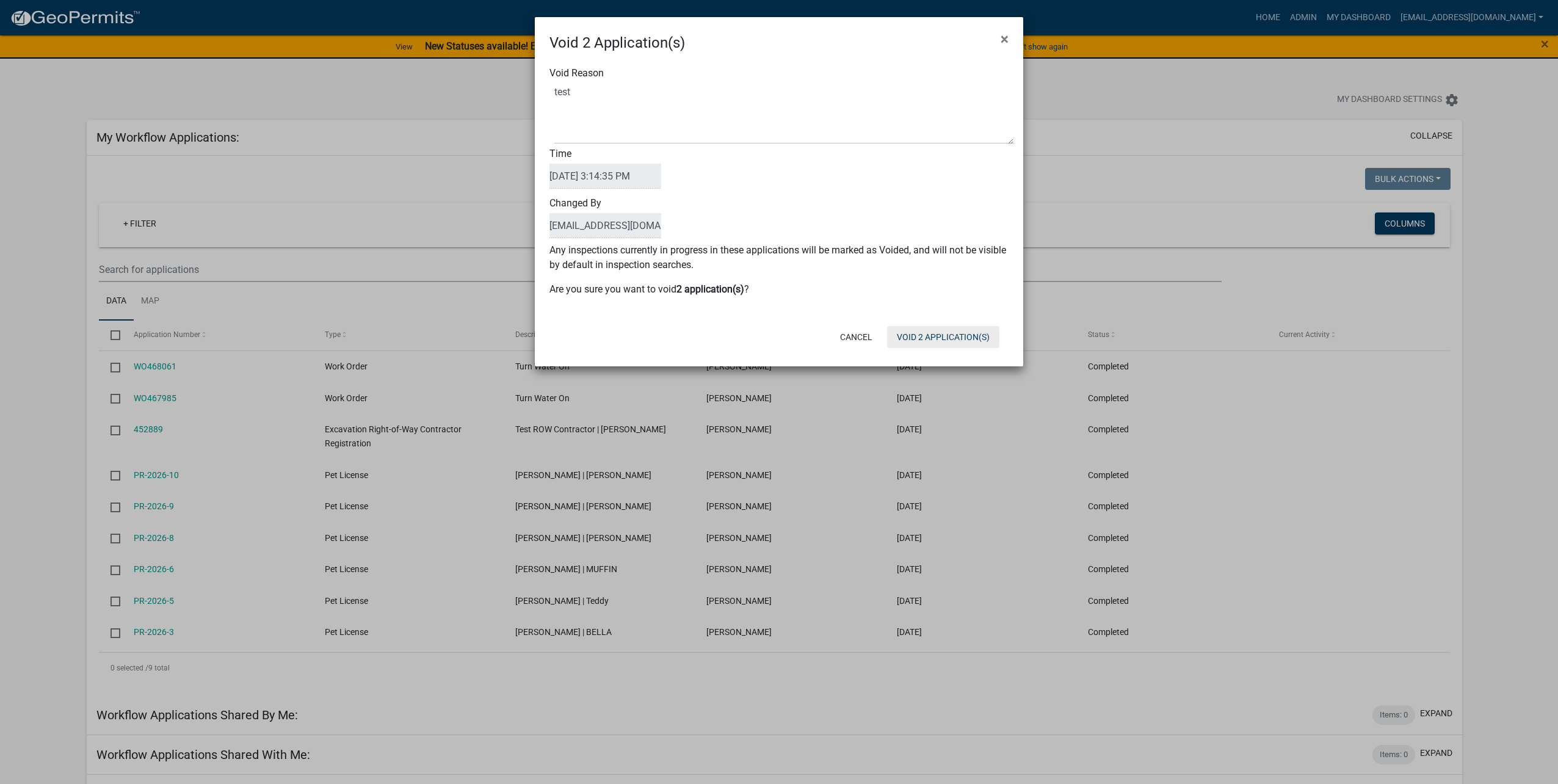
click at [952, 339] on button "Void 2 Application(s)" at bounding box center [943, 337] width 112 height 22
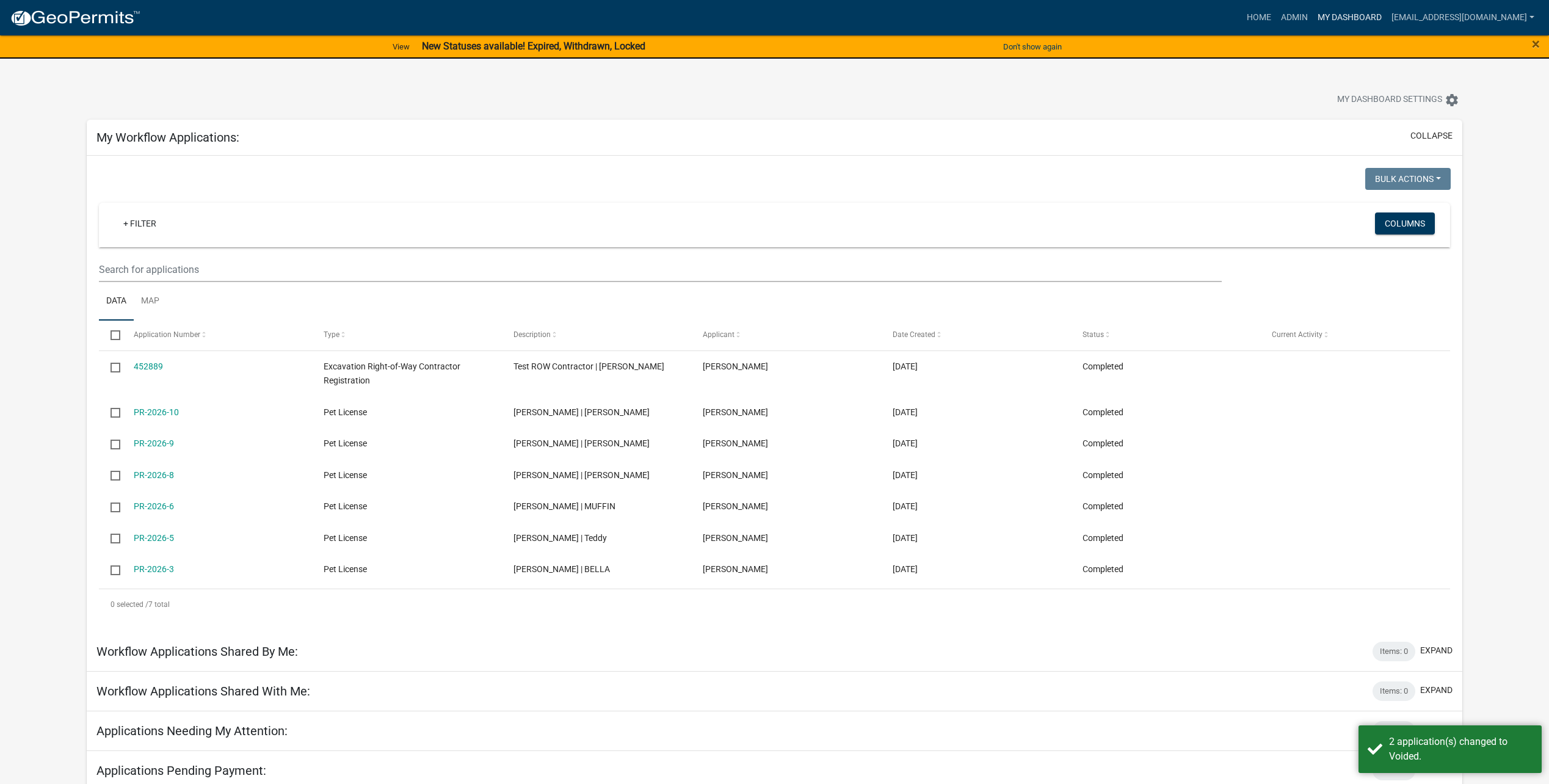
click at [1357, 19] on link "My Dashboard" at bounding box center [1349, 17] width 74 height 23
click at [1307, 14] on link "Admin" at bounding box center [1294, 17] width 37 height 23
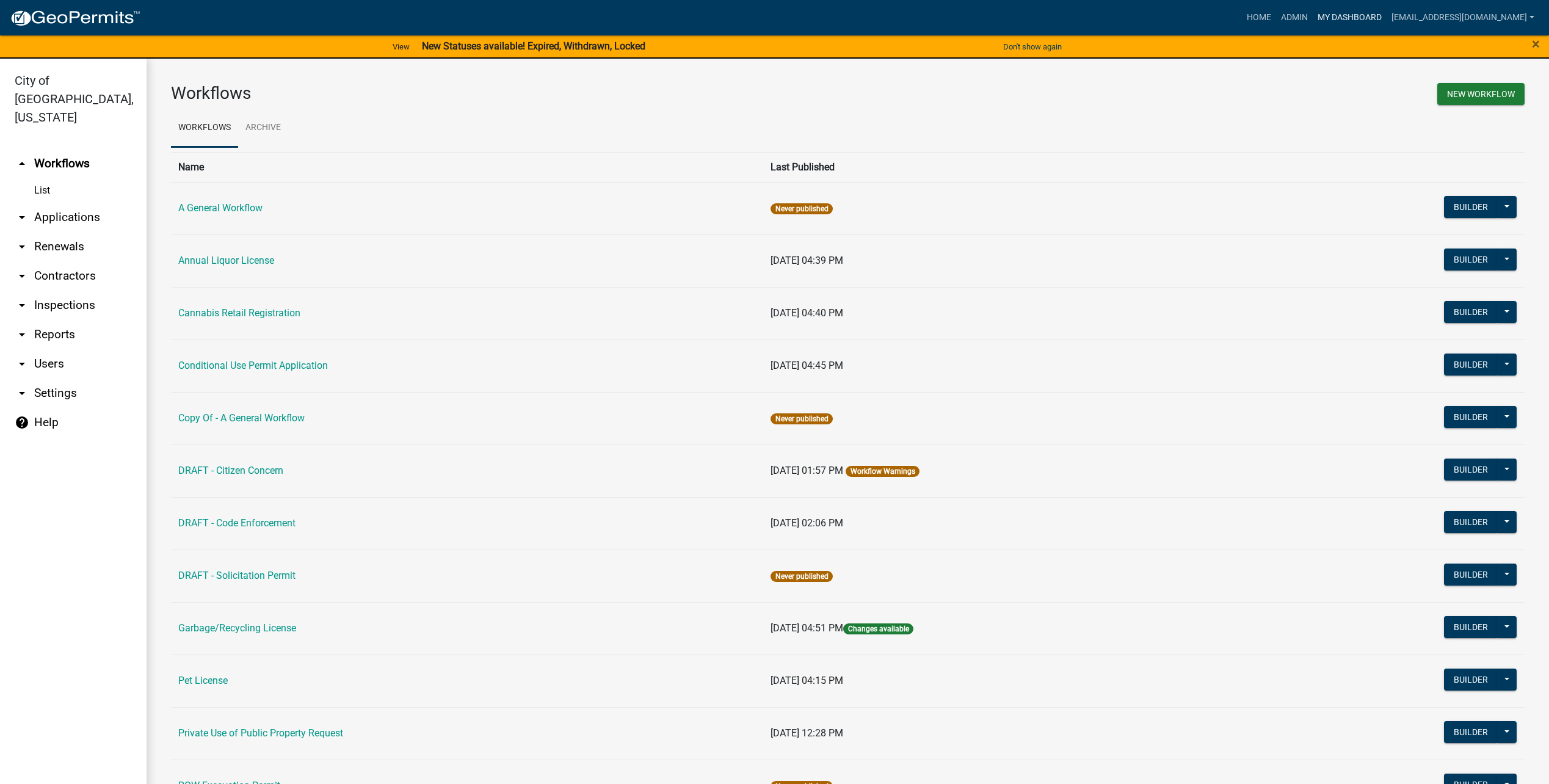
click at [1364, 16] on link "My Dashboard" at bounding box center [1349, 17] width 74 height 23
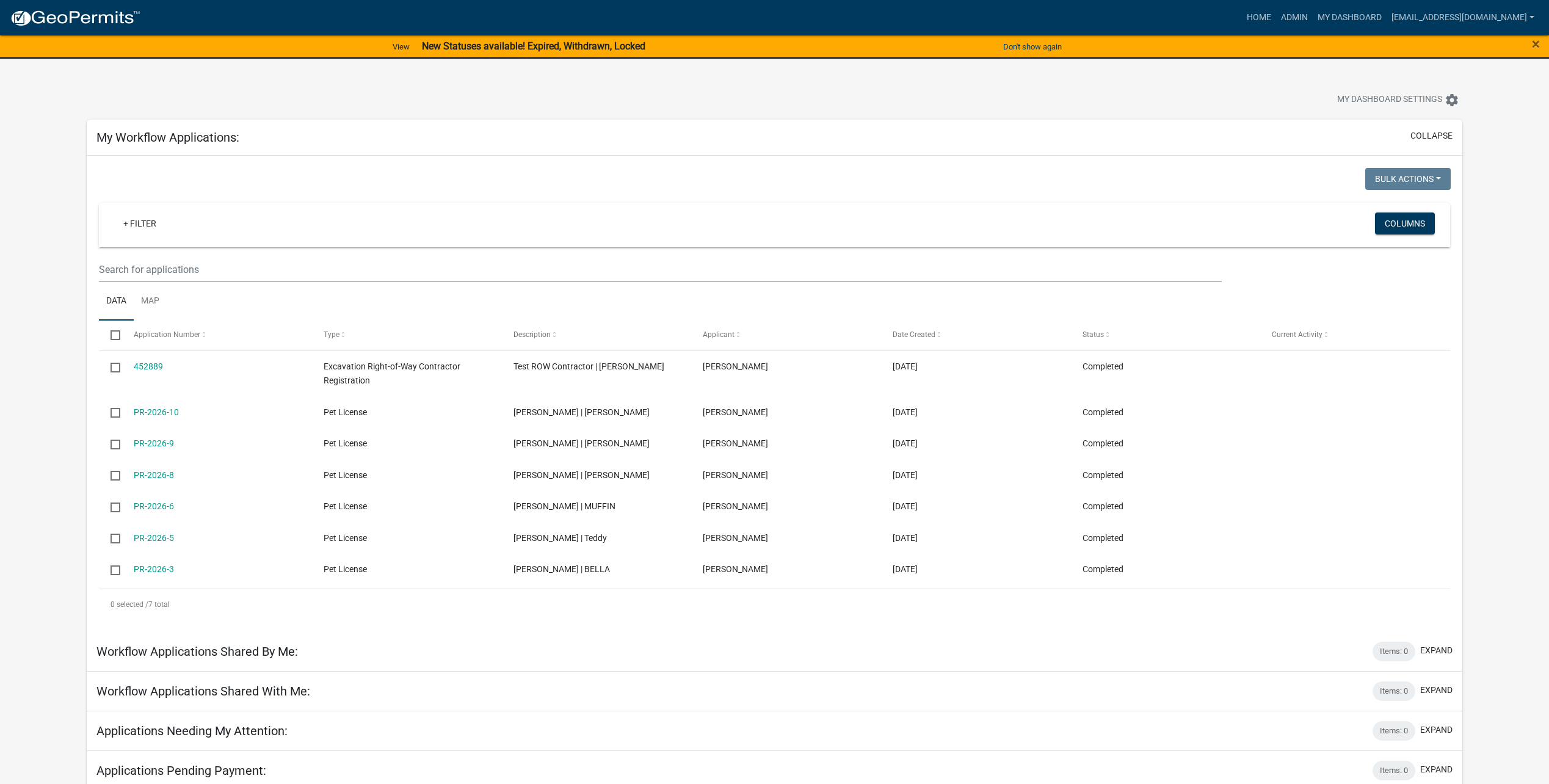
click at [1440, 121] on div "My Workflow Applications: collapse" at bounding box center [774, 138] width 1375 height 36
click at [1438, 132] on button "collapse" at bounding box center [1431, 136] width 42 height 13
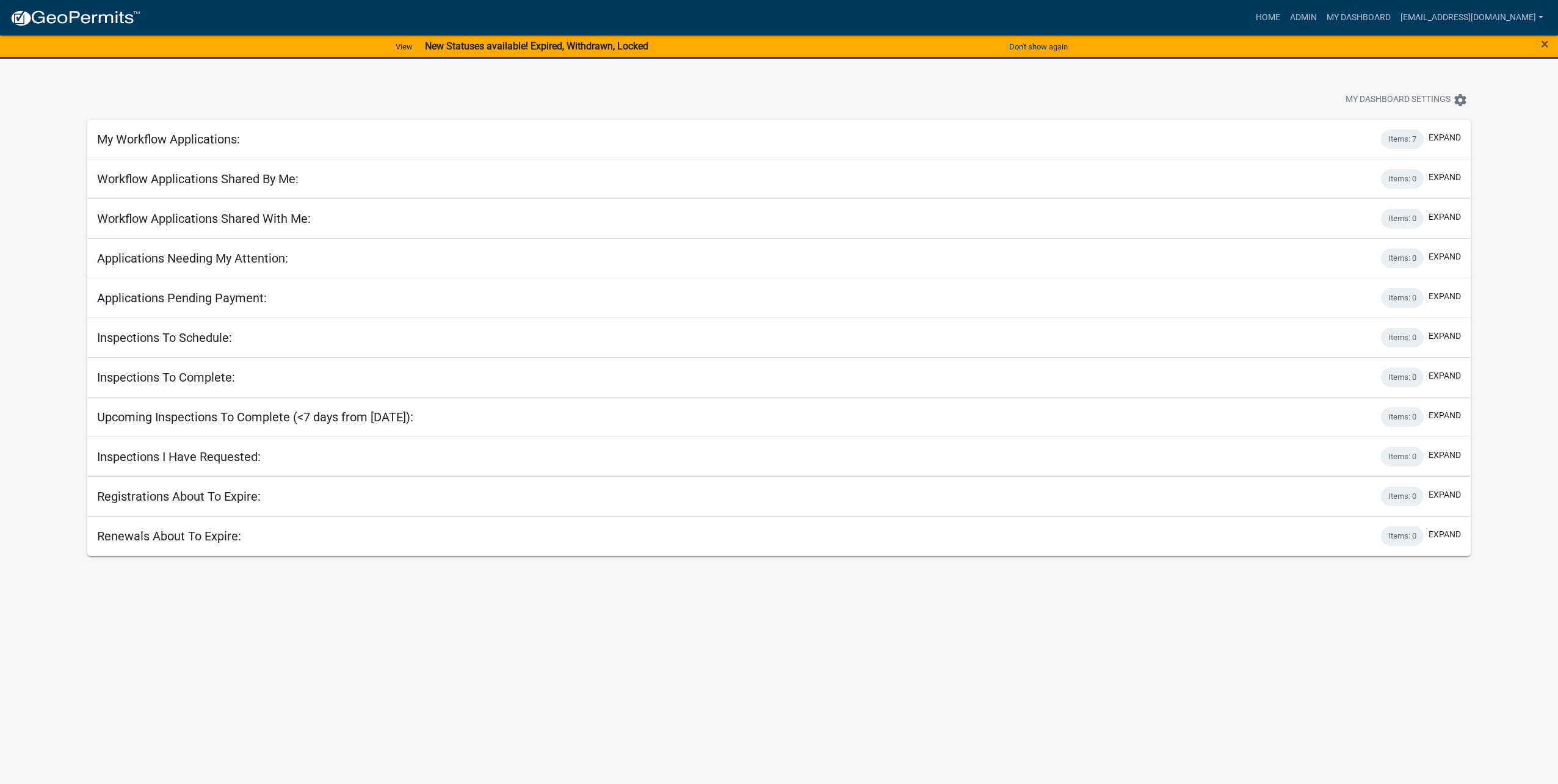
click at [1534, 0] on html "Internet Explorer does NOT work with GeoPermits. Get a new browser for more sec…" at bounding box center [779, 392] width 1558 height 784
